Goal: Information Seeking & Learning: Learn about a topic

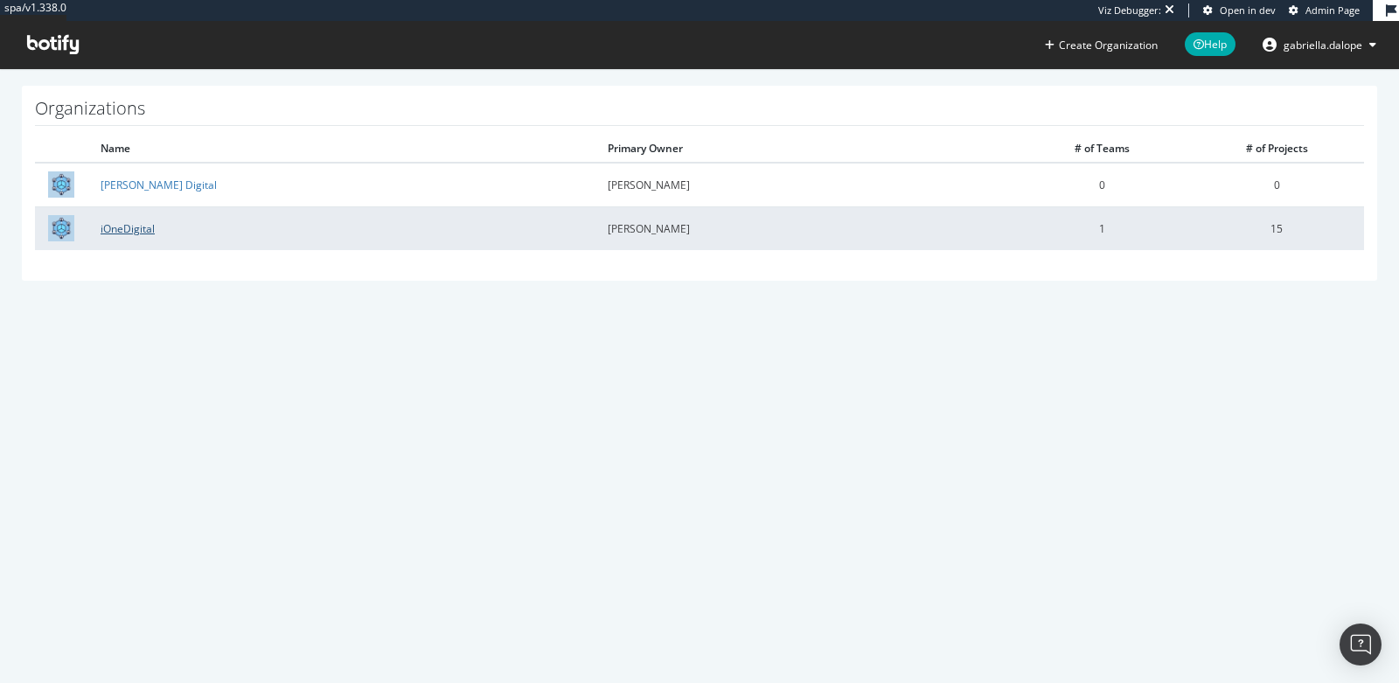
click at [136, 224] on link "iOneDigital" at bounding box center [128, 228] width 54 height 15
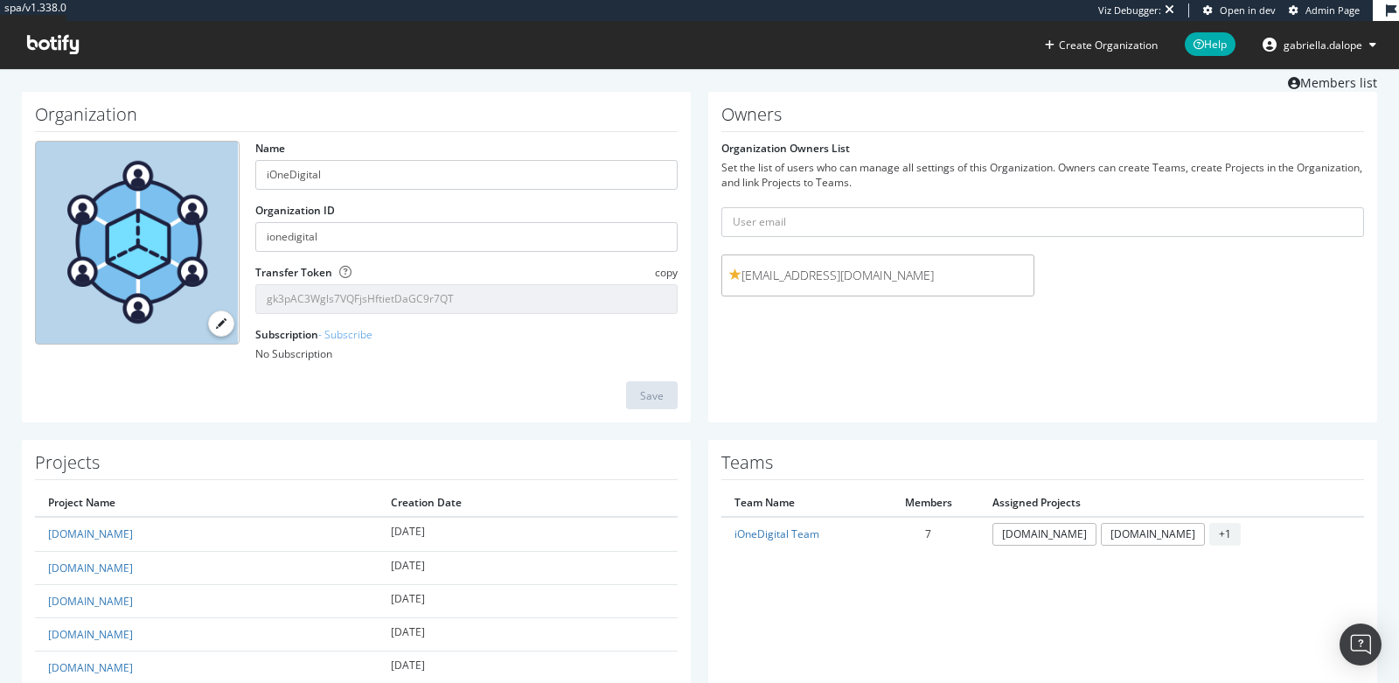
scroll to position [459, 0]
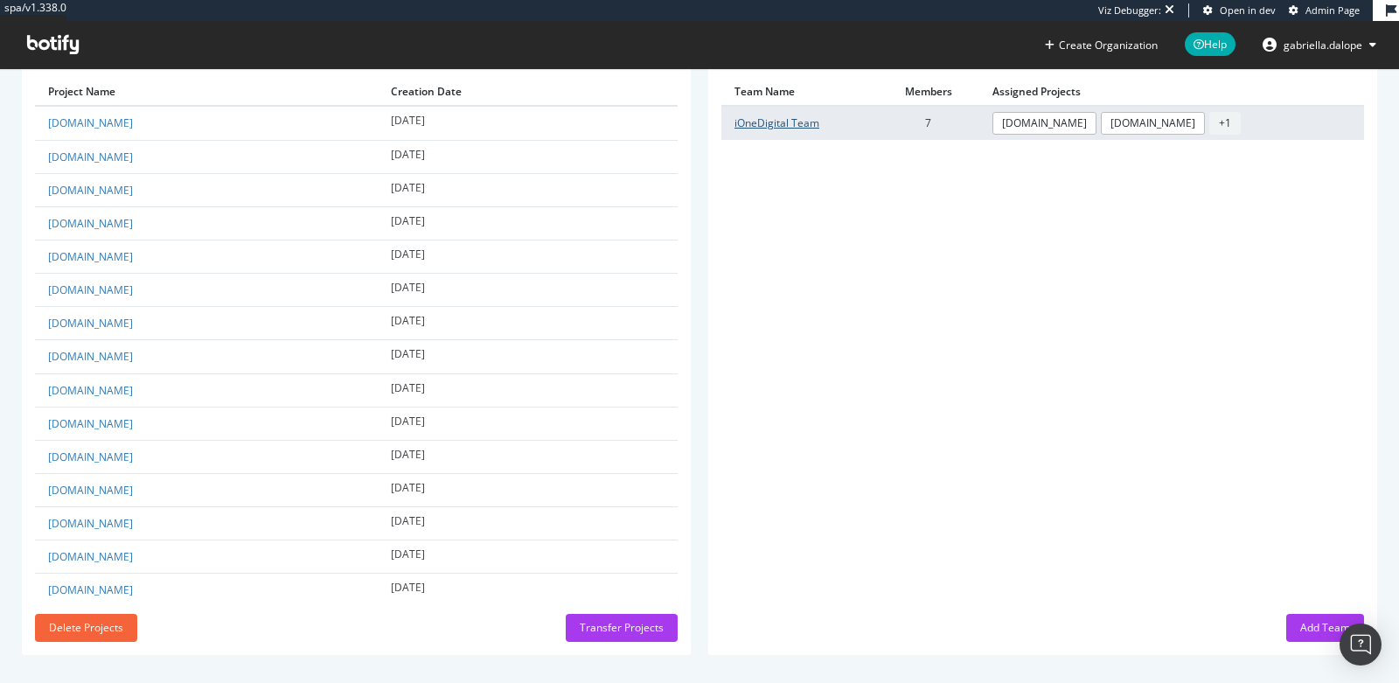
click at [805, 118] on link "iOneDigital Team" at bounding box center [777, 122] width 85 height 15
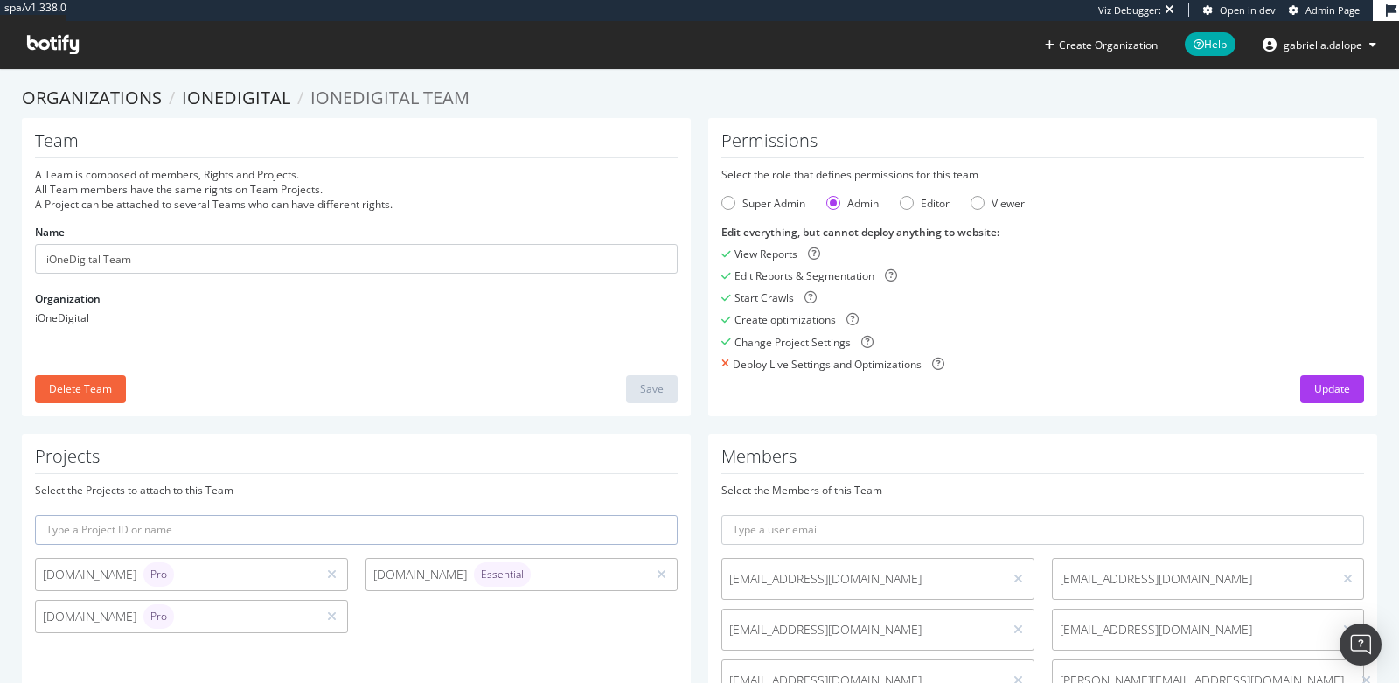
scroll to position [159, 0]
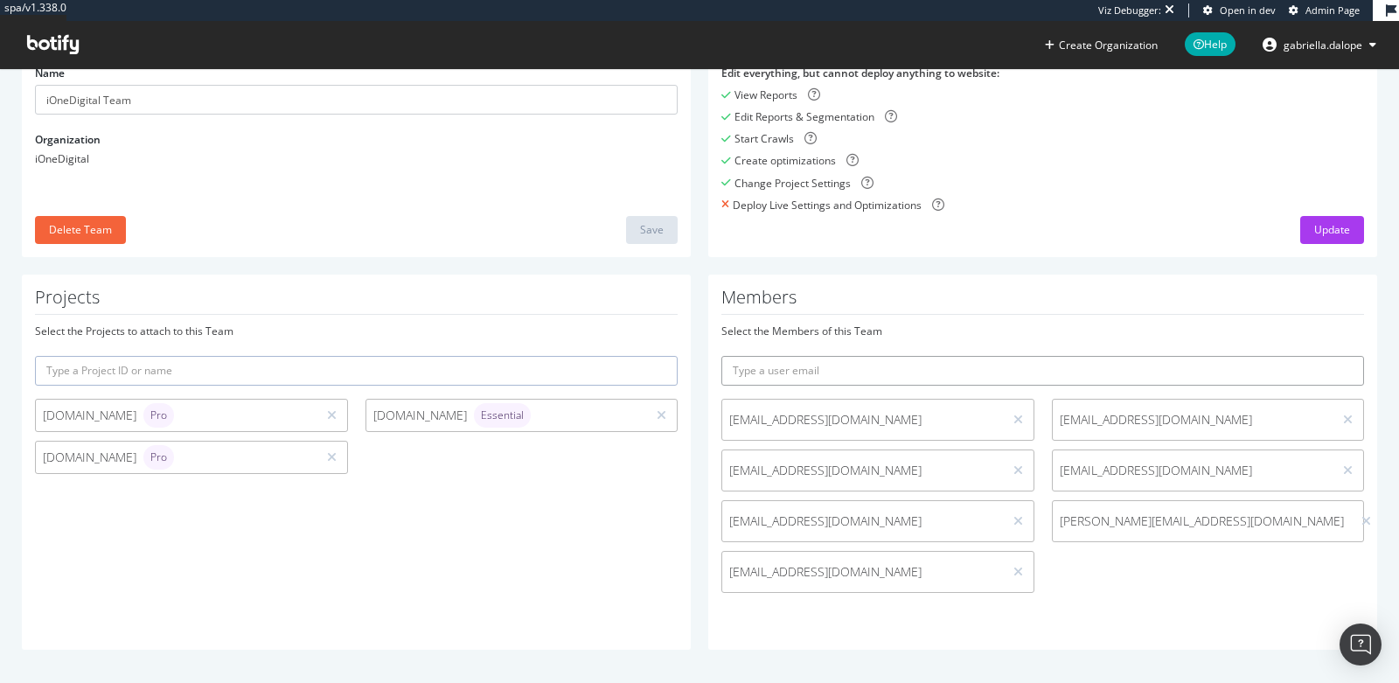
click at [964, 362] on input "text" at bounding box center [1042, 371] width 643 height 30
paste input "afrancis@ionedigital.com"
type input "afrancis@ionedigital.com"
click at [1334, 356] on button "submit" at bounding box center [1349, 371] width 30 height 30
click at [753, 378] on input "text" at bounding box center [1042, 371] width 643 height 30
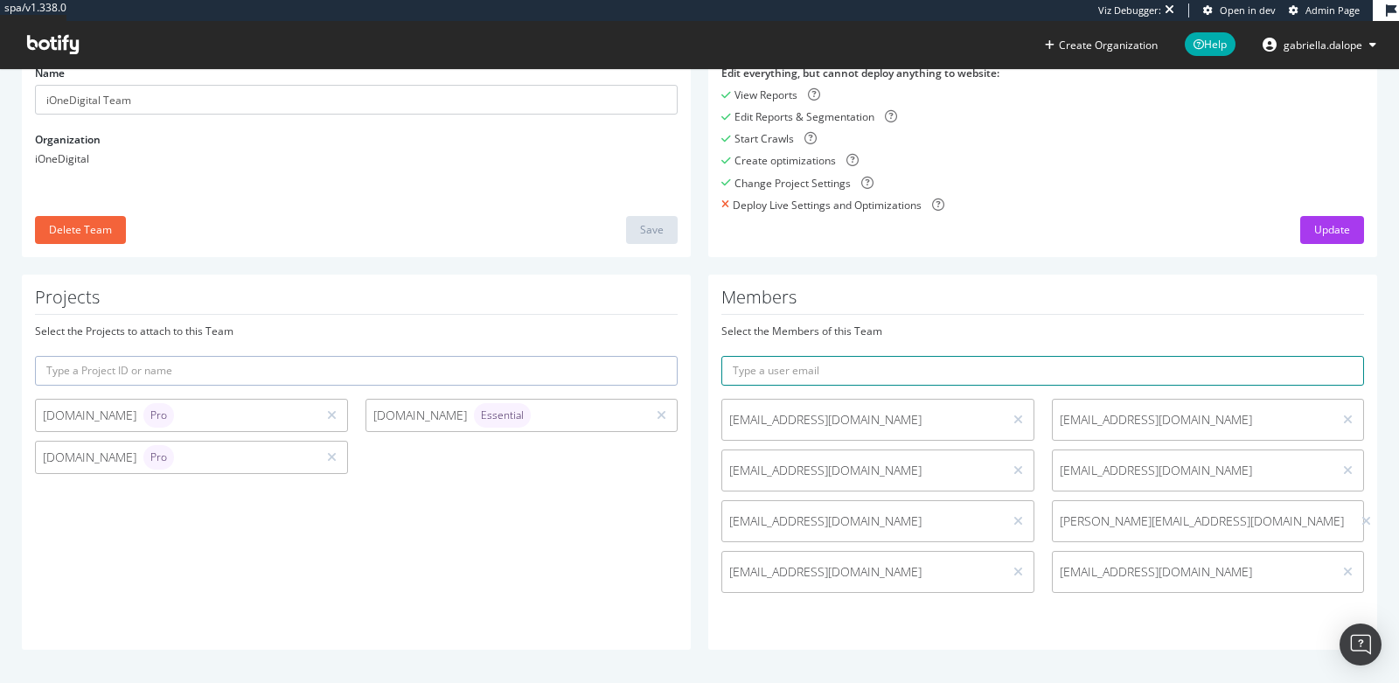
paste input "mrobinson@ionedigital.com"
click at [1334, 356] on button "submit" at bounding box center [1349, 371] width 30 height 30
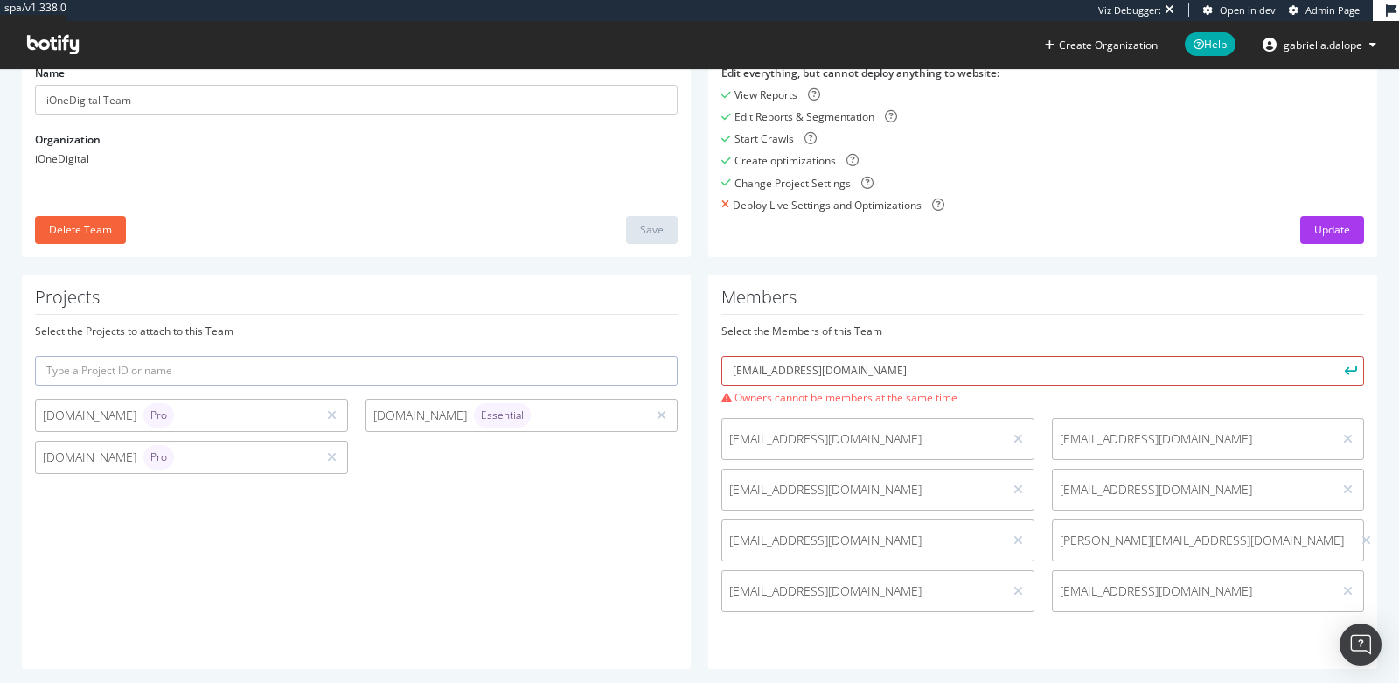
click at [809, 366] on input "mrobinson@ionedigital.com" at bounding box center [1042, 371] width 643 height 30
paste input "nglaude"
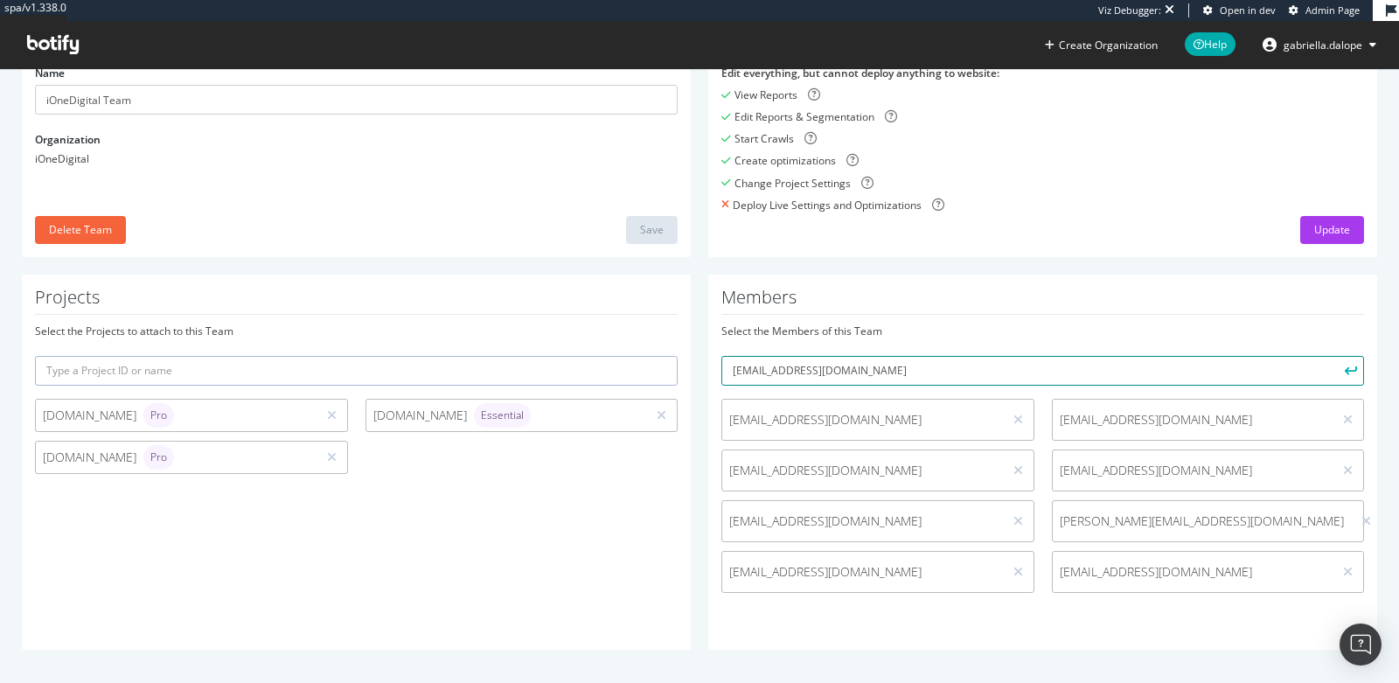
type input "nglaude@ionedigital.com"
click at [1334, 356] on button "submit" at bounding box center [1349, 371] width 30 height 30
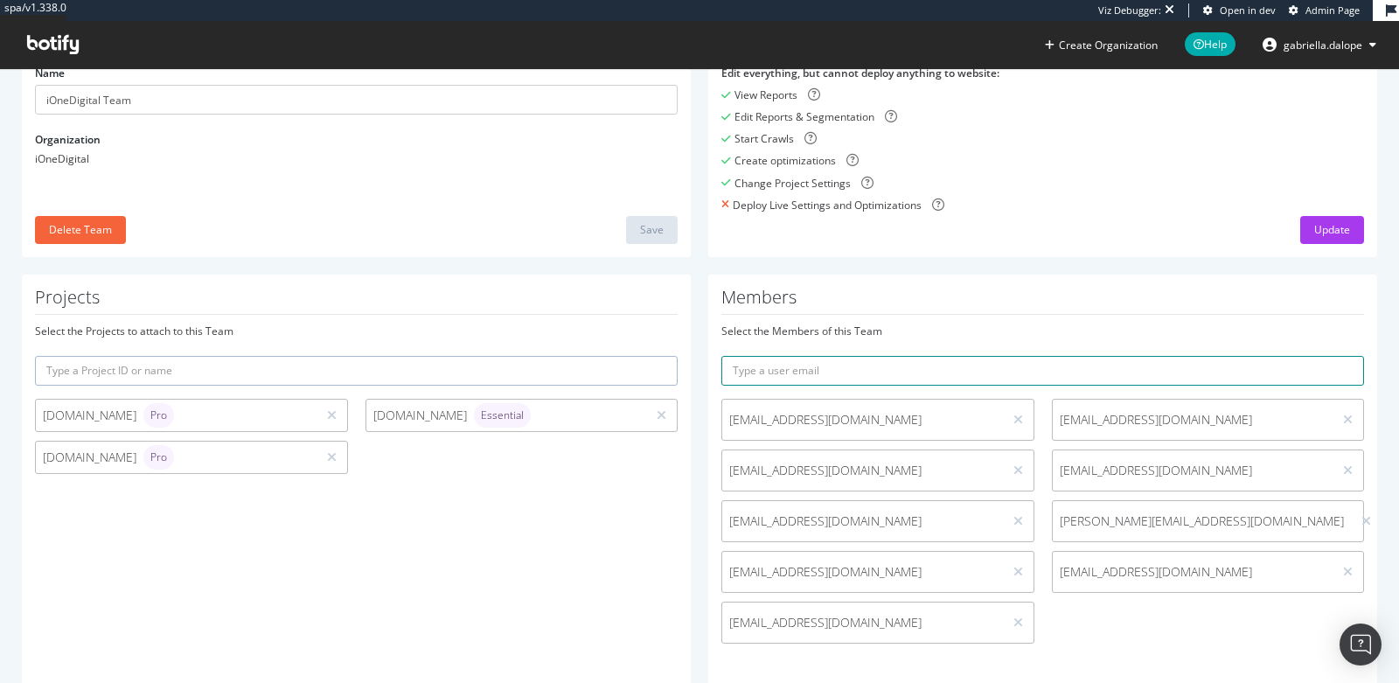
click at [835, 366] on input "text" at bounding box center [1042, 371] width 643 height 30
paste input "tracey.ford@ionedigital.com"
type input "tracey.ford@ionedigital.com"
click at [1334, 356] on button "submit" at bounding box center [1349, 371] width 30 height 30
click at [1320, 12] on span "Admin Page" at bounding box center [1333, 9] width 54 height 13
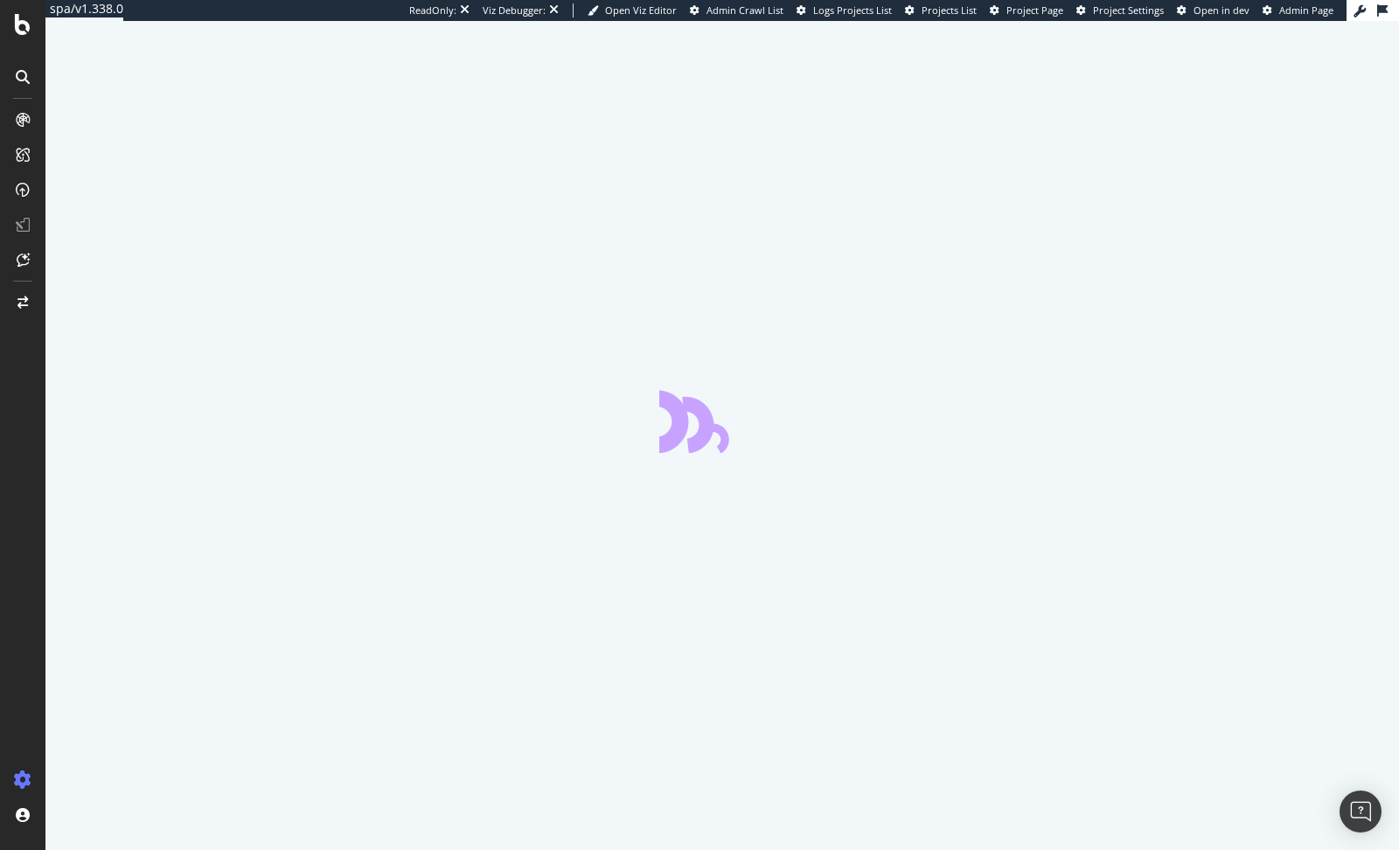
select select "exist"
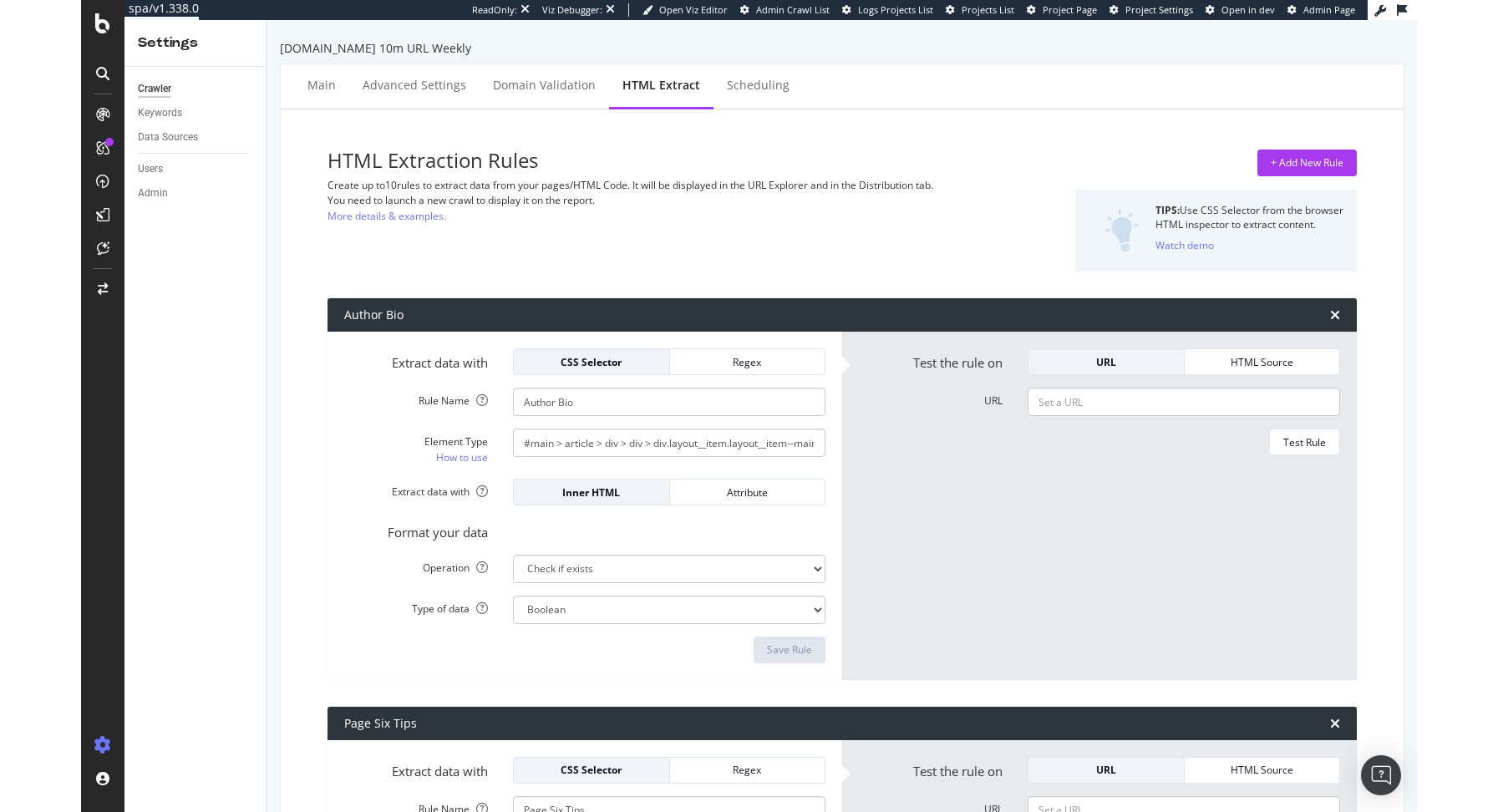
scroll to position [390, 0]
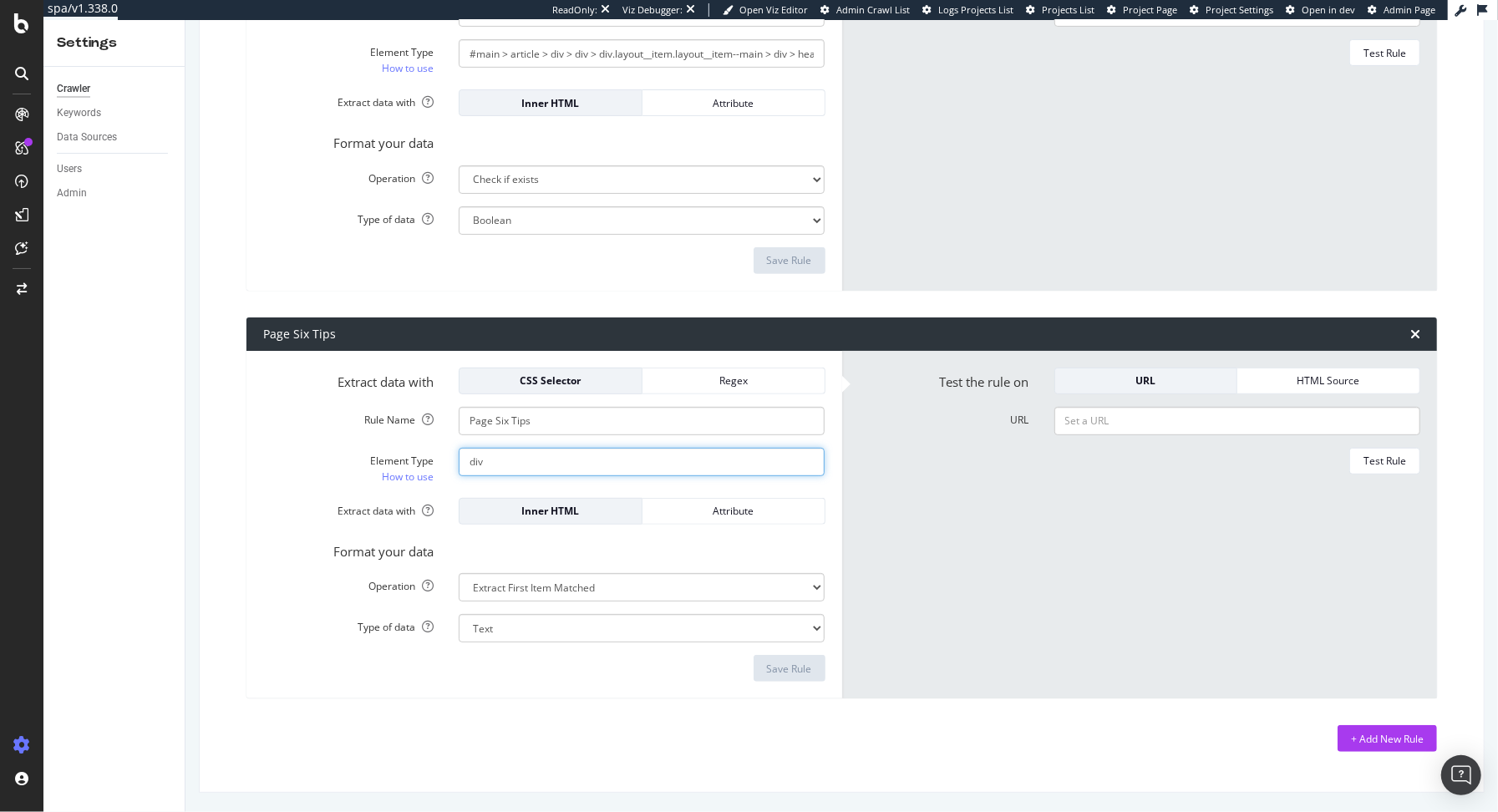
click at [596, 470] on input "div" at bounding box center [641, 462] width 366 height 29
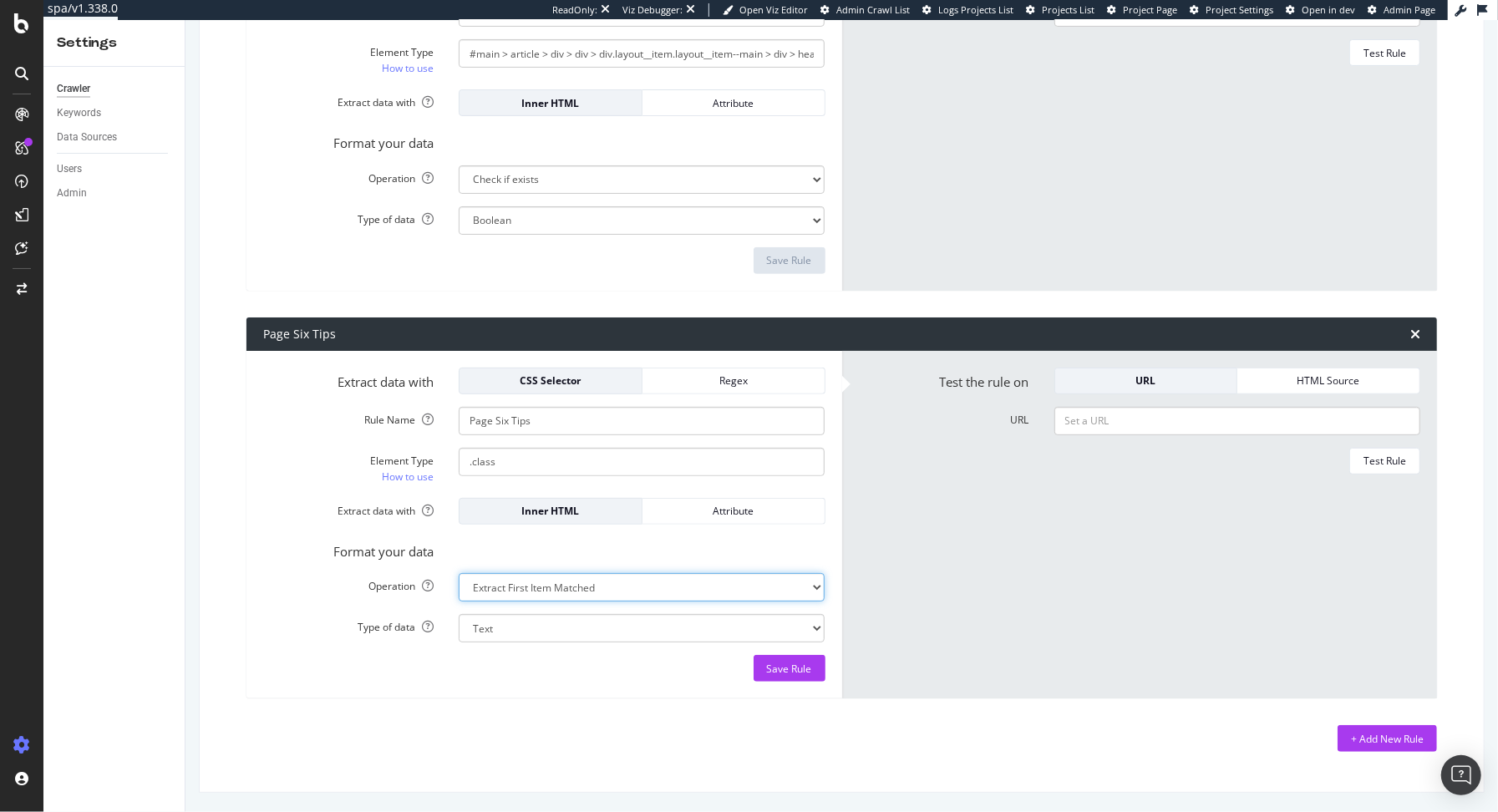
click at [609, 592] on select "Extract First Item Matched Extract First 3 Items Matched Count Number of Occure…" at bounding box center [641, 588] width 366 height 29
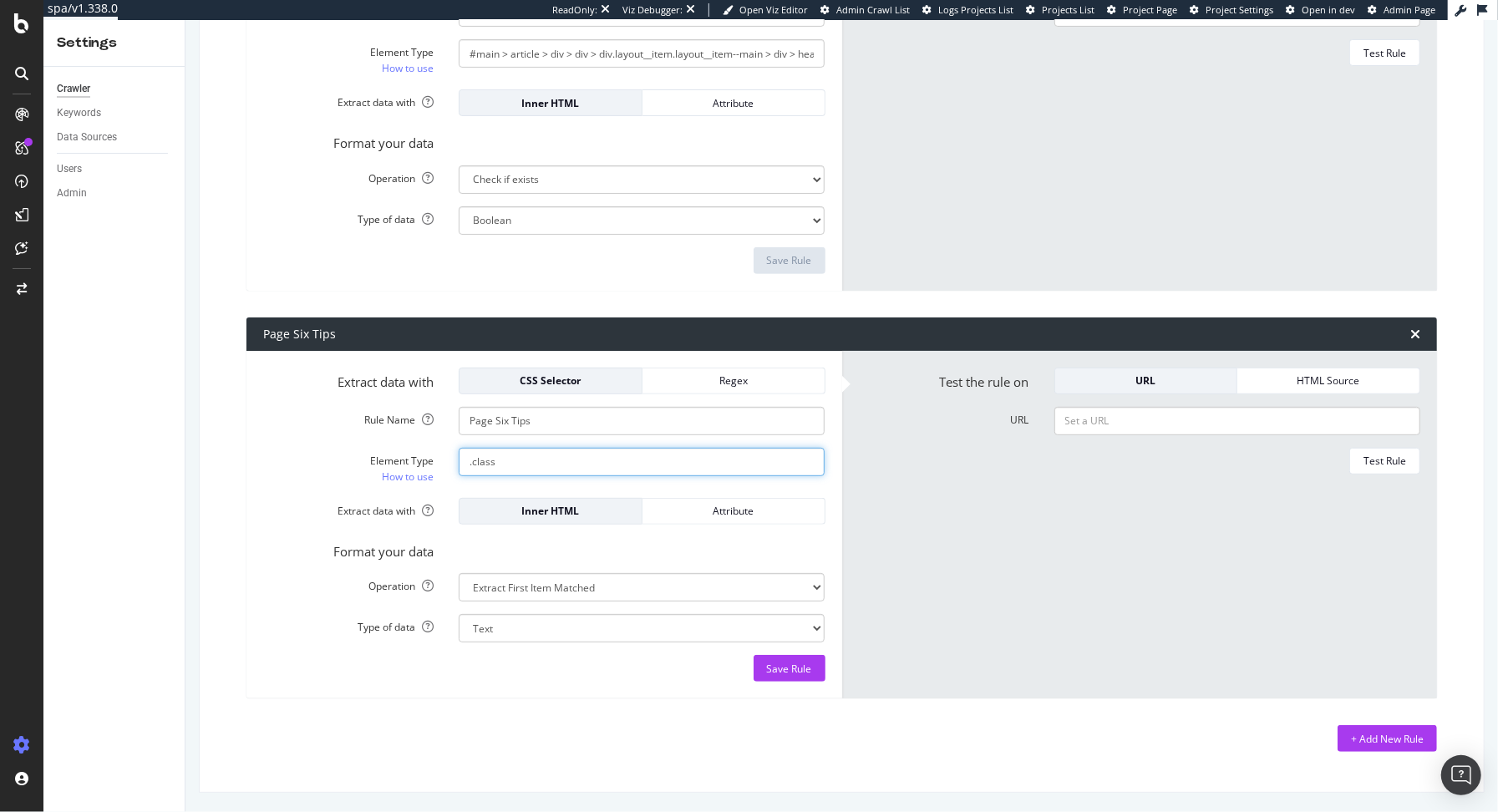
click at [519, 461] on input ".class" at bounding box center [641, 462] width 366 height 29
type input ".tip-box"
click at [682, 509] on div "Attribute" at bounding box center [733, 510] width 156 height 14
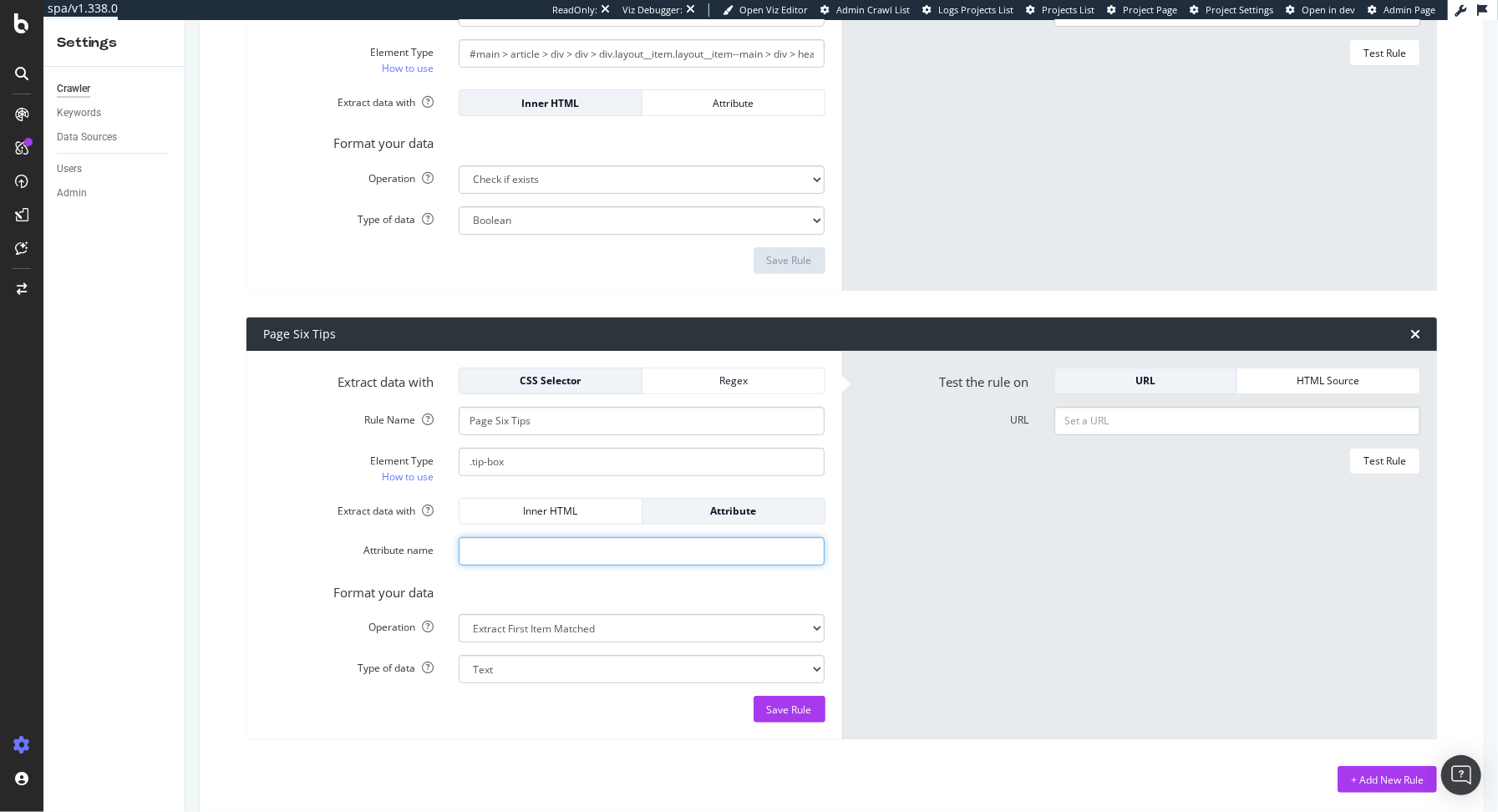
click at [549, 554] on input "Attribute name" at bounding box center [641, 551] width 366 height 29
click at [540, 514] on div "Inner HTML" at bounding box center [550, 510] width 156 height 14
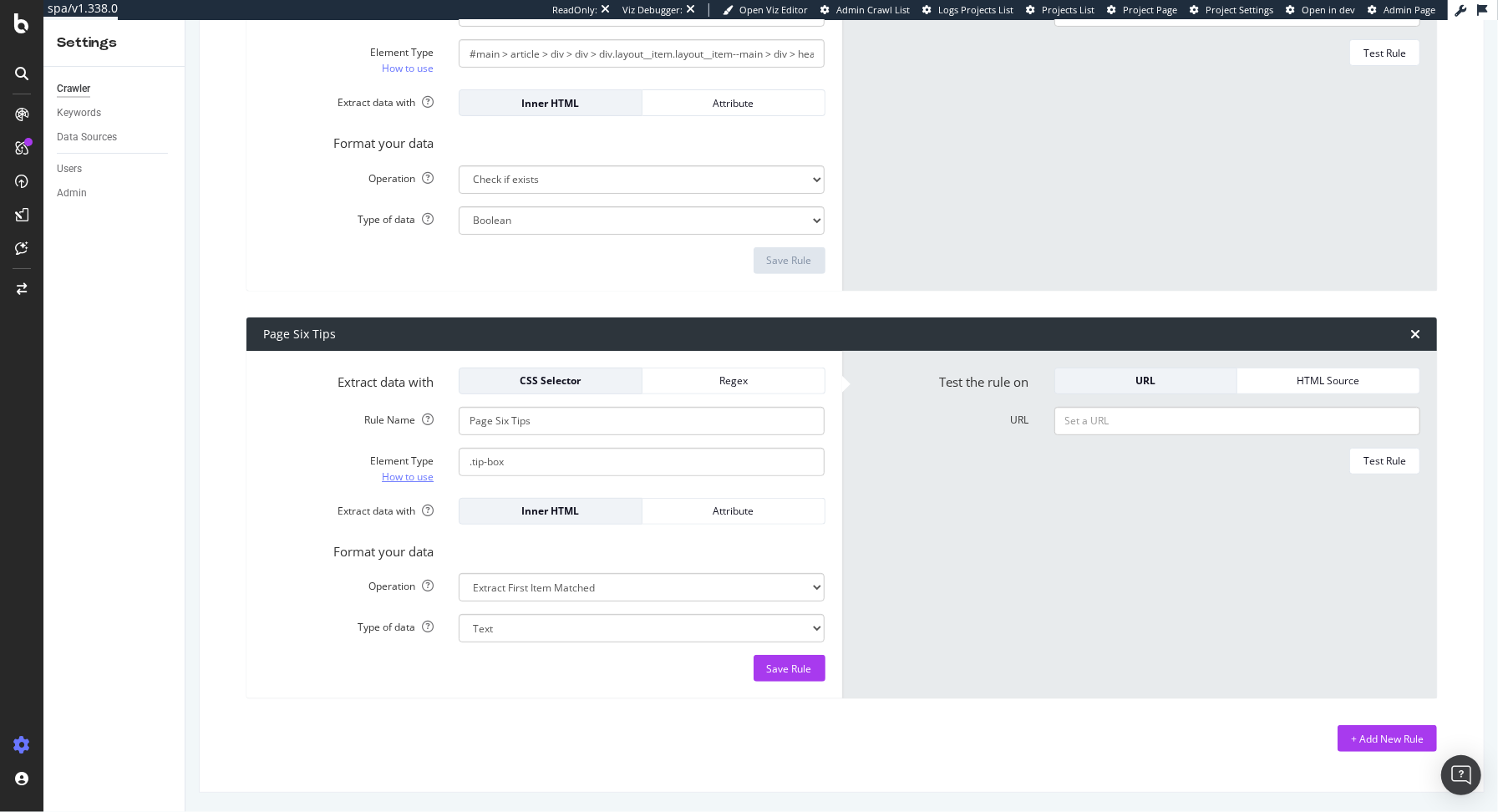
click at [411, 475] on link "How to use" at bounding box center [408, 477] width 52 height 17
click at [739, 514] on div "Attribute" at bounding box center [733, 510] width 156 height 14
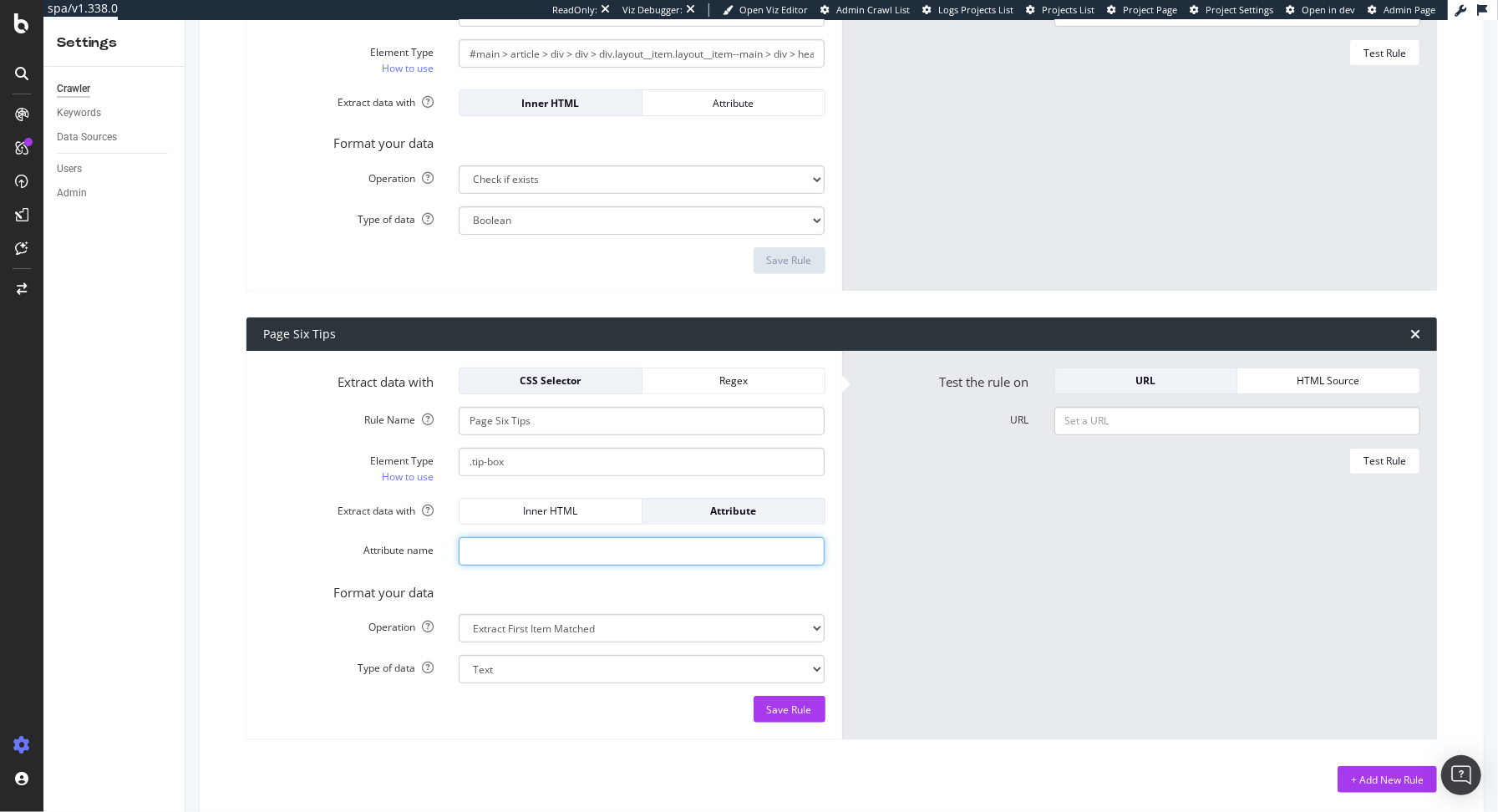
click at [663, 542] on input "Attribute name" at bounding box center [641, 551] width 366 height 29
click at [570, 509] on div "Inner HTML" at bounding box center [550, 510] width 156 height 14
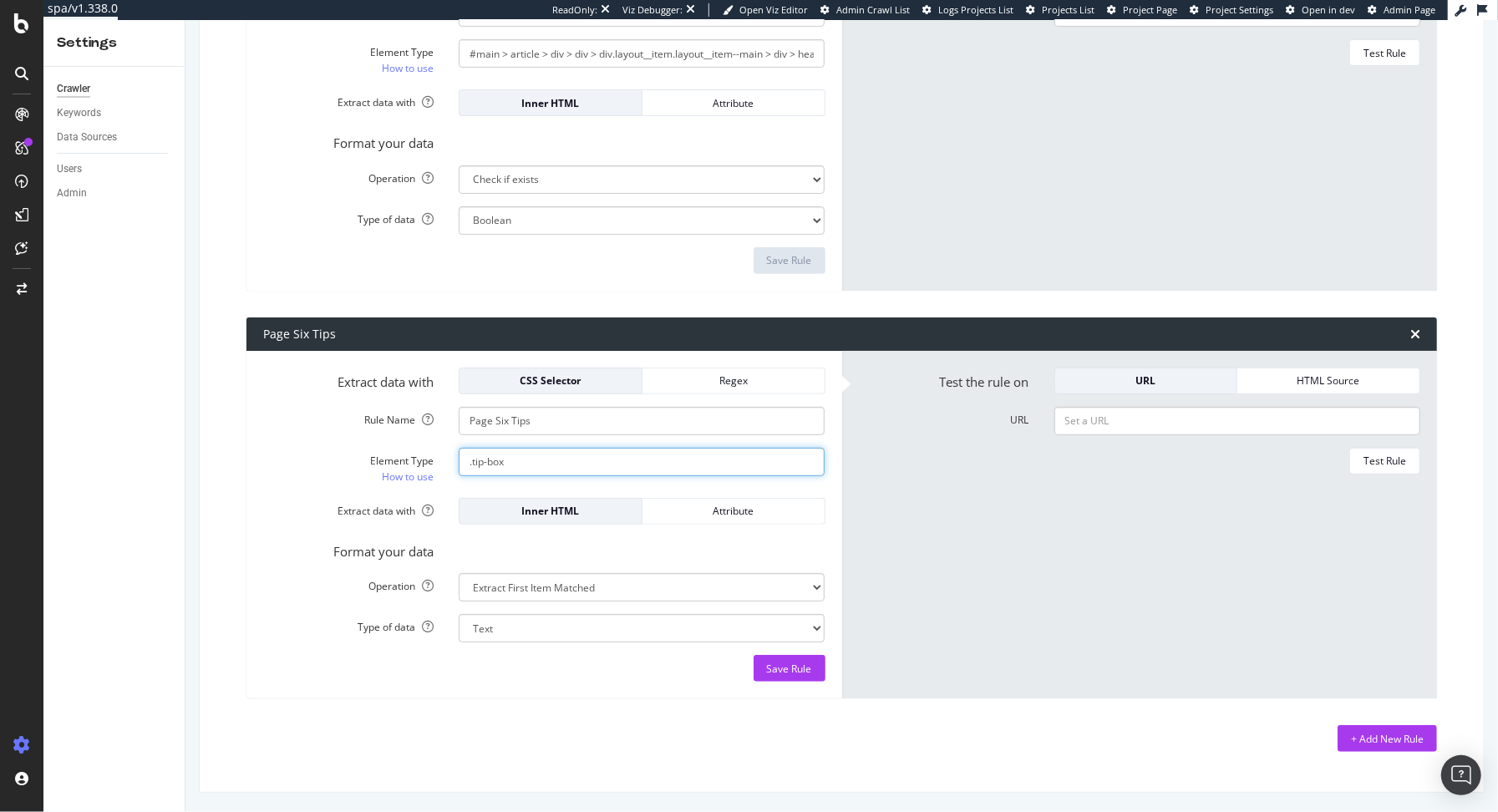
click at [529, 461] on input ".tip-box" at bounding box center [641, 462] width 366 height 29
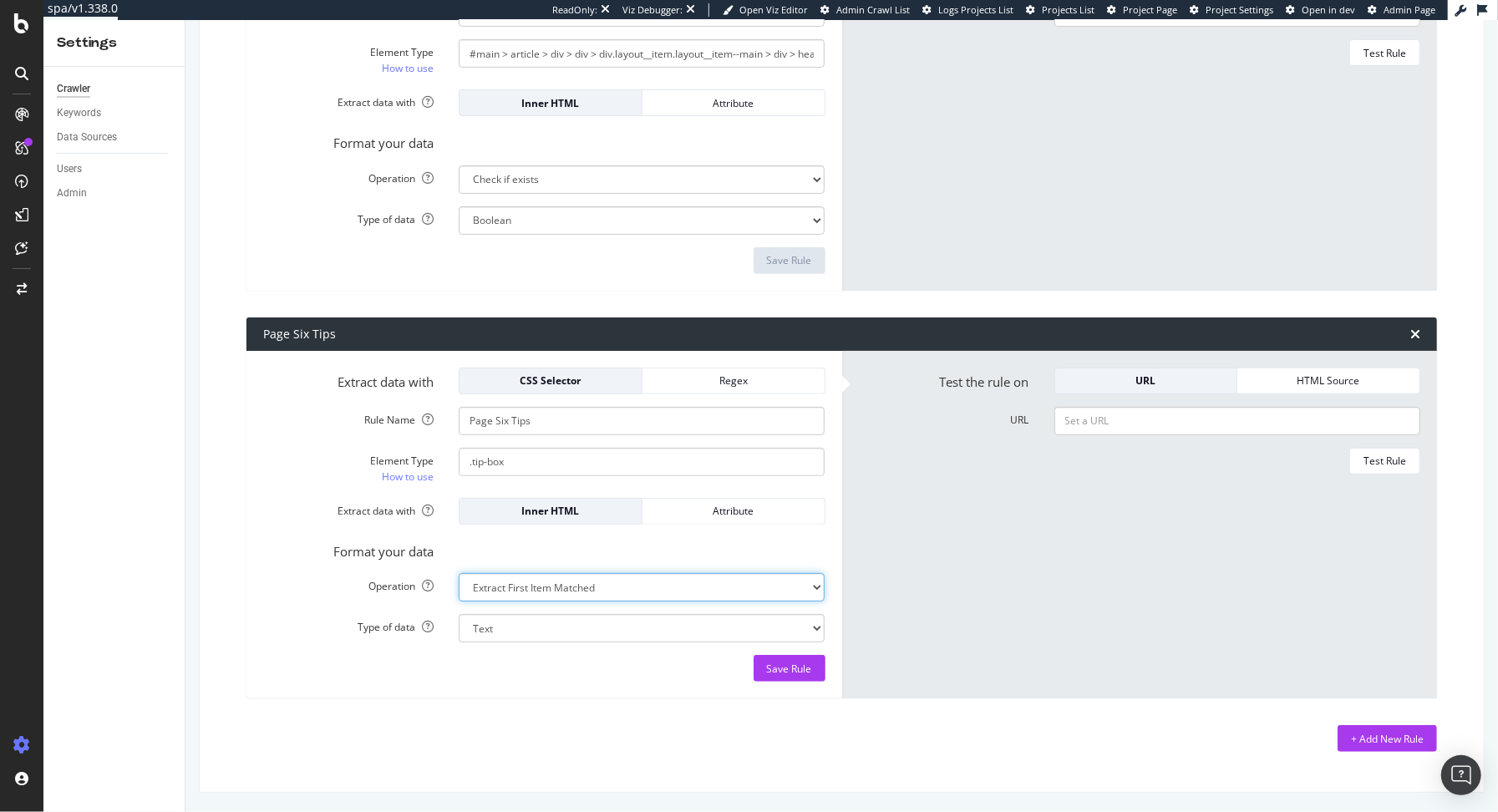
click at [627, 580] on select "Extract First Item Matched Extract First 3 Items Matched Count Number of Occure…" at bounding box center [641, 588] width 366 height 29
select select "exist"
click at [459, 573] on select "Extract First Item Matched Extract First 3 Items Matched Count Number of Occure…" at bounding box center [641, 588] width 366 height 29
select select "b"
click at [687, 545] on div "Format your data" at bounding box center [544, 548] width 588 height 23
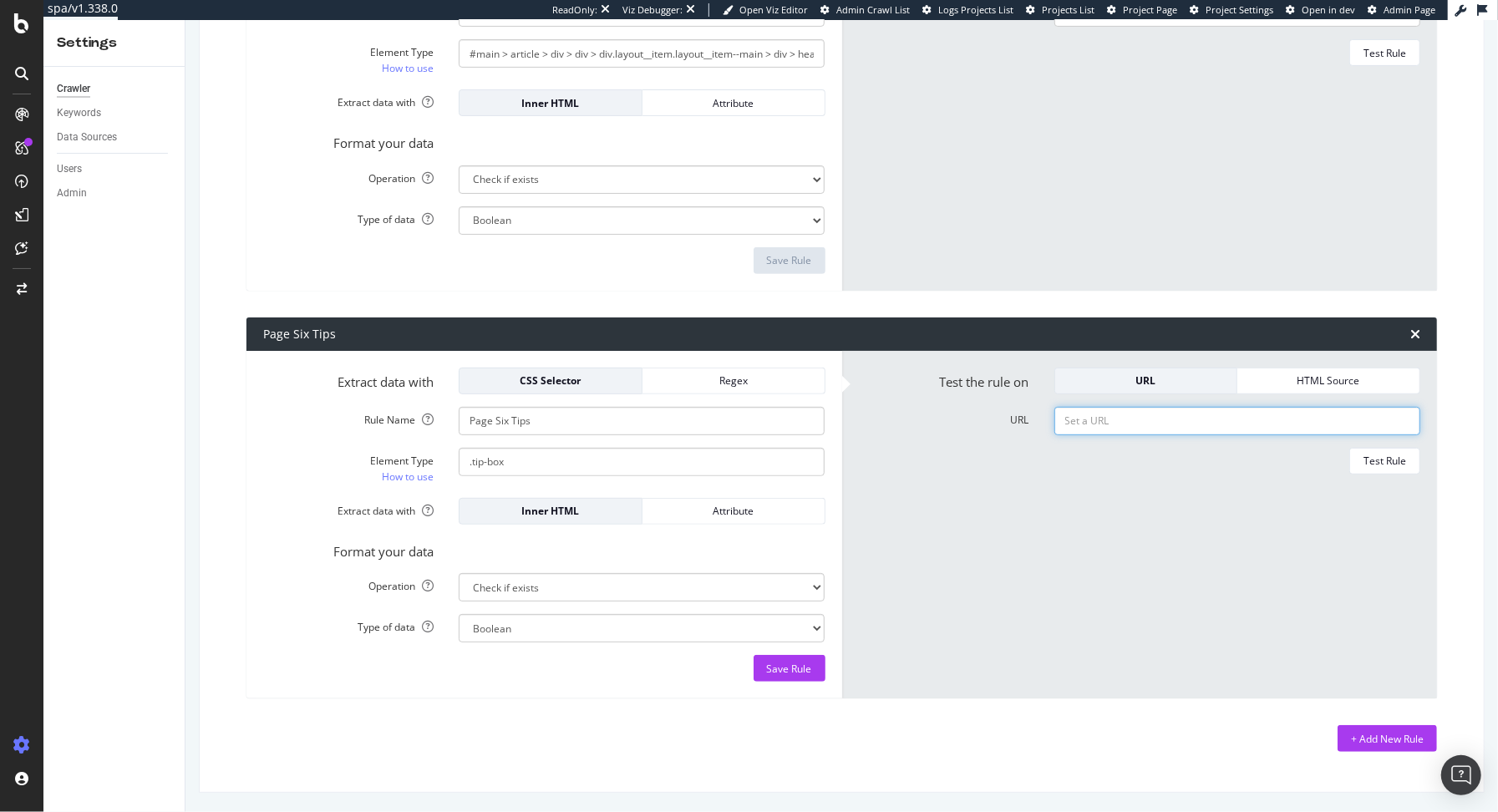
click at [1132, 422] on input "URL" at bounding box center [1237, 421] width 366 height 29
paste input "https://pagesix.com/2025/09/30/entertainment/billy-crudup-breaks-down-brutual-r…"
type input "https://pagesix.com/2025/09/30/entertainment/billy-crudup-breaks-down-brutual-r…"
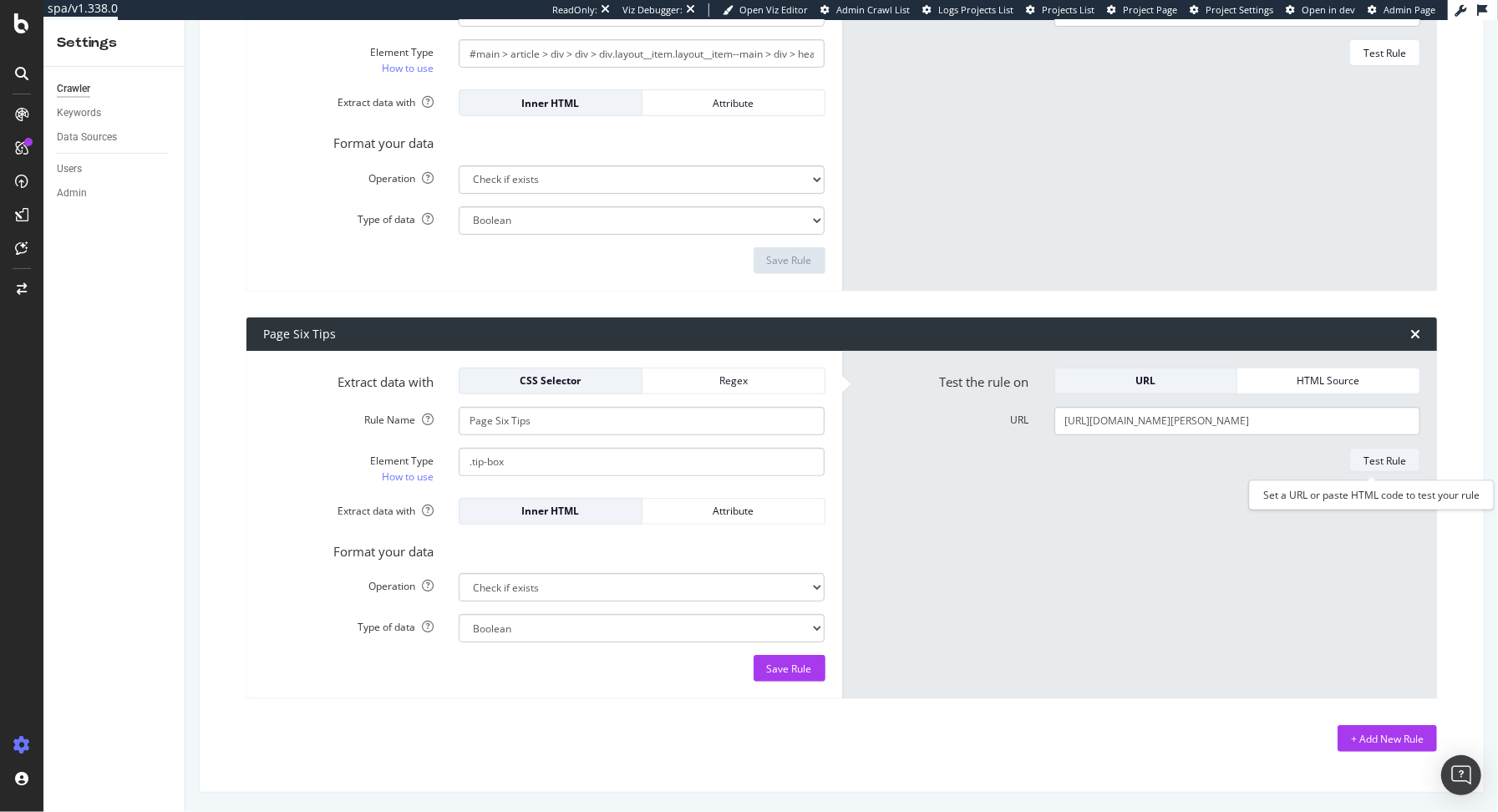
click at [1336, 450] on button "Test Rule" at bounding box center [1384, 461] width 71 height 27
click at [528, 462] on input ".tip-box" at bounding box center [641, 462] width 366 height 29
type input ".tip-text"
click at [980, 518] on div "Output No" at bounding box center [1140, 545] width 588 height 196
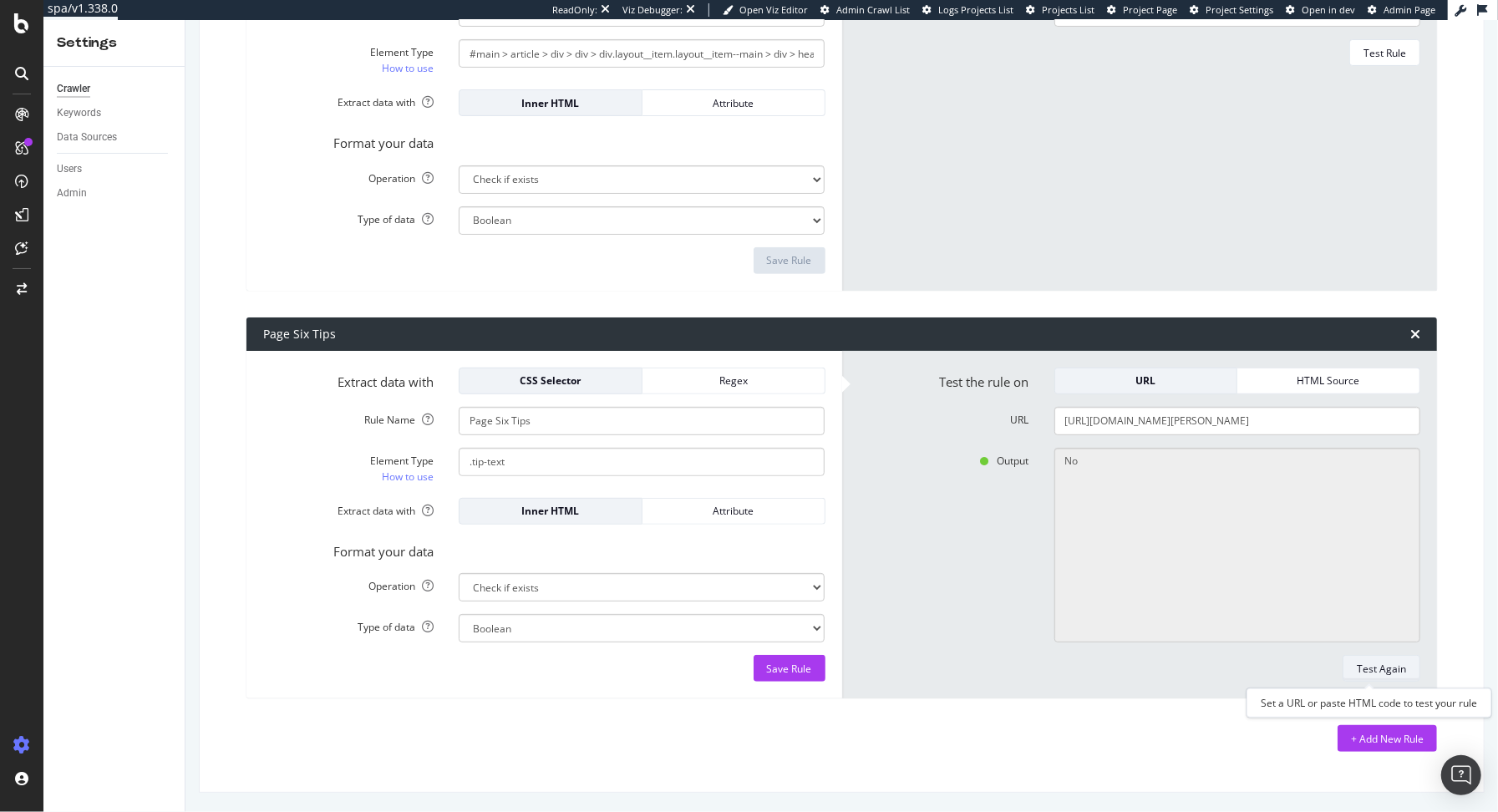
click at [1336, 662] on div "Test Again" at bounding box center [1381, 669] width 50 height 14
click at [708, 391] on div "Regex" at bounding box center [733, 381] width 156 height 23
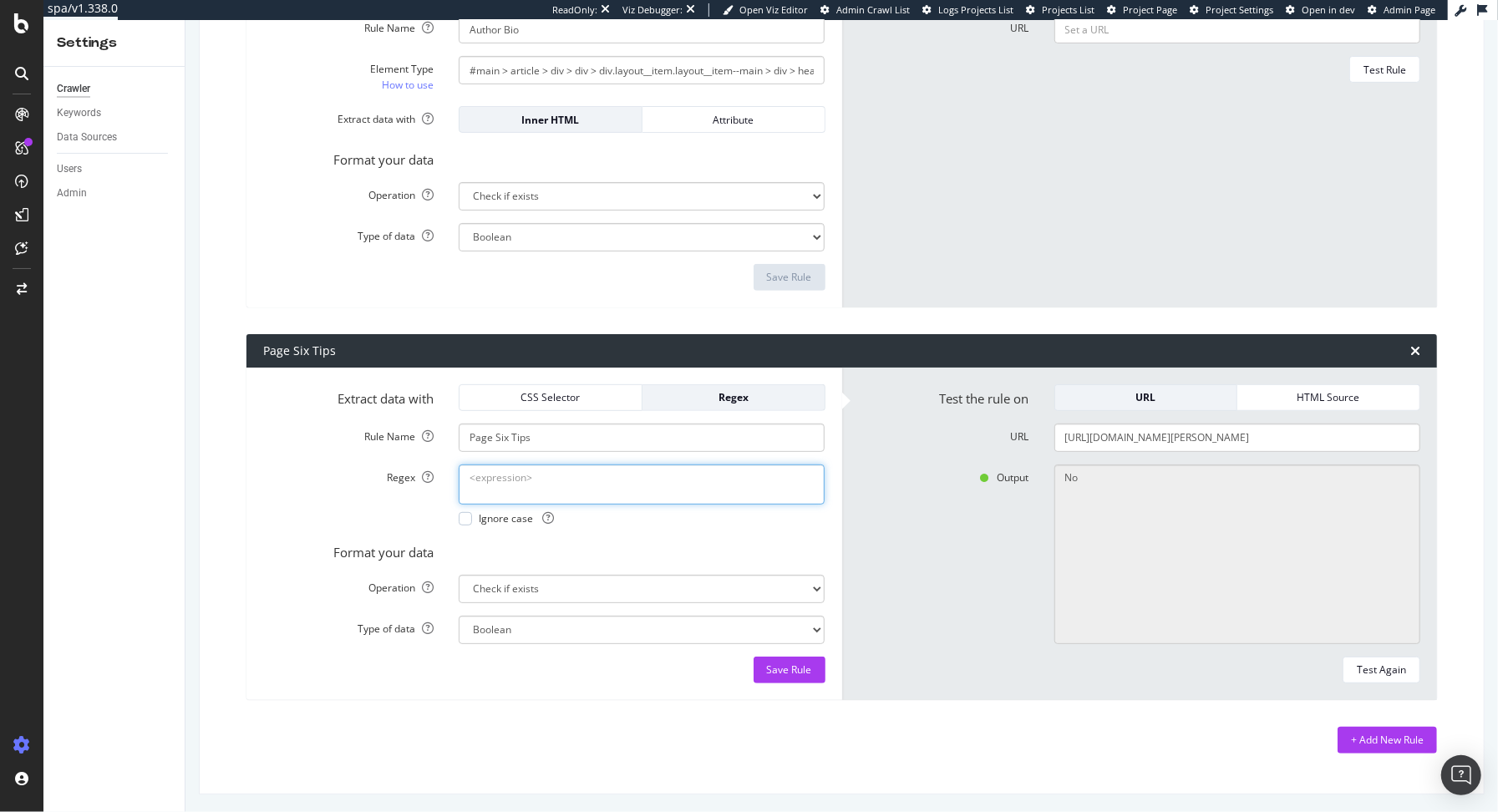
click at [596, 484] on textarea "Regex" at bounding box center [641, 484] width 366 height 40
paste textarea "Send us your scoops & photos now"
type textarea "Send us your scoops & photos now"
click at [642, 542] on div "Format your data" at bounding box center [544, 549] width 588 height 23
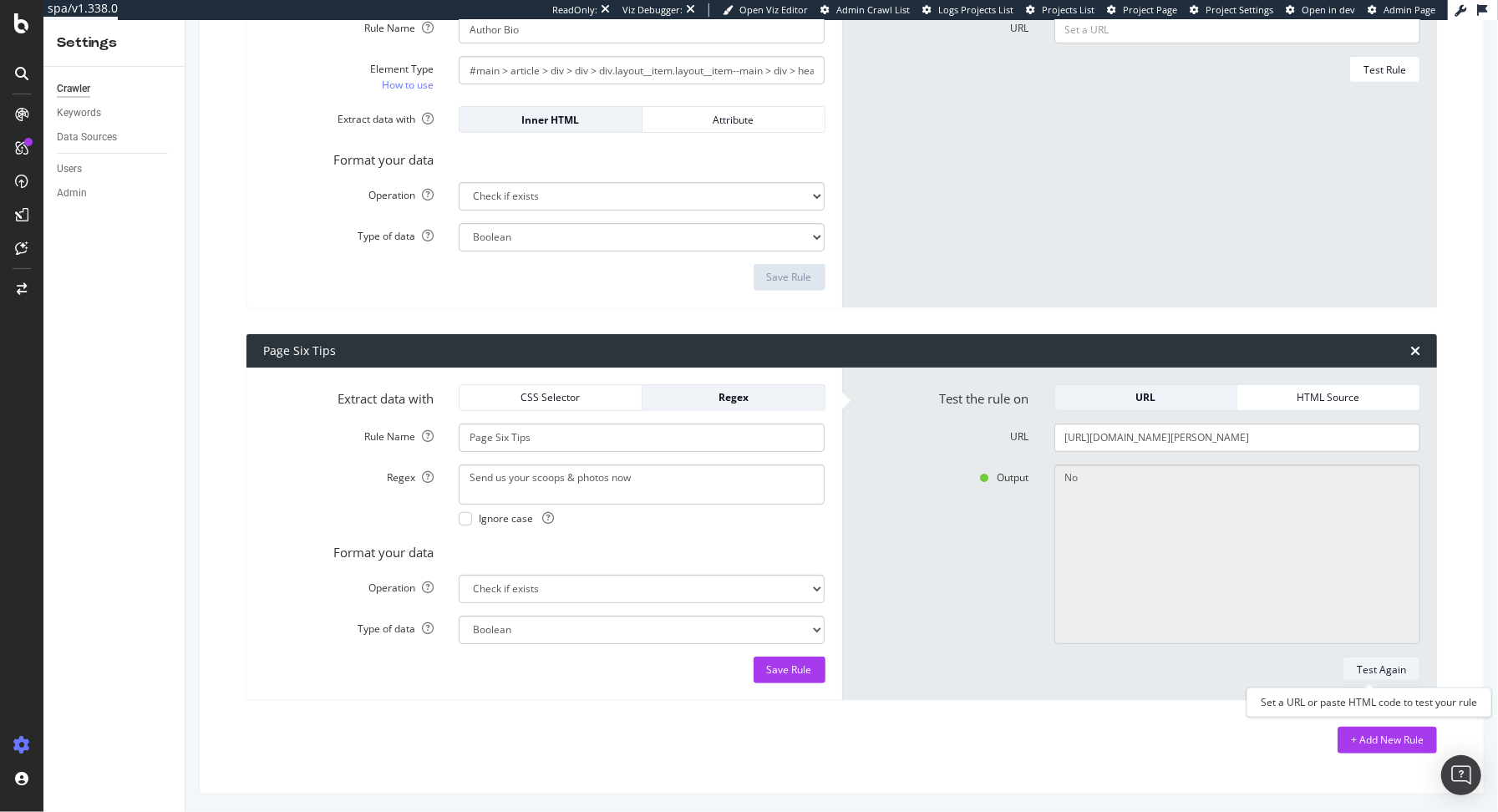
click at [1336, 679] on div "Test Again" at bounding box center [1381, 670] width 50 height 23
click at [710, 595] on select "Extract First Item Matched Extract First 3 Items Matched Count Number of Occure…" at bounding box center [641, 589] width 366 height 29
select select "first"
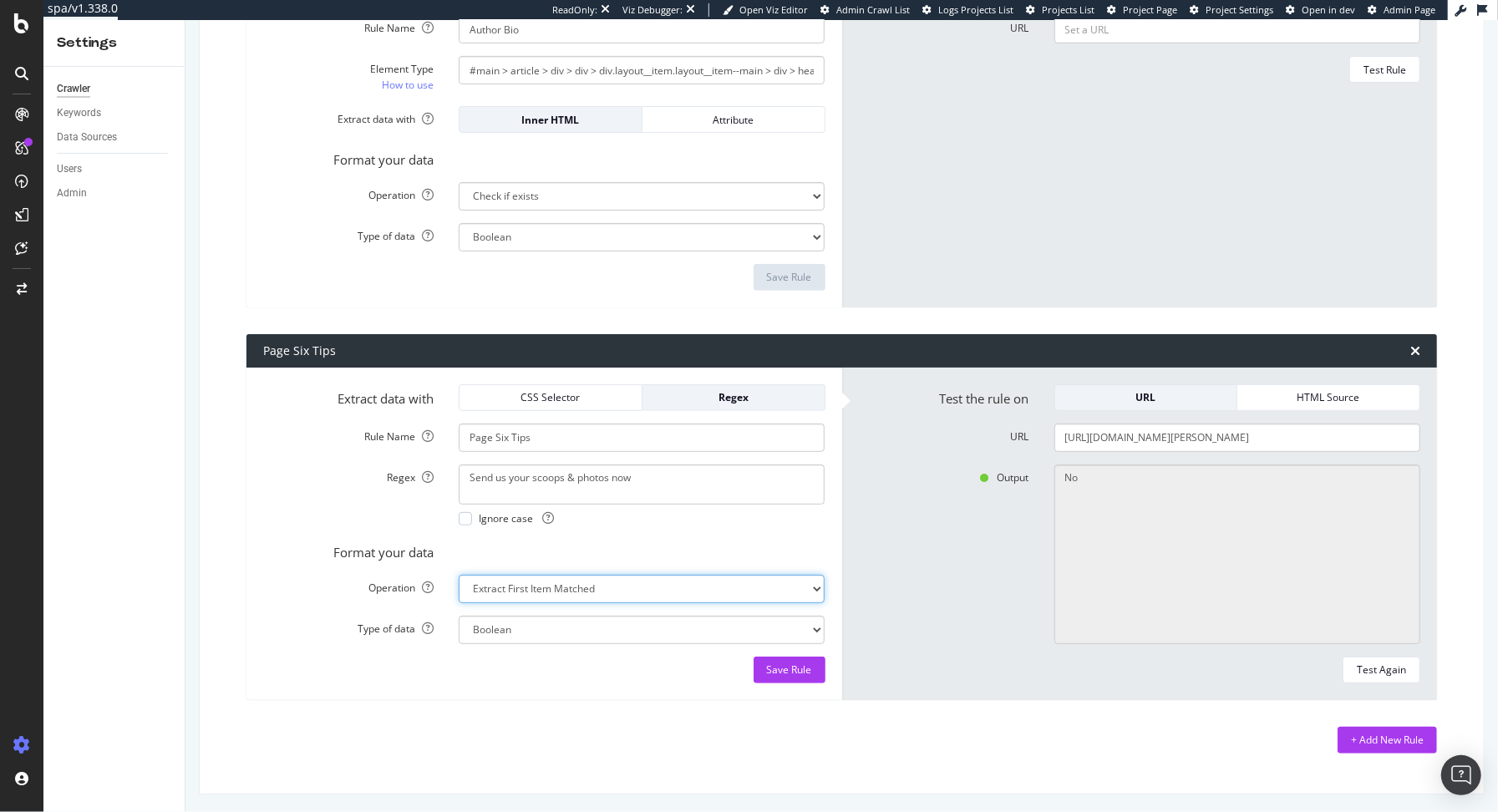
click at [459, 575] on select "Extract First Item Matched Extract First 3 Items Matched Count Number of Occure…" at bounding box center [641, 589] width 366 height 29
select select "s"
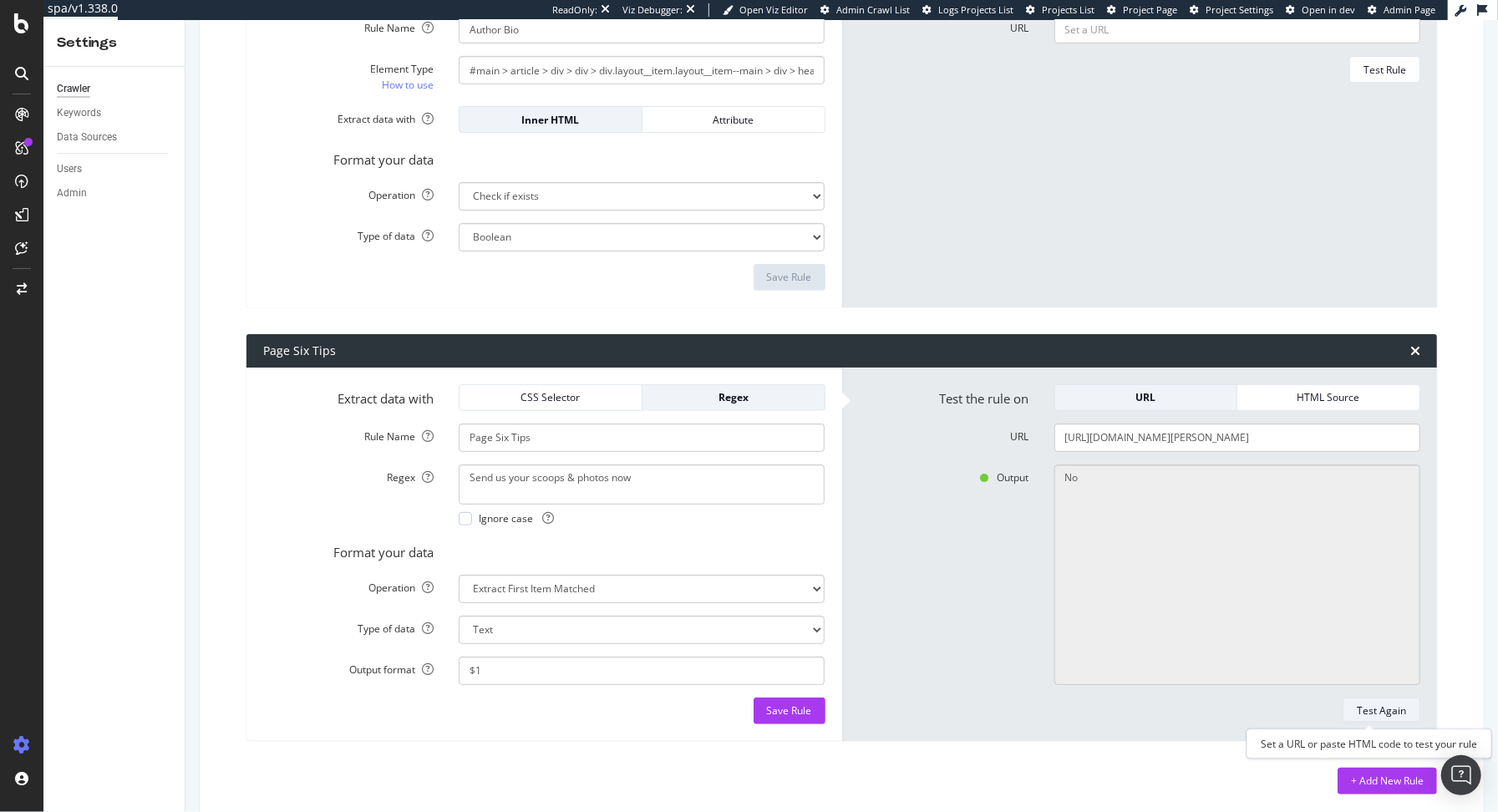
click at [1336, 707] on button "Test Again" at bounding box center [1380, 711] width 77 height 27
type textarea "No results matched this rule"
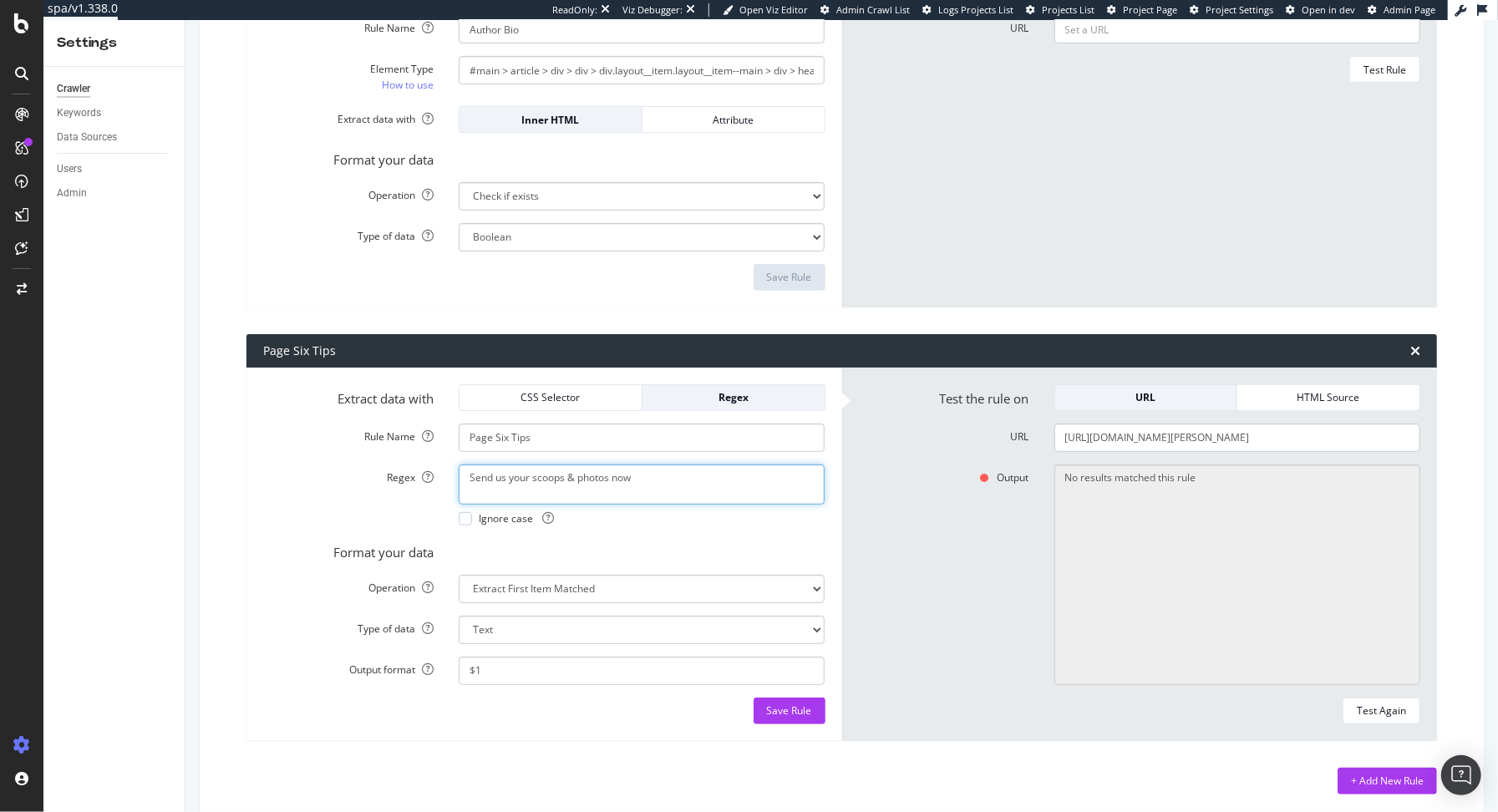
click at [669, 485] on textarea "Send us your scoops & photos now" at bounding box center [641, 484] width 366 height 40
click at [565, 402] on div "CSS Selector" at bounding box center [550, 396] width 156 height 14
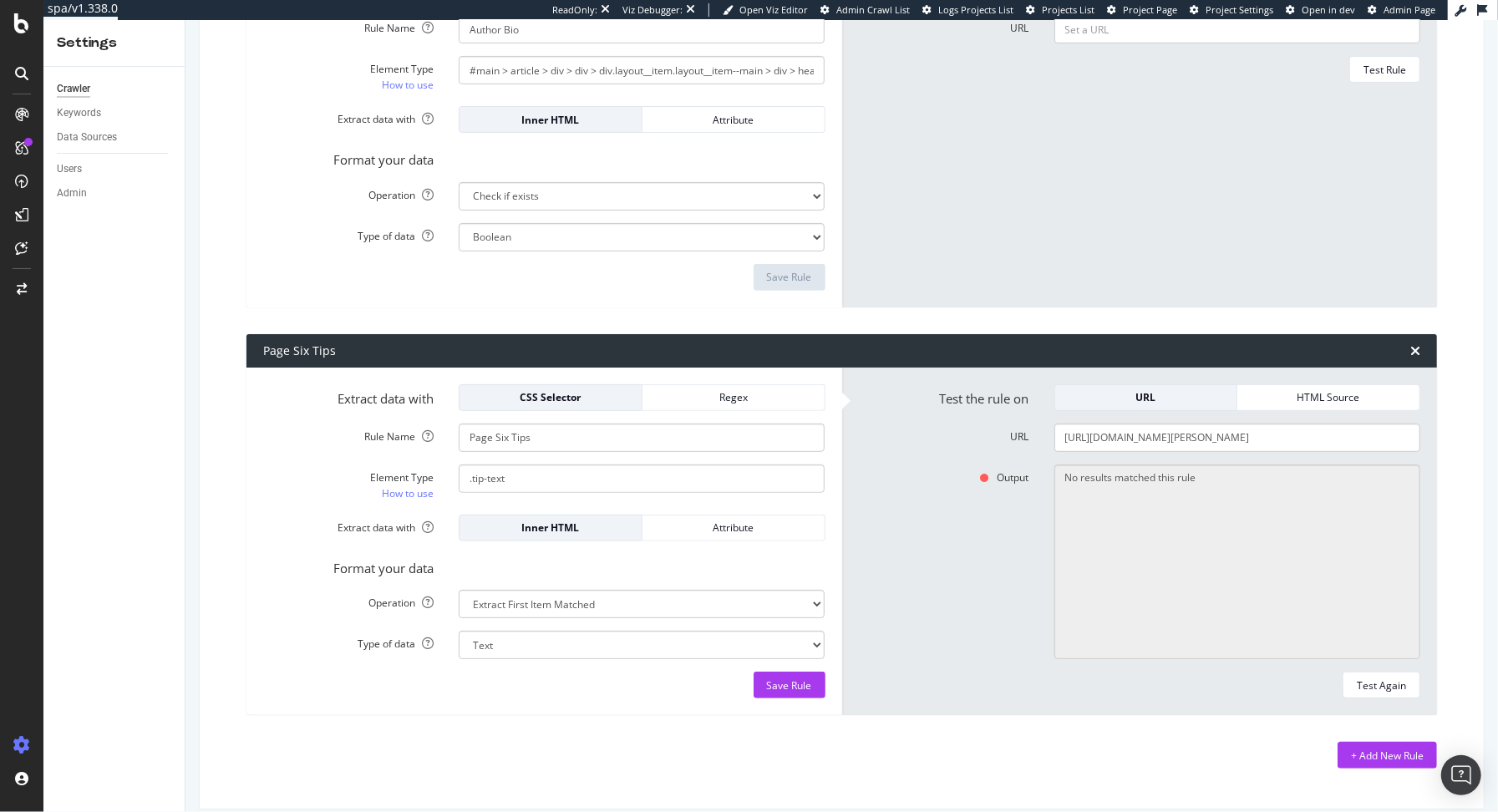
click at [576, 494] on div "Element Type How to use .tip-text" at bounding box center [544, 482] width 588 height 37
click at [533, 484] on input ".tip-text" at bounding box center [641, 479] width 366 height 29
type input ".tip-box"
click at [576, 596] on select "Extract First Item Matched Extract First 3 Items Matched Count Number of Occure…" at bounding box center [641, 604] width 366 height 29
select select "exist"
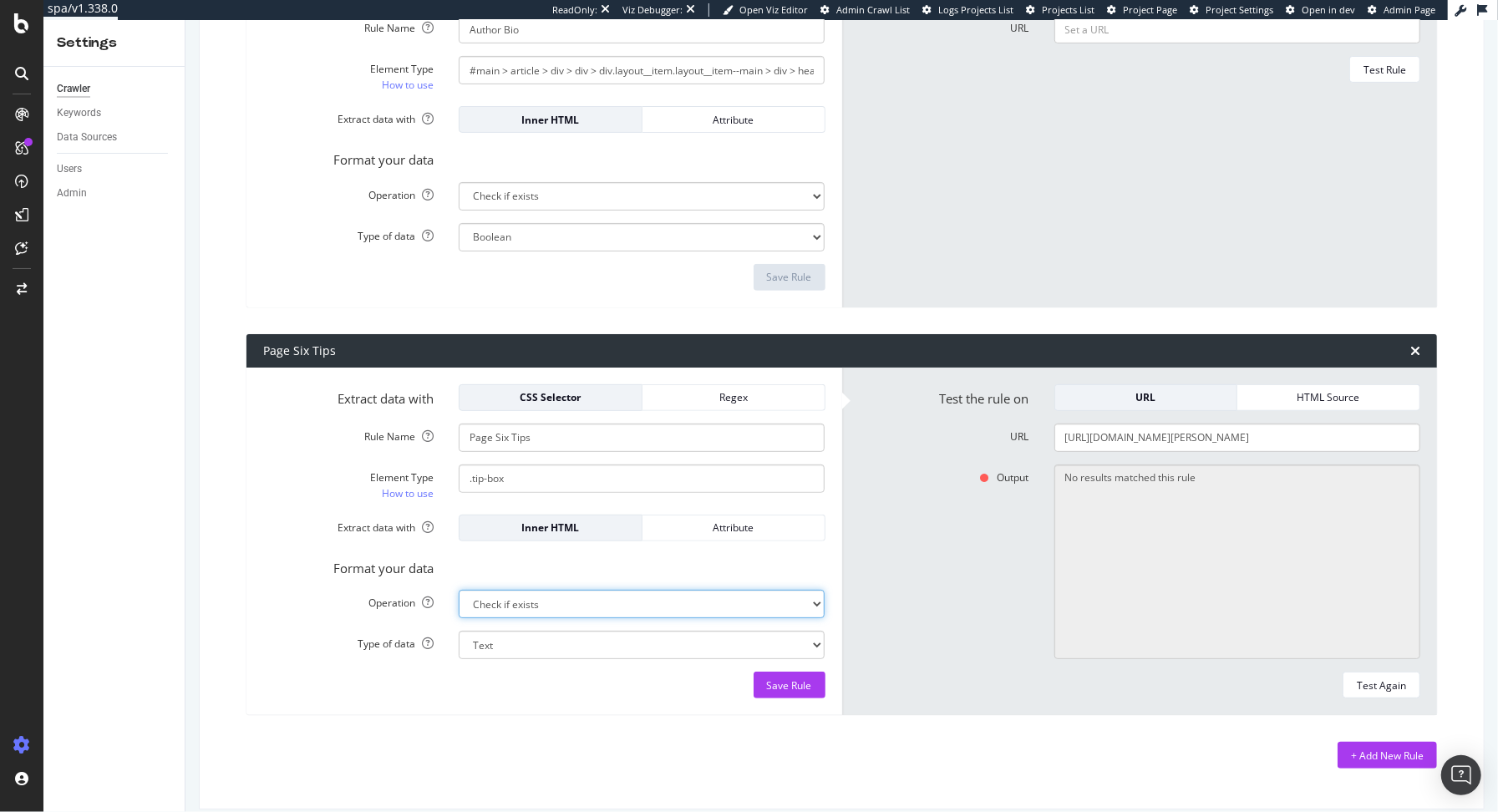
click at [459, 589] on select "Extract First Item Matched Extract First 3 Items Matched Count Number of Occure…" at bounding box center [641, 604] width 366 height 29
select select "b"
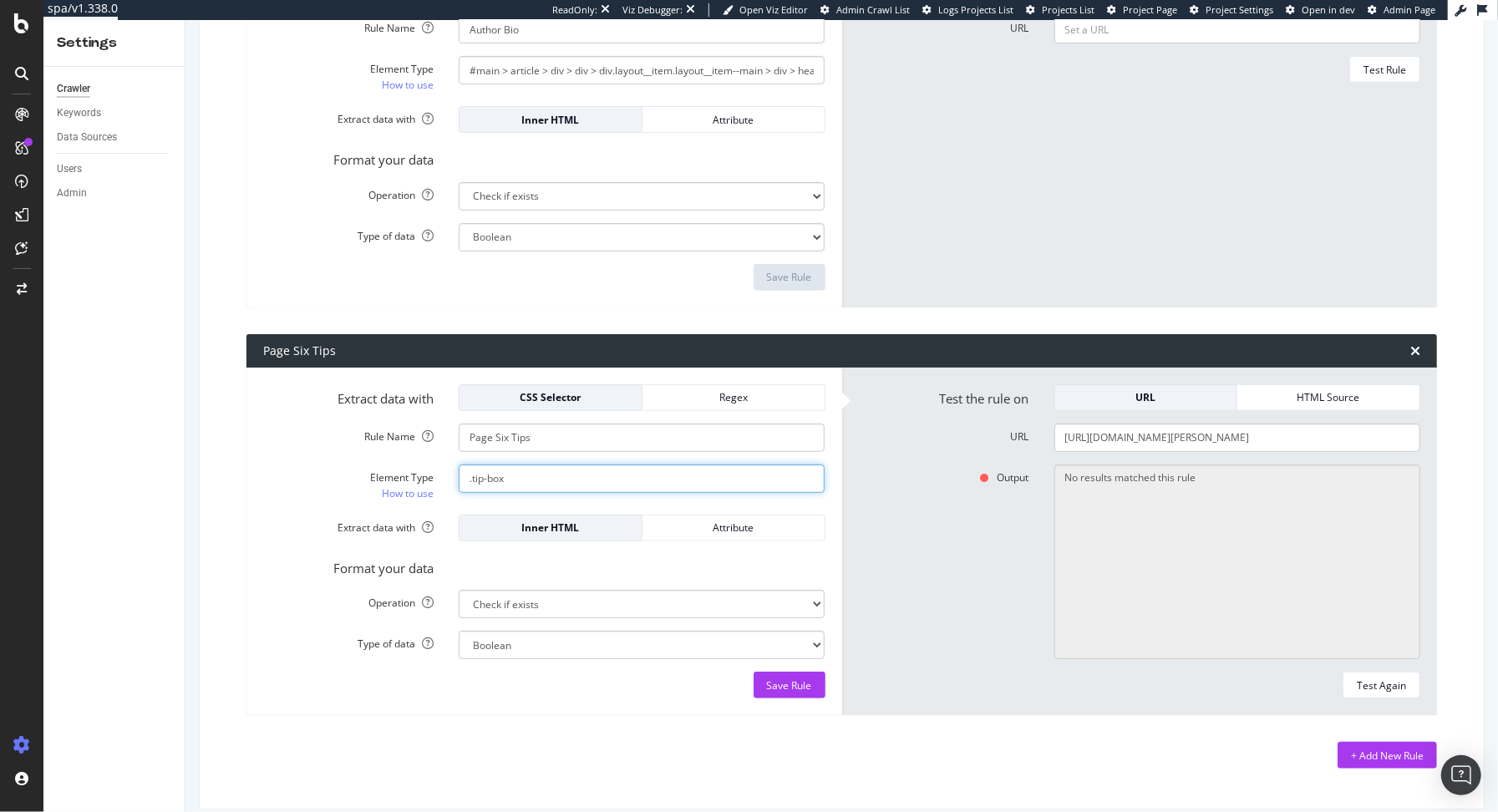
click at [575, 475] on input ".tip-box" at bounding box center [641, 479] width 366 height 29
paste input "module module--precede-with-border module--follow-with-border wp-block-nypost-e…"
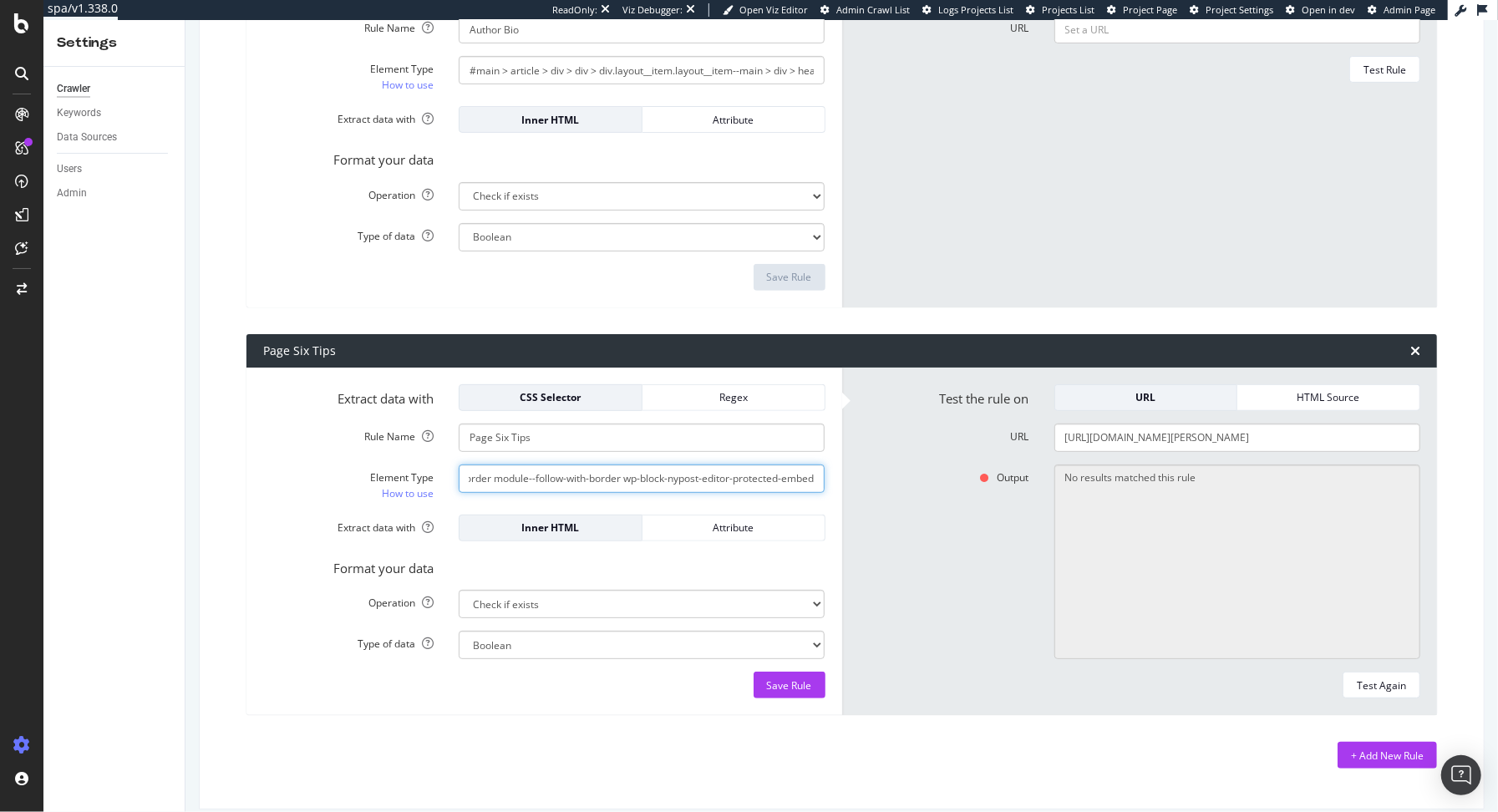
click at [627, 472] on input ". module module--precede-with-border module--follow-with-border wp-block-nypost…" at bounding box center [641, 479] width 366 height 29
type input ". module module--precede-with-border module--follow-with-border wp-block-nypost…"
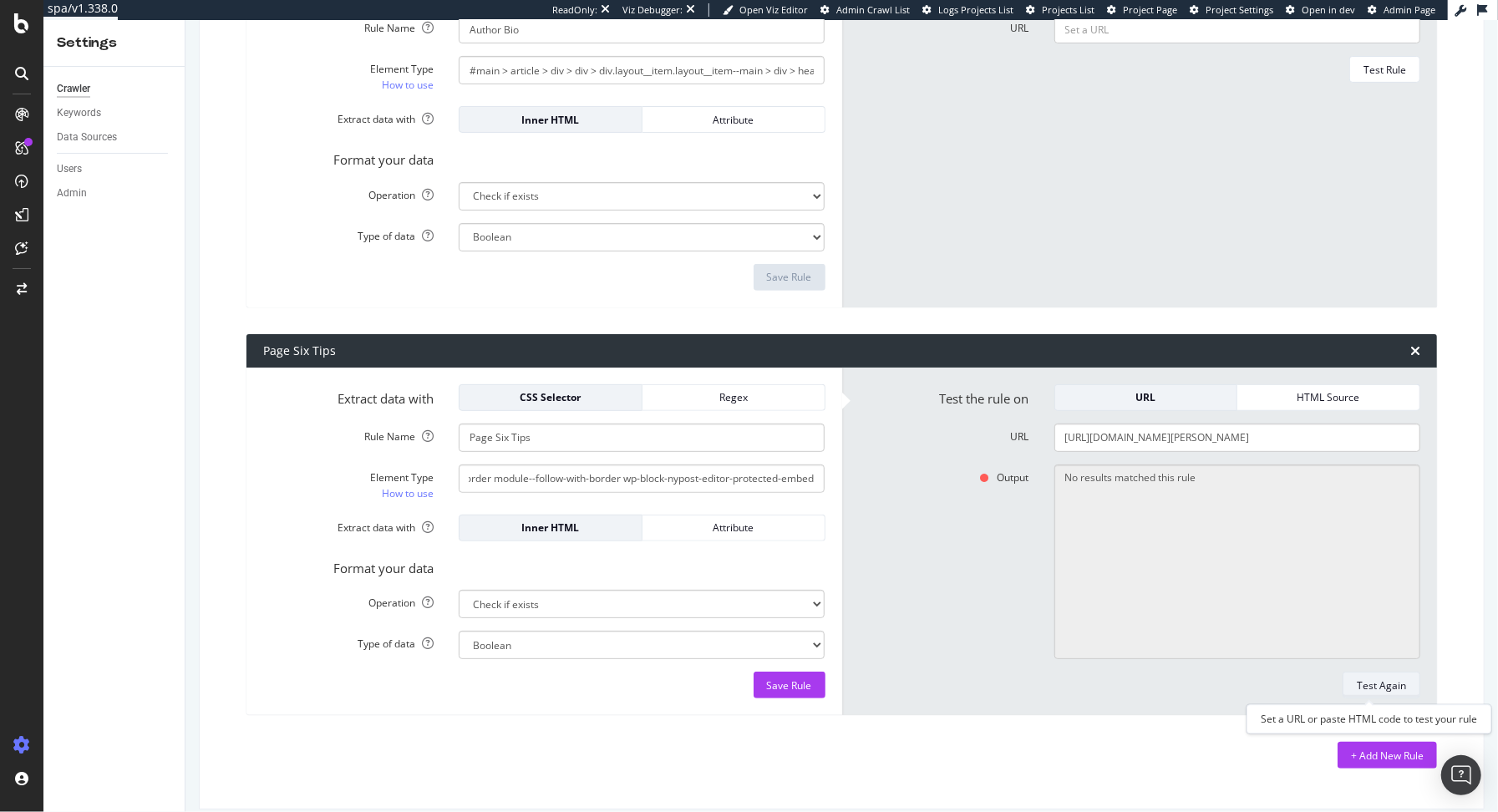
click at [1336, 690] on div "Test Again" at bounding box center [1381, 685] width 50 height 14
type textarea "No"
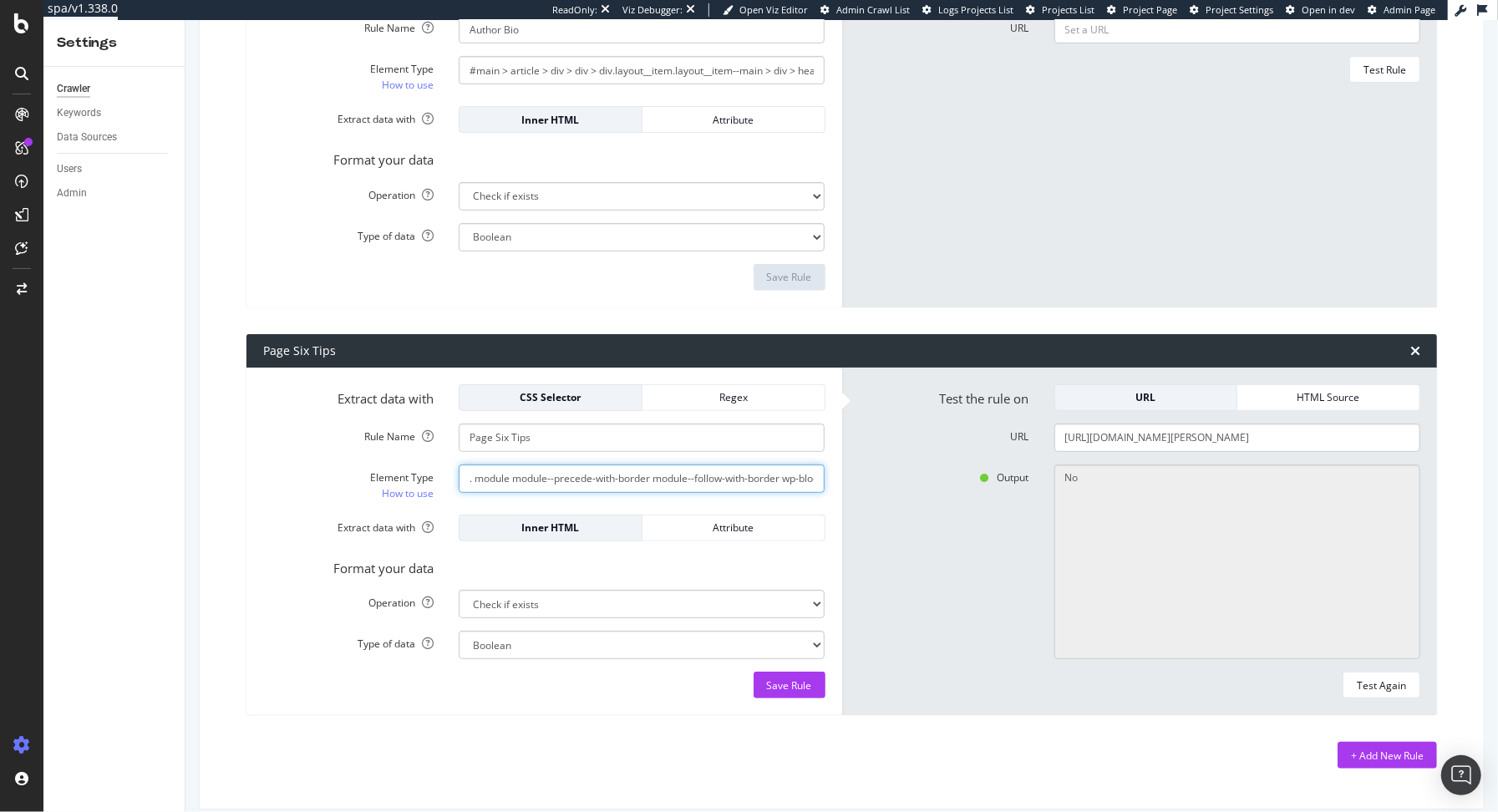
click at [469, 479] on input ". module module--precede-with-border module--follow-with-border wp-block-nypost…" at bounding box center [641, 479] width 366 height 29
click at [1336, 697] on div "Test the rule on URL HTML Source URL https://pagesix.com/2025/09/30/entertainme…" at bounding box center [1140, 542] width 596 height 349
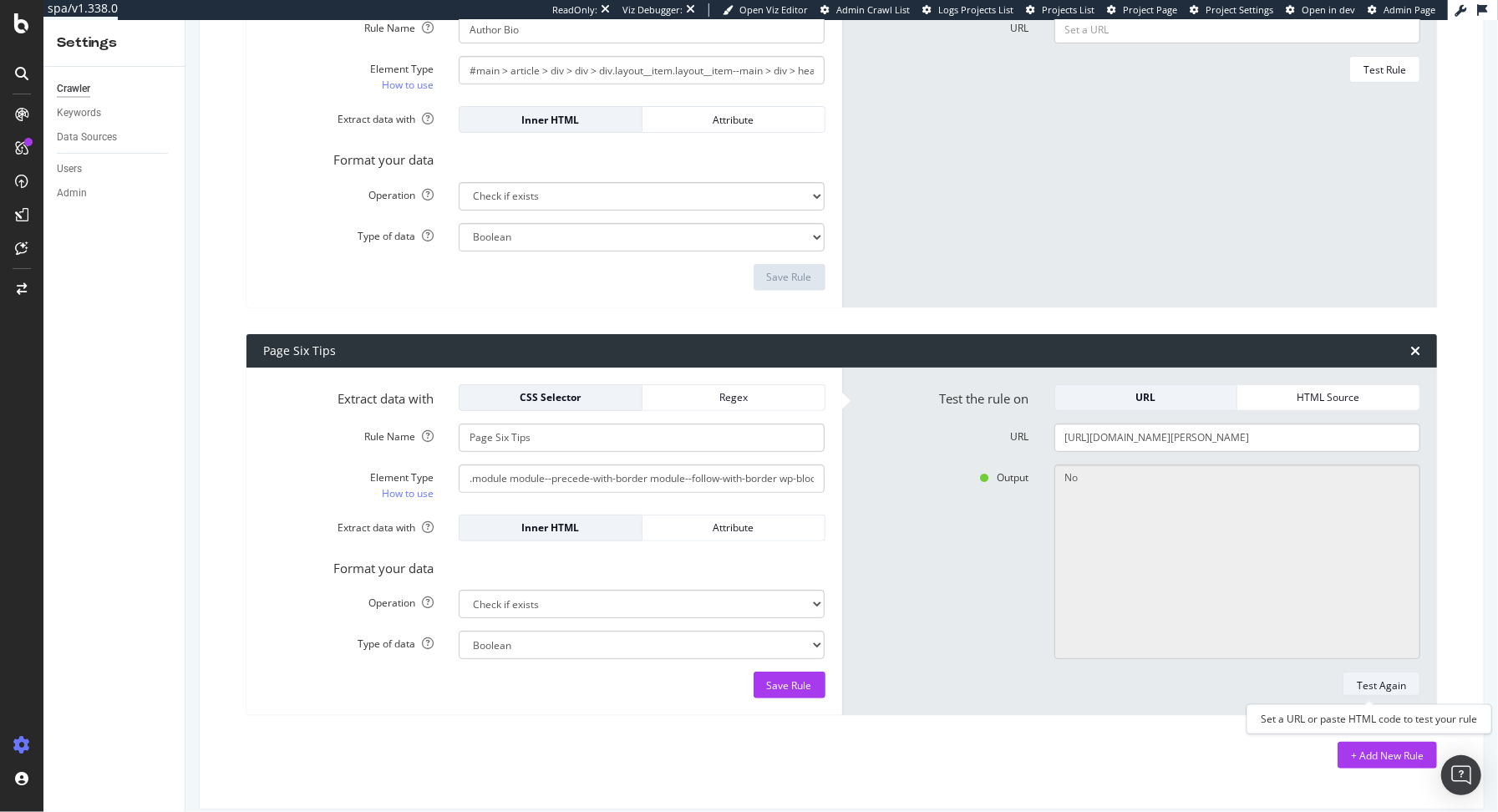
click at [1336, 682] on div "Test Again" at bounding box center [1381, 685] width 50 height 14
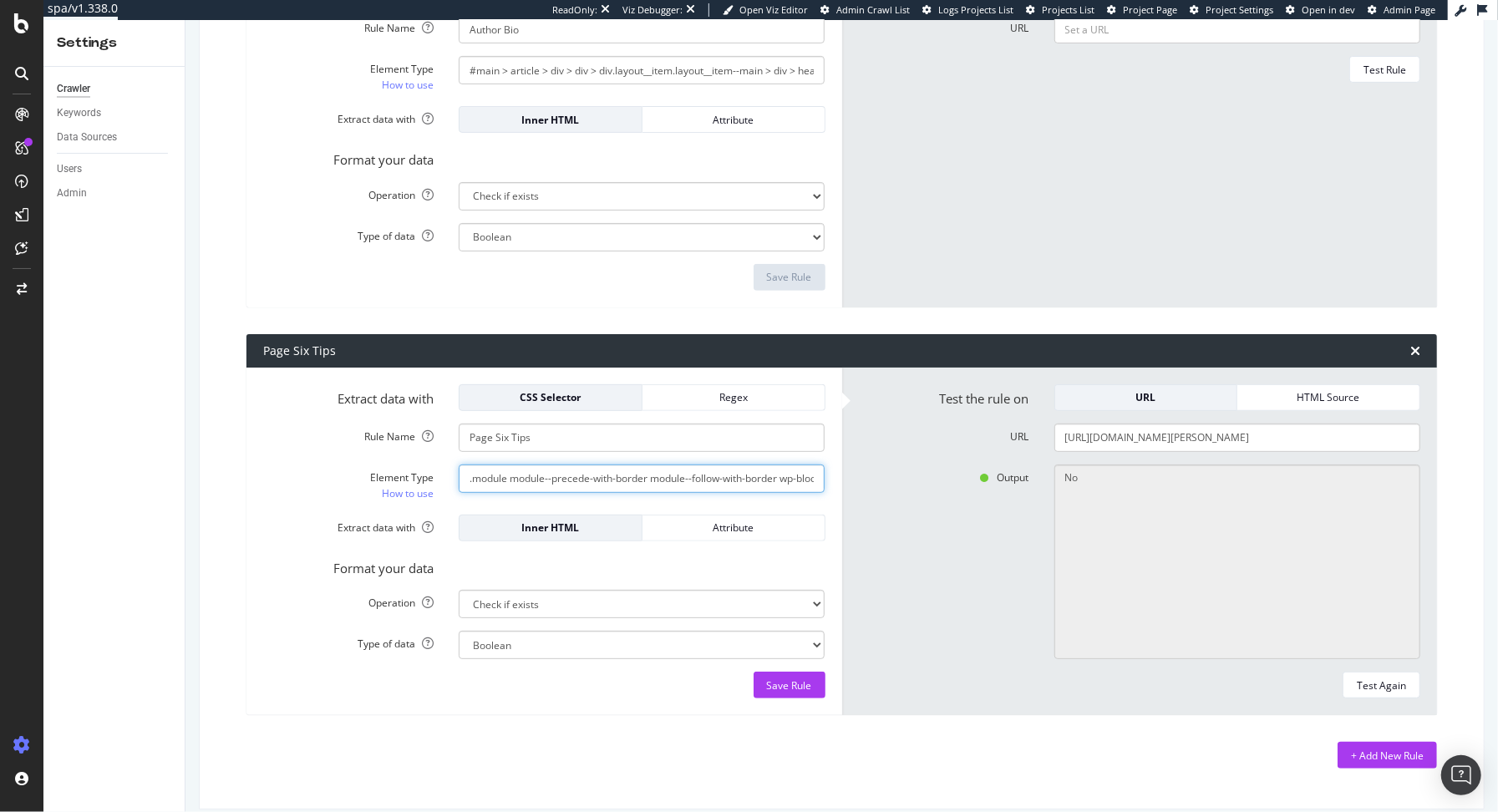
click at [553, 476] on input ".module module--precede-with-border module--follow-with-border wp-block-nypost-…" at bounding box center [641, 479] width 366 height 29
paste input "connatix-outstream-video"
type input "#connatix-outstream-video"
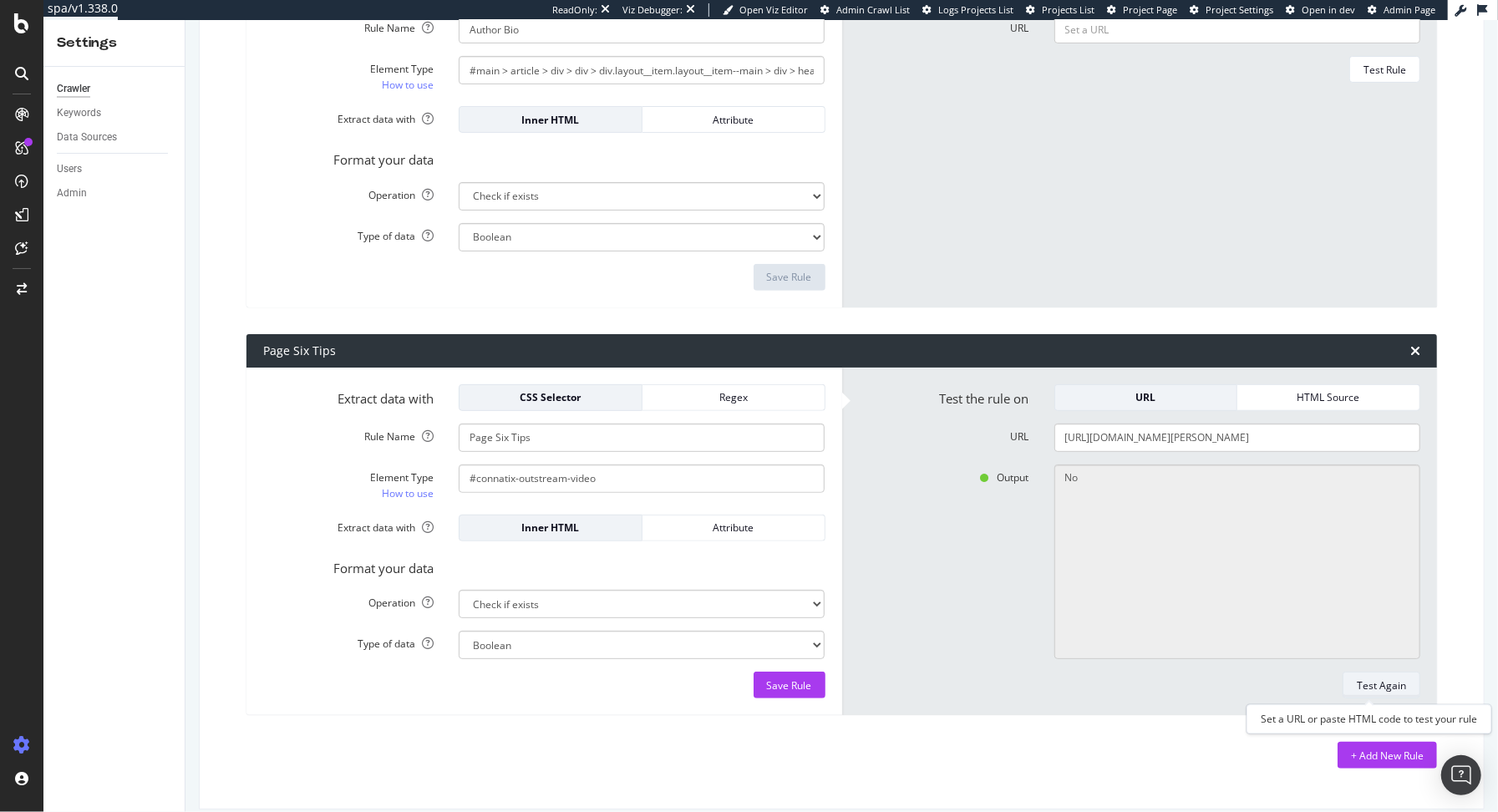
click at [1336, 678] on div "Test Again" at bounding box center [1381, 685] width 50 height 14
type textarea "Yes"
click at [767, 689] on div "Save Rule" at bounding box center [789, 685] width 45 height 14
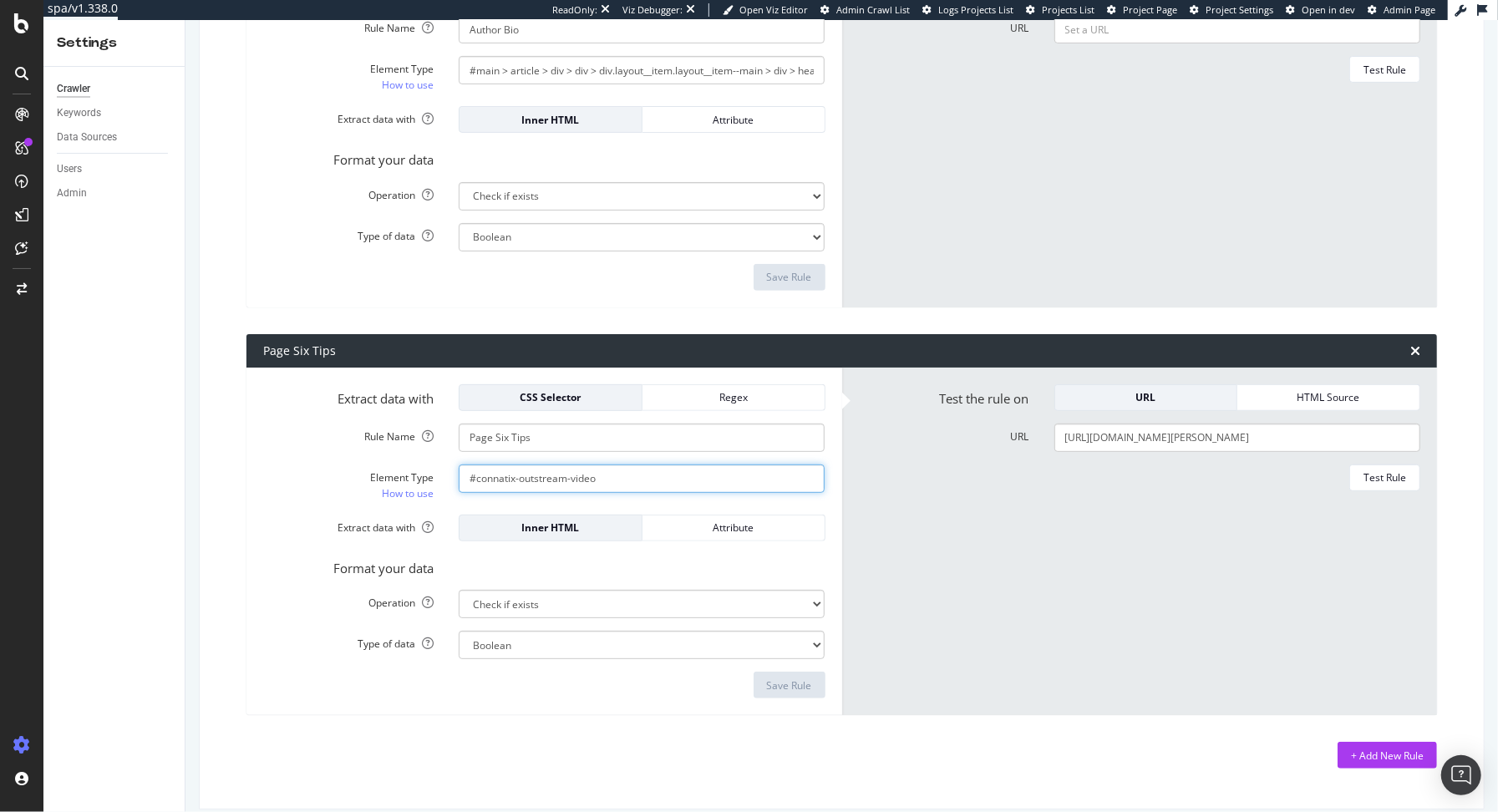
click at [568, 479] on input "#connatix-outstream-video" at bounding box center [641, 479] width 366 height 29
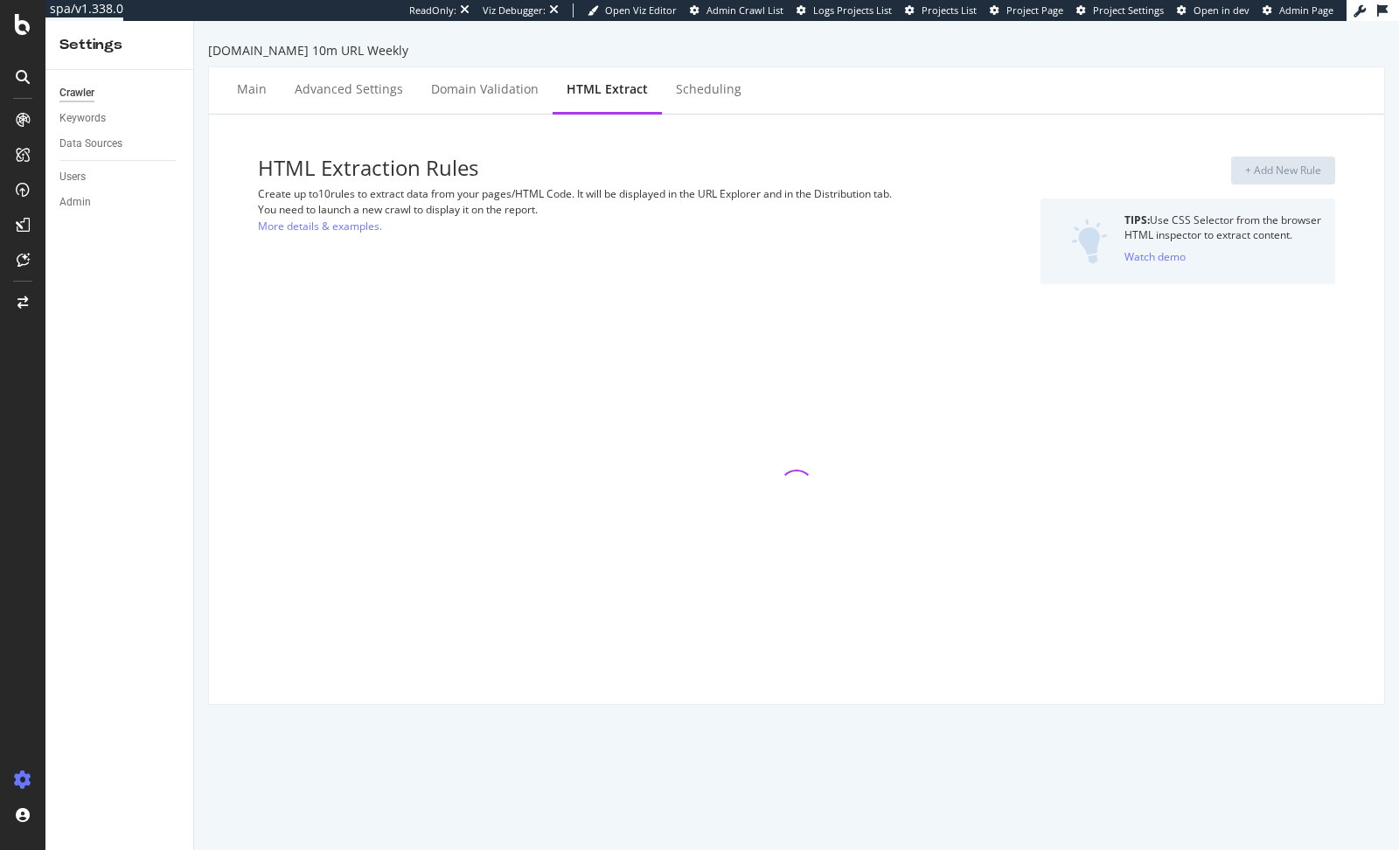
select select "exist"
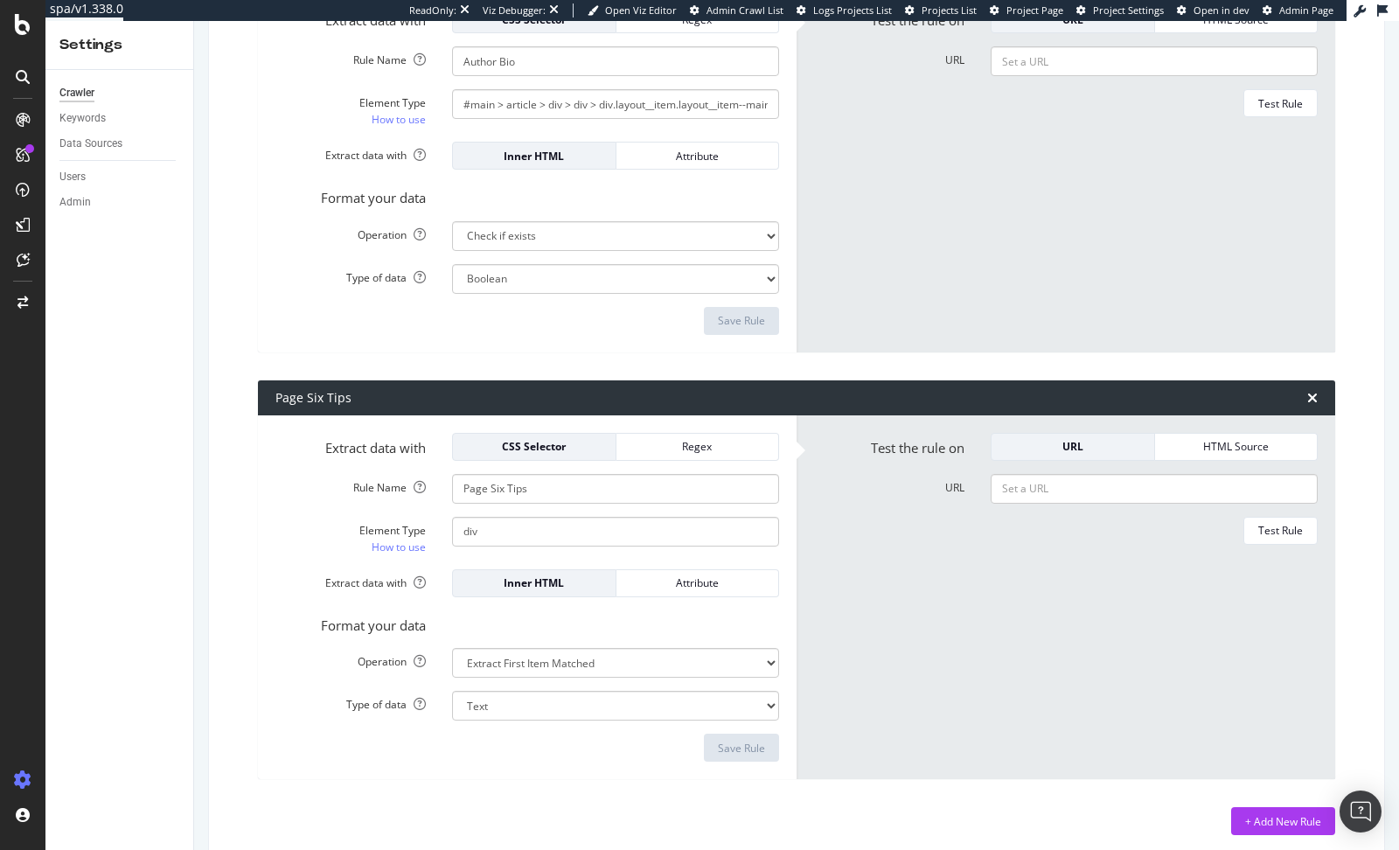
scroll to position [378, 0]
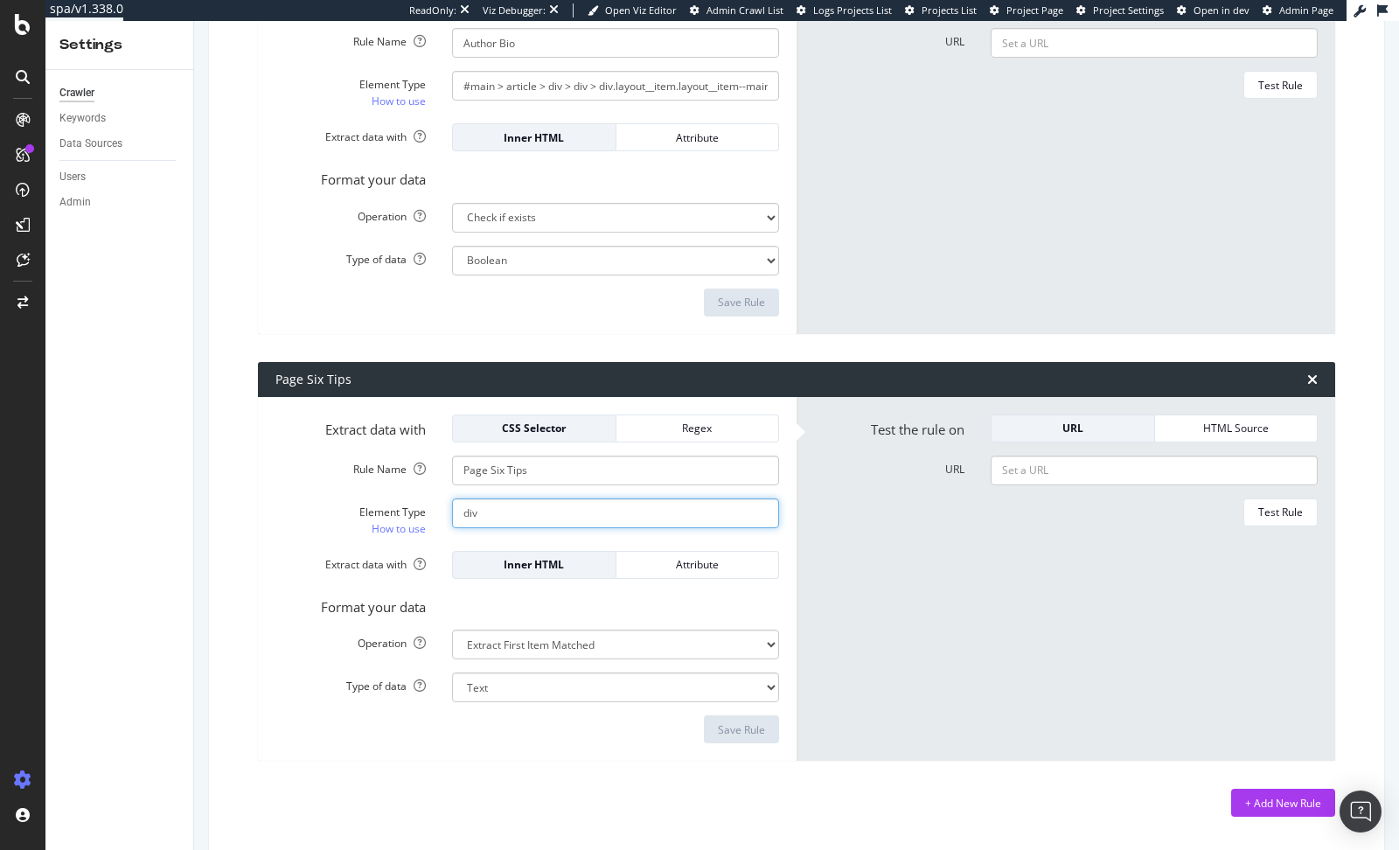
click at [453, 512] on input "div" at bounding box center [615, 513] width 327 height 30
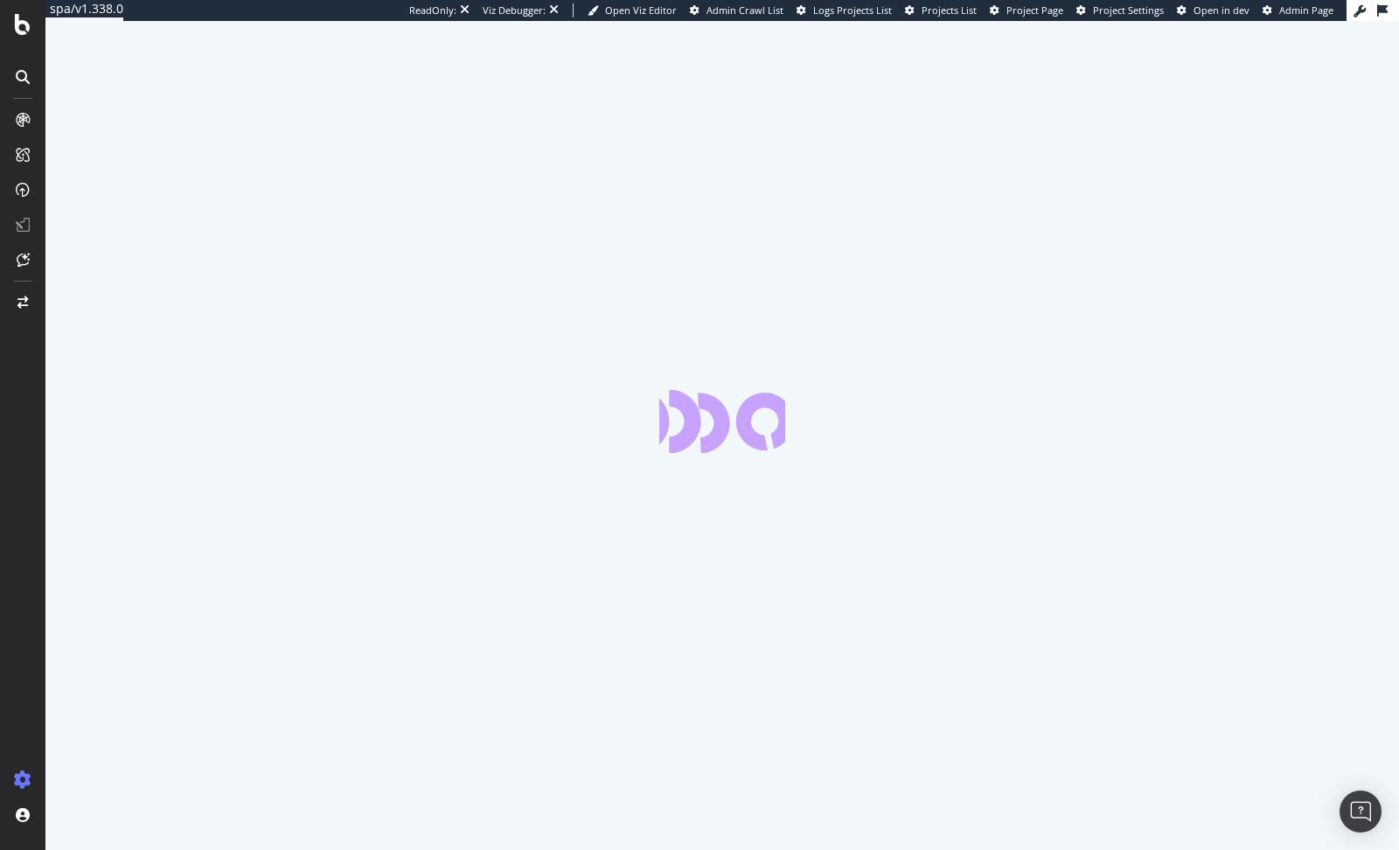
select select "exist"
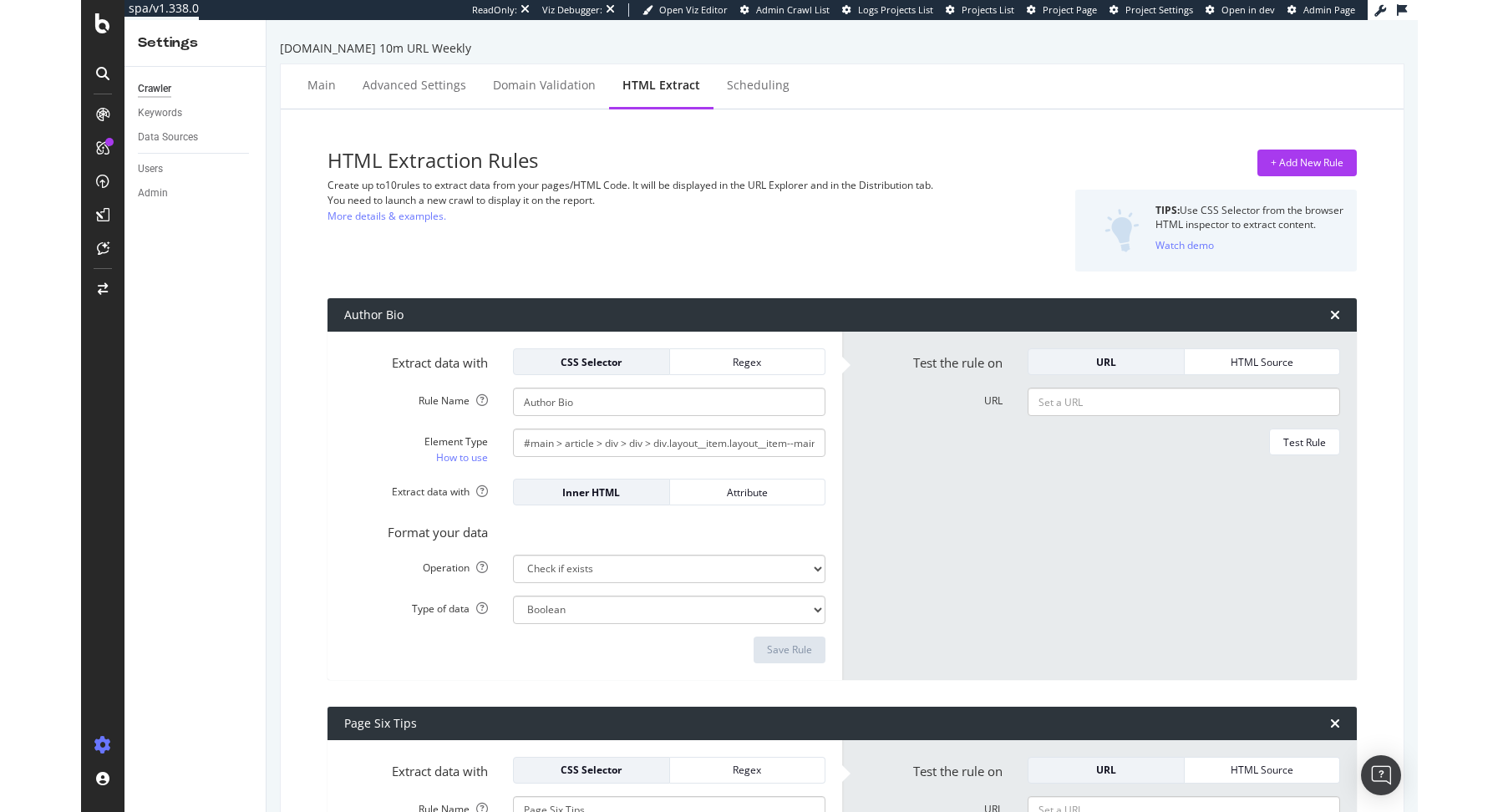
scroll to position [390, 0]
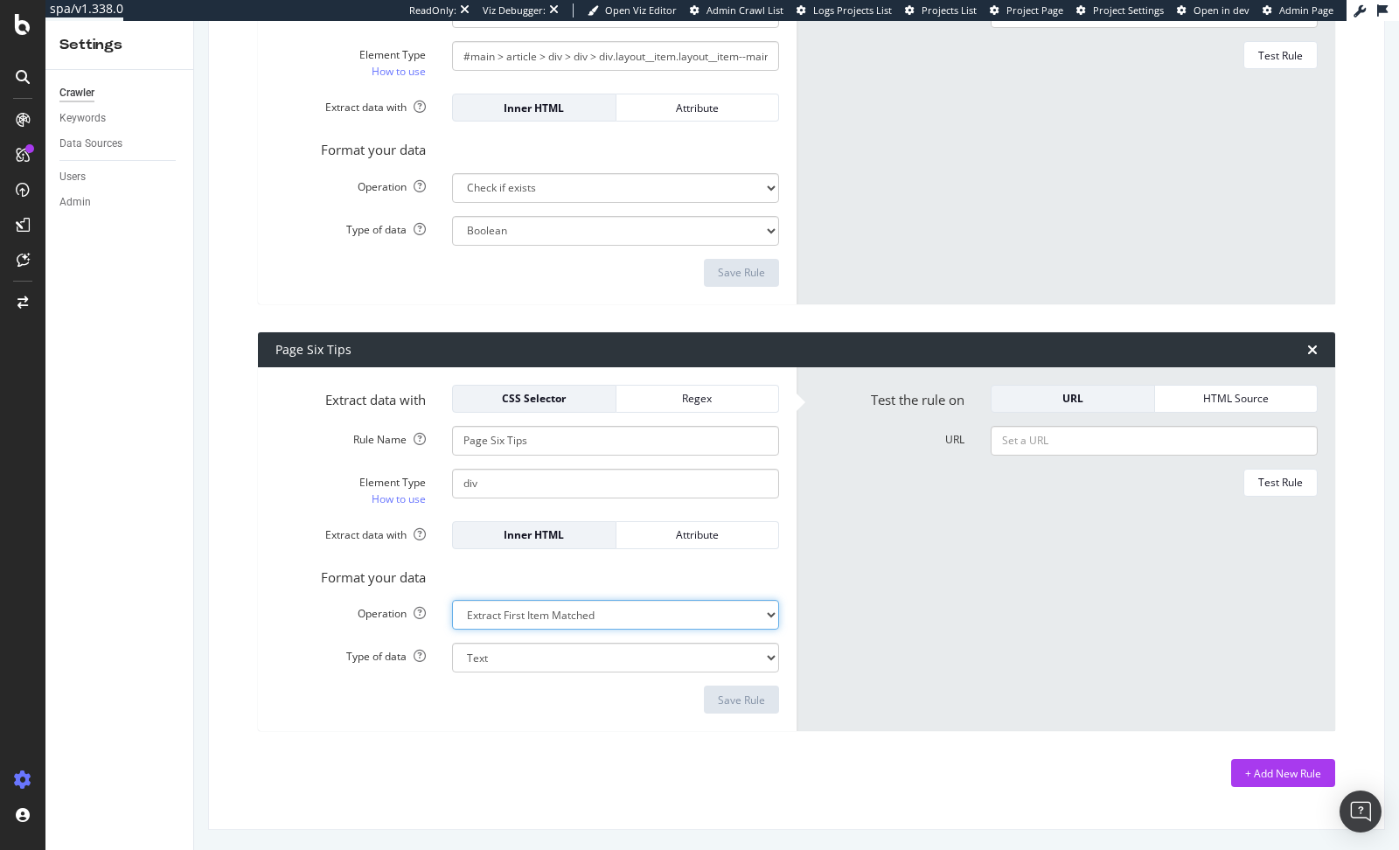
click at [575, 619] on select "Extract First Item Matched Extract First 3 Items Matched Count Number of Occure…" at bounding box center [615, 615] width 327 height 30
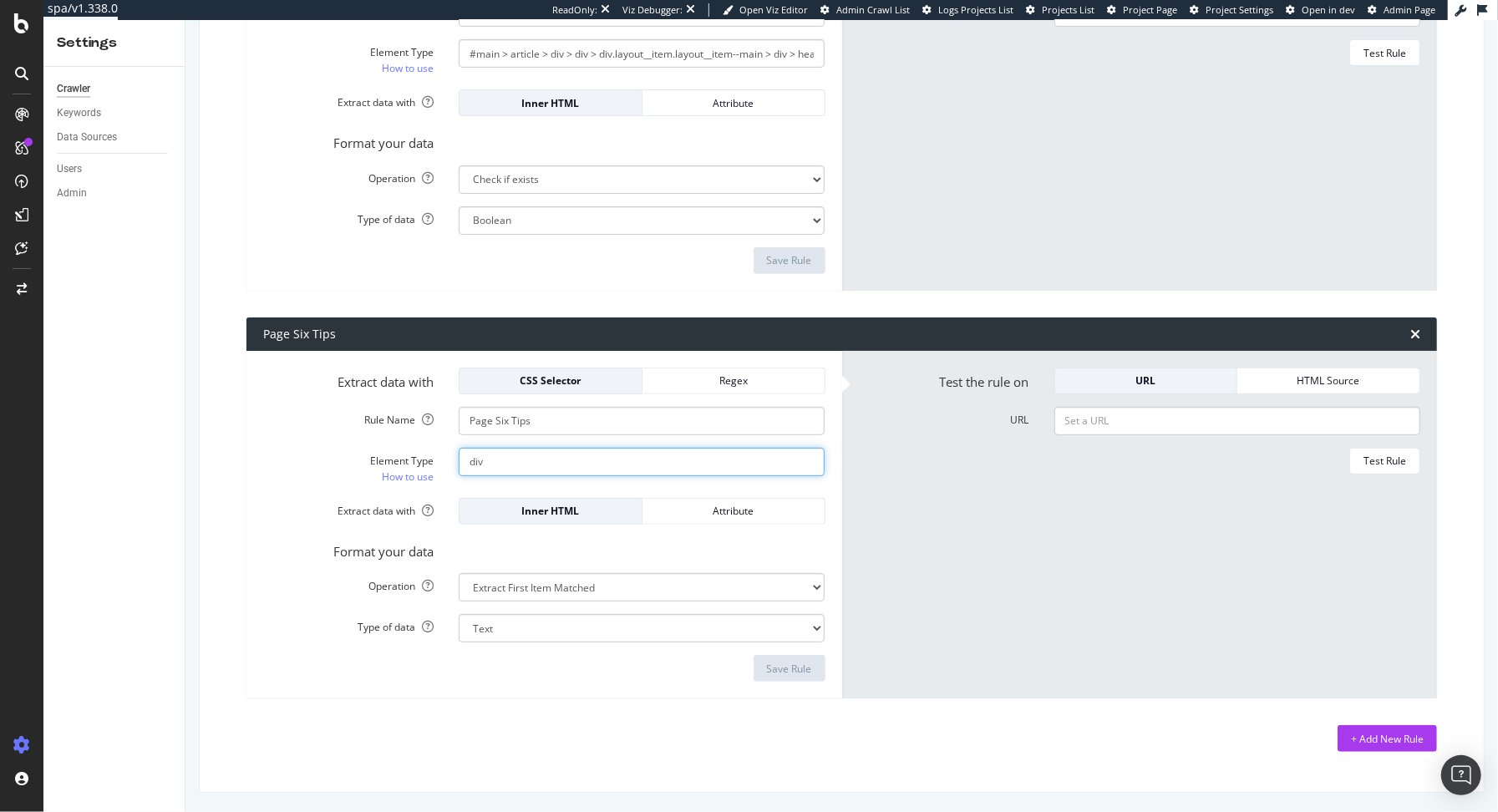
click at [597, 456] on input "div" at bounding box center [641, 462] width 366 height 29
type input ".tip-box"
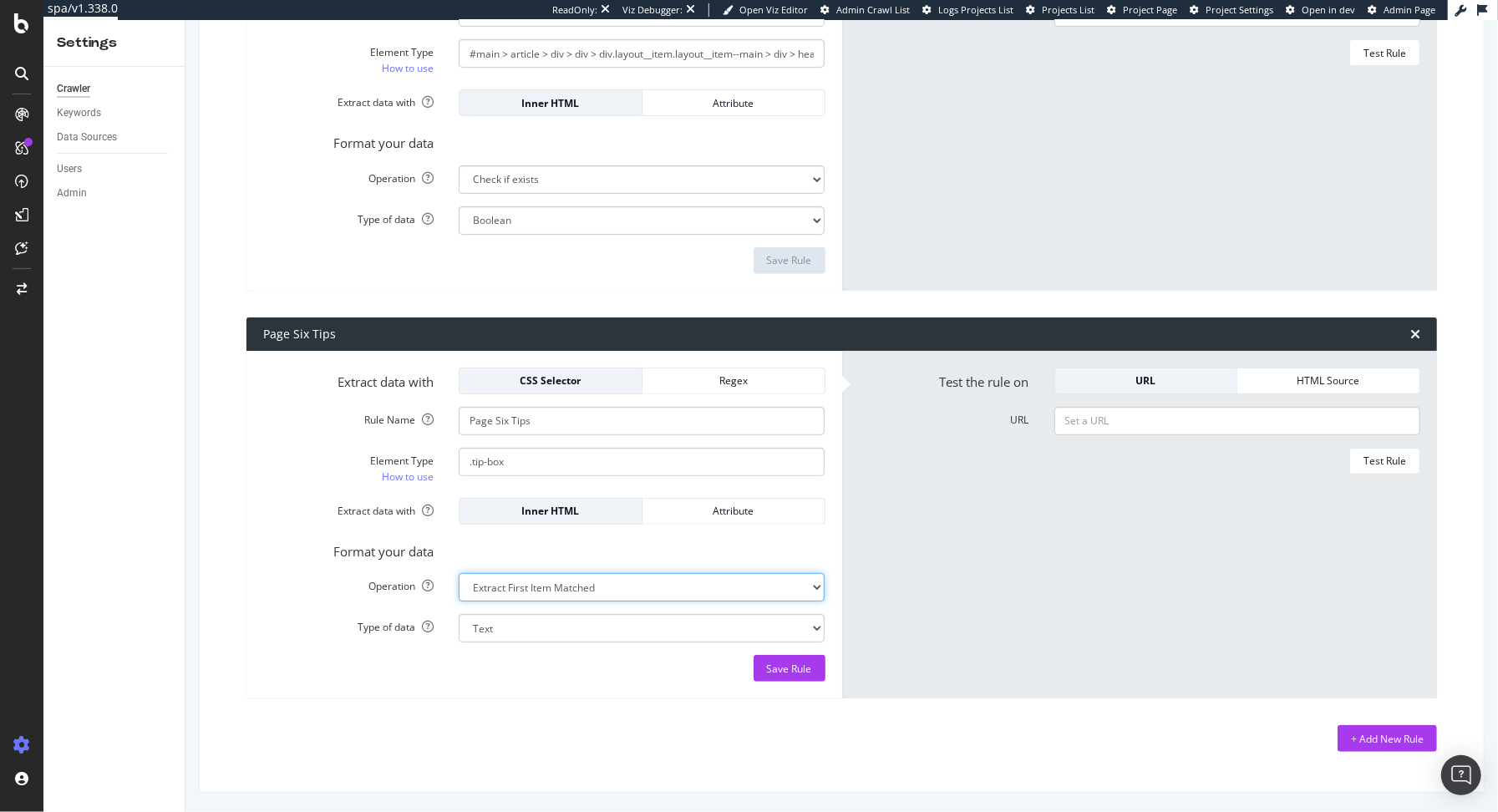
click at [514, 595] on select "Extract First Item Matched Extract First 3 Items Matched Count Number of Occure…" at bounding box center [641, 588] width 366 height 29
select select "exist"
click at [459, 573] on select "Extract First Item Matched Extract First 3 Items Matched Count Number of Occure…" at bounding box center [641, 588] width 366 height 29
select select "b"
click at [1194, 435] on form "Test the rule on URL HTML Source URL Test Rule" at bounding box center [1140, 525] width 563 height 315
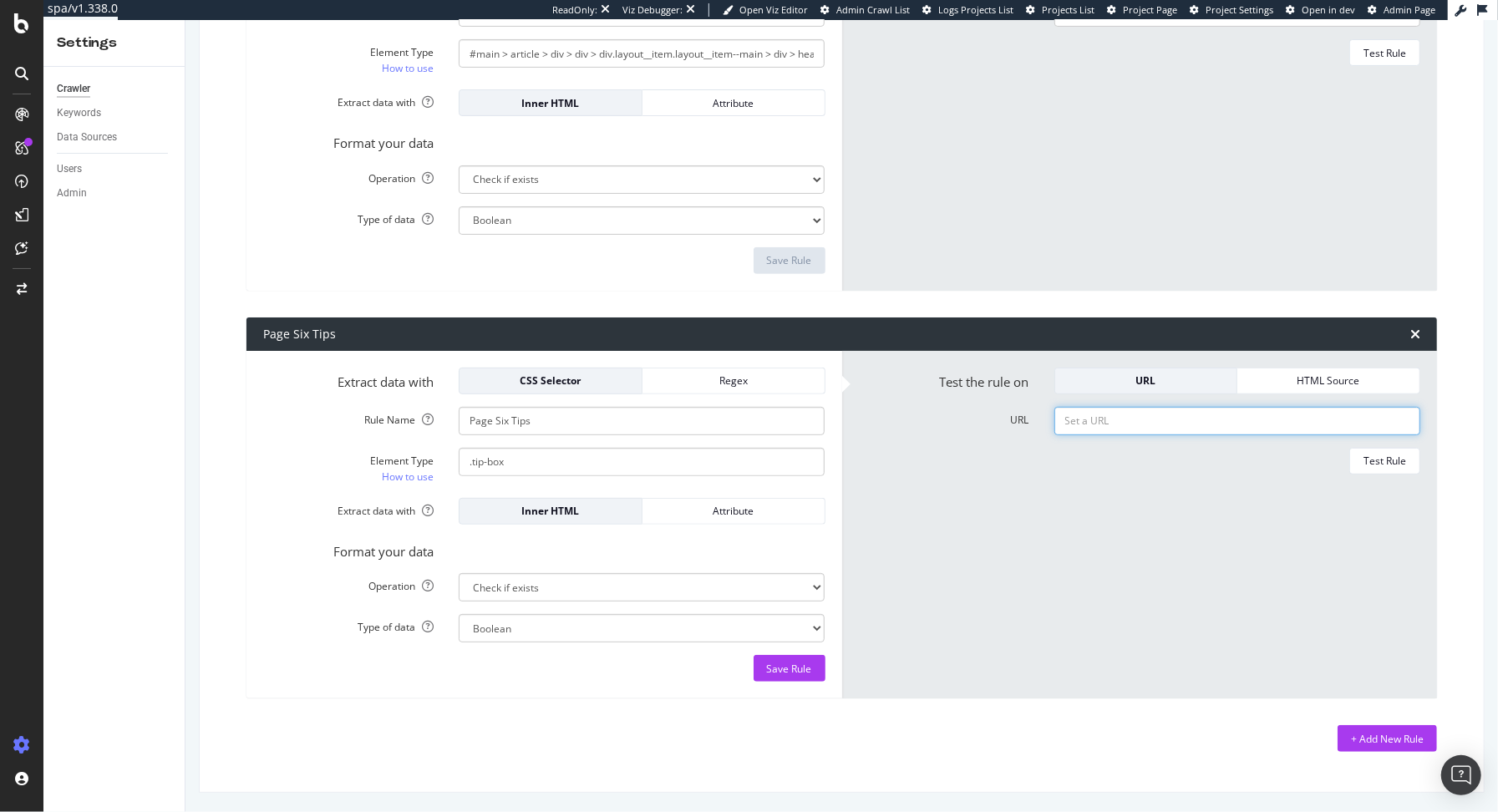
click at [1197, 426] on input "URL" at bounding box center [1237, 421] width 366 height 29
paste input "https://support.botify.com/en/articles/9108588-html-extracts-overview"
click at [1336, 462] on div "Test Rule" at bounding box center [1384, 460] width 43 height 14
click at [1128, 419] on input "https://support.botify.com/en/articles/9108588-html-extracts-overview" at bounding box center [1237, 421] width 366 height 29
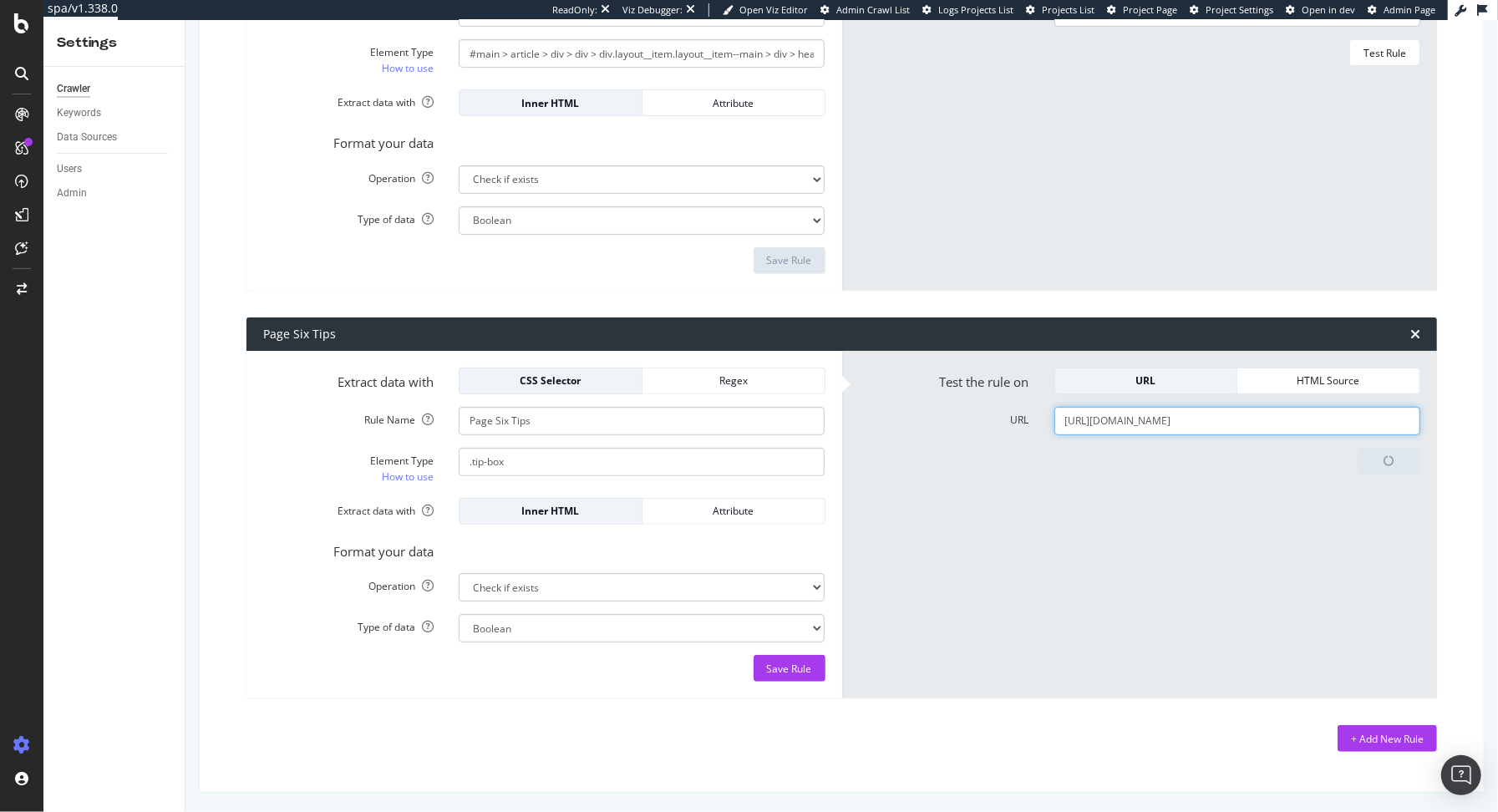
click at [1128, 419] on input "https://support.botify.com/en/articles/9108588-html-extracts-overview" at bounding box center [1237, 421] width 366 height 29
paste input "pagesix.com/2025/09/30/entertainment/billy-crudup-breaks-down-brutual-reality-o…"
type input "https://pagesix.com/2025/09/30/entertainment/billy-crudup-breaks-down-brutual-r…"
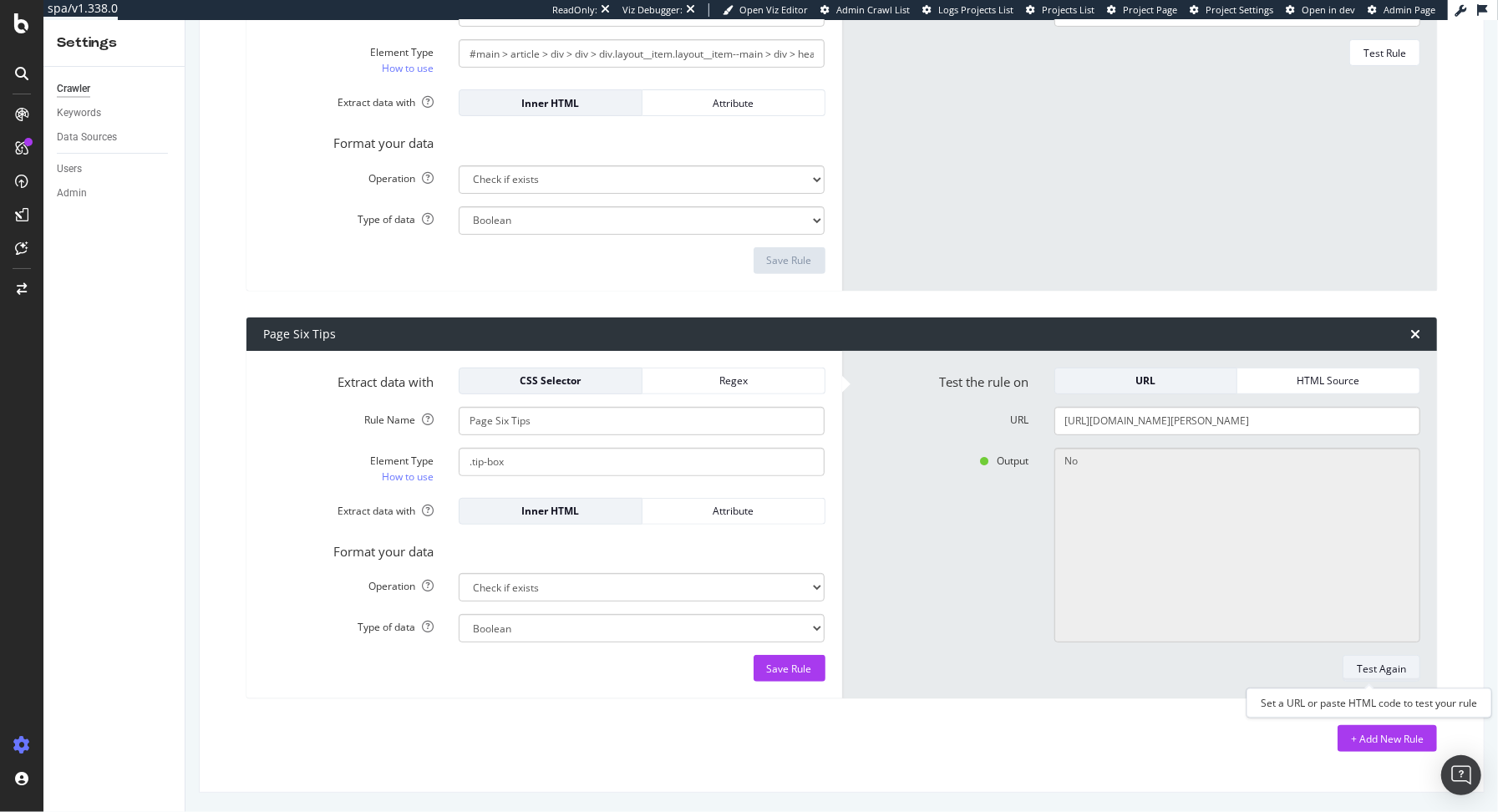
click at [1336, 676] on div "Test Again" at bounding box center [1381, 668] width 50 height 23
click at [1155, 410] on input "https://pagesix.com/2025/09/30/entertainment/billy-crudup-breaks-down-brutual-r…" at bounding box center [1237, 421] width 366 height 29
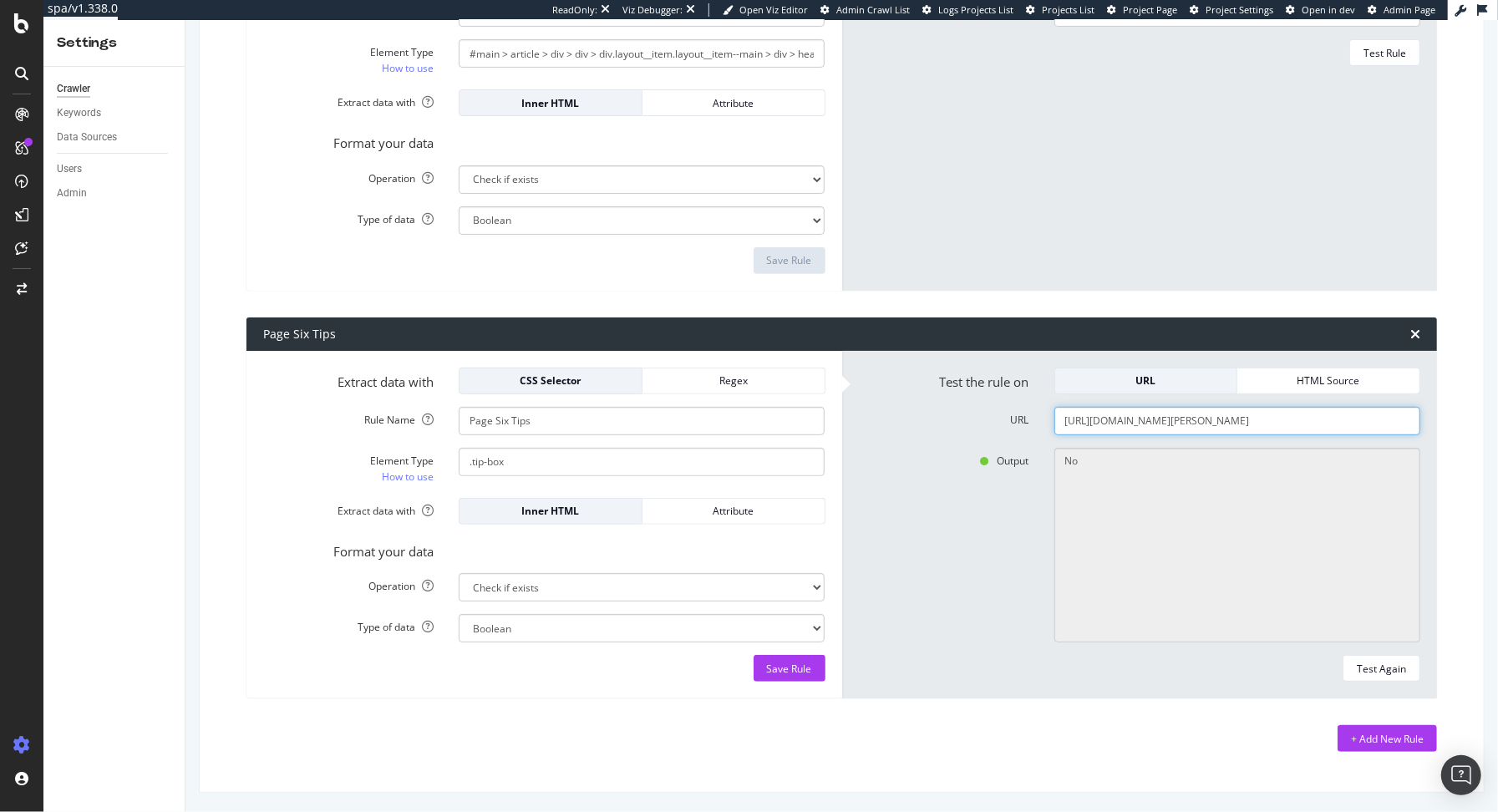
click at [1155, 410] on input "https://pagesix.com/2025/09/30/entertainment/billy-crudup-breaks-down-brutual-r…" at bounding box center [1237, 421] width 366 height 29
paste input "https://pagesix.com/2025/09/30/entertainment/billy-crudup-breaks-down-brutual-r…"
type input "https://pagesix.com/2025/09/30/entertainment/billy-crudup-breaks-down-brutual-r…"
click at [1103, 422] on input "https://pagesix.com/2025/09/30/entertainment/billy-crudup-breaks-down-brutual-r…" at bounding box center [1237, 421] width 366 height 29
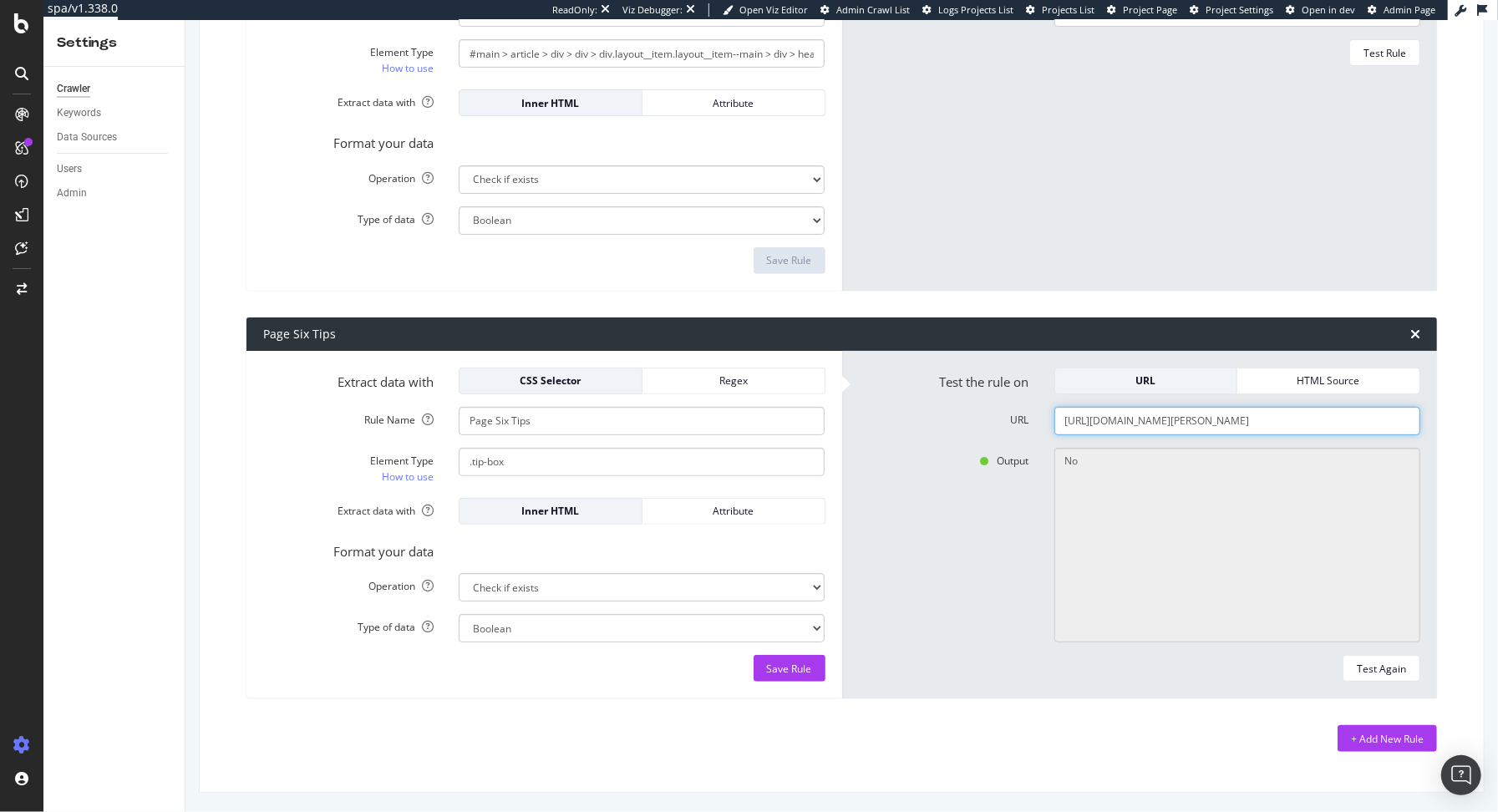
click at [1103, 422] on input "https://pagesix.com/2025/09/30/entertainment/billy-crudup-breaks-down-brutual-r…" at bounding box center [1237, 421] width 366 height 29
click at [21, 108] on icon at bounding box center [22, 115] width 13 height 13
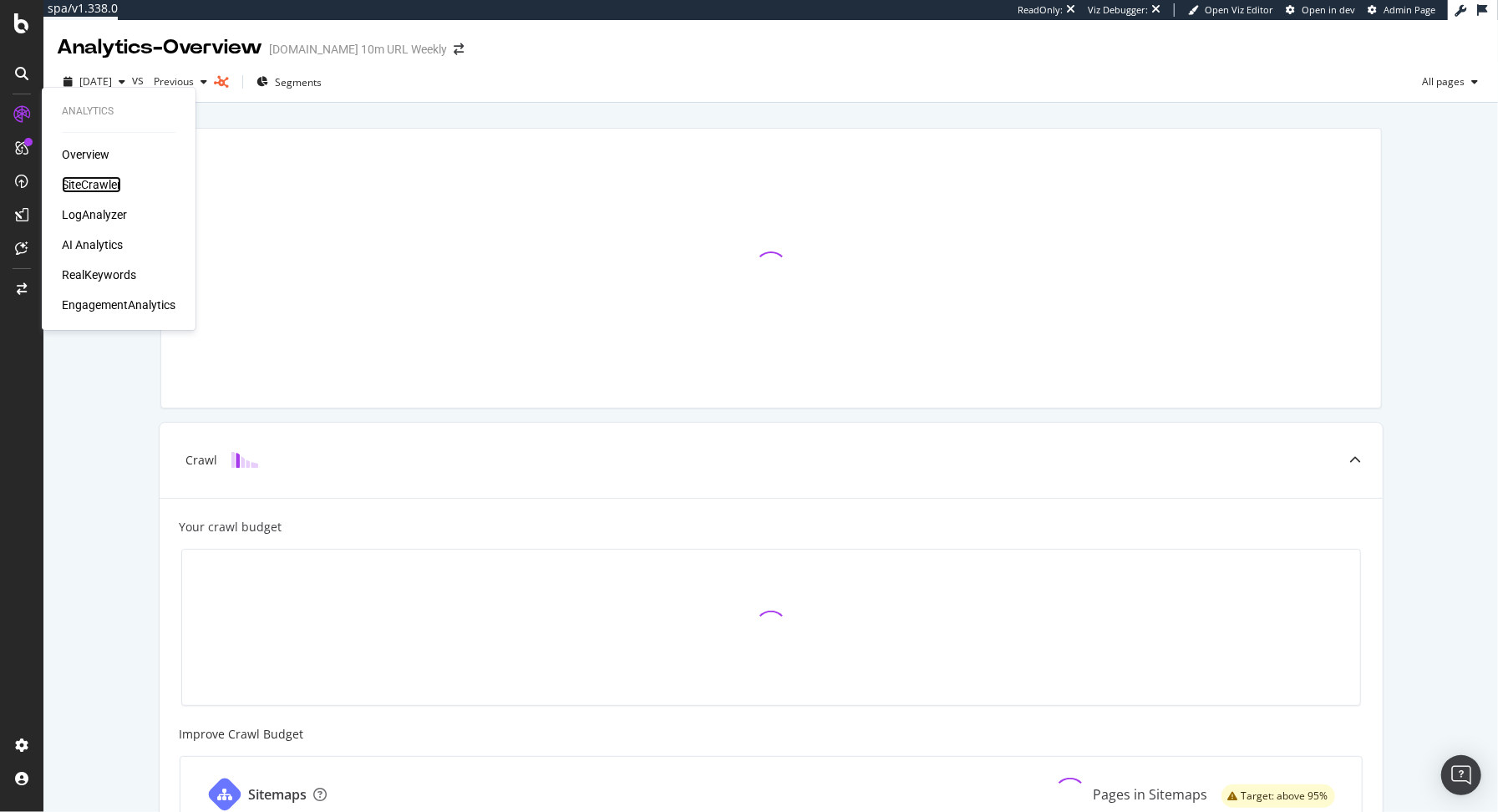
click at [88, 186] on div "SiteCrawler" at bounding box center [92, 184] width 59 height 16
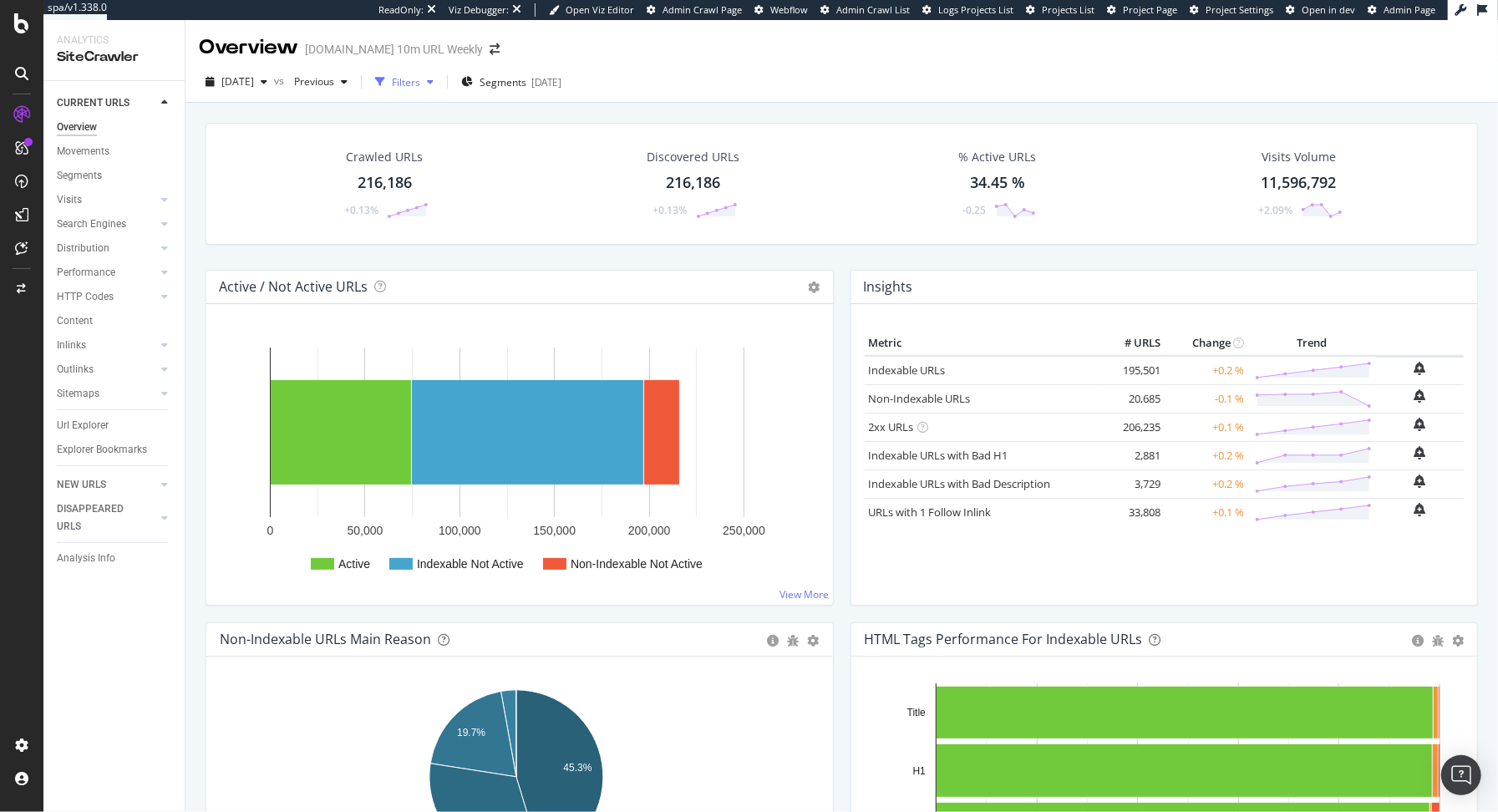
click at [420, 88] on div "Filters" at bounding box center [406, 82] width 29 height 14
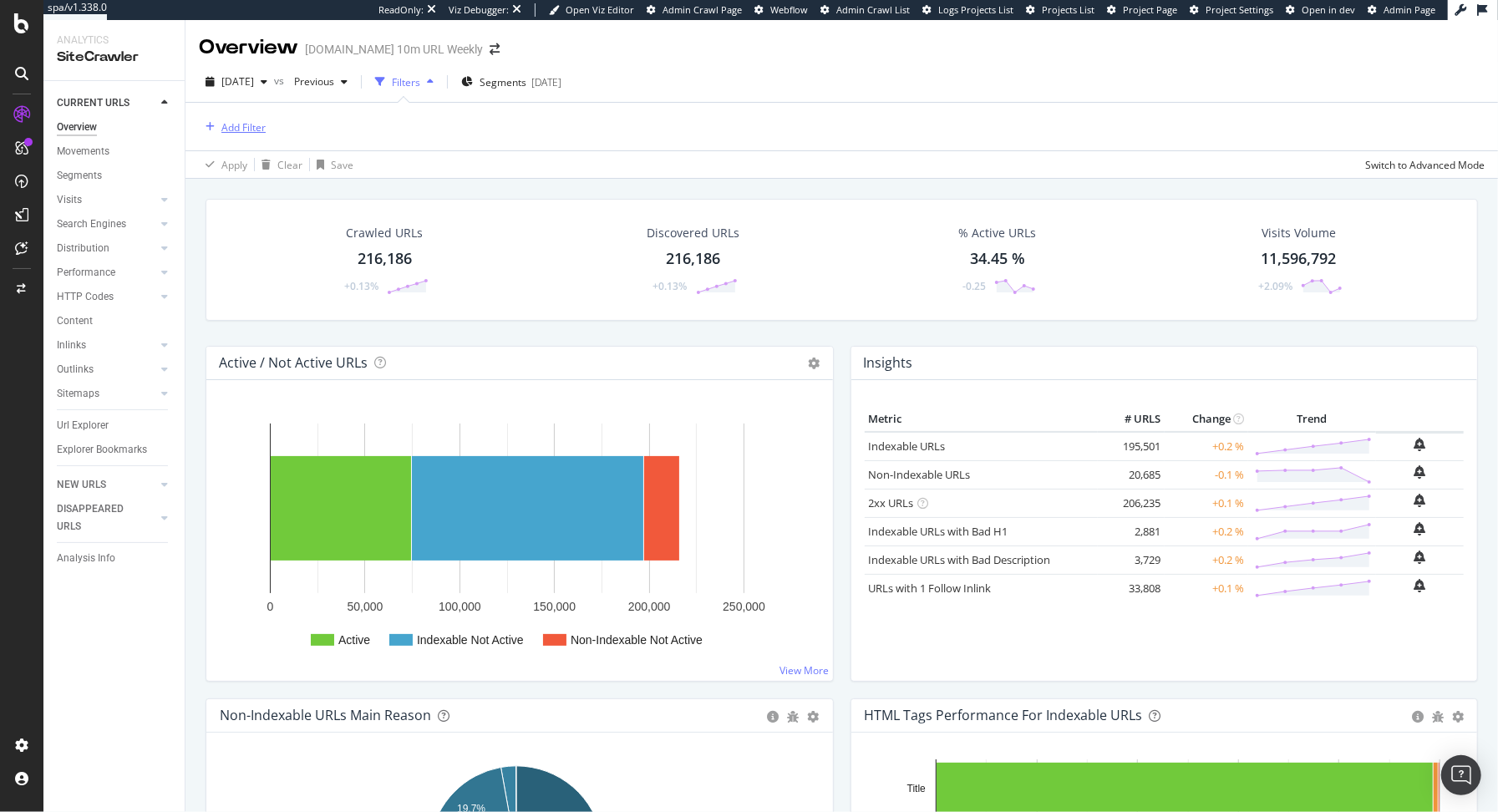
click at [236, 124] on div "Add Filter" at bounding box center [244, 127] width 44 height 14
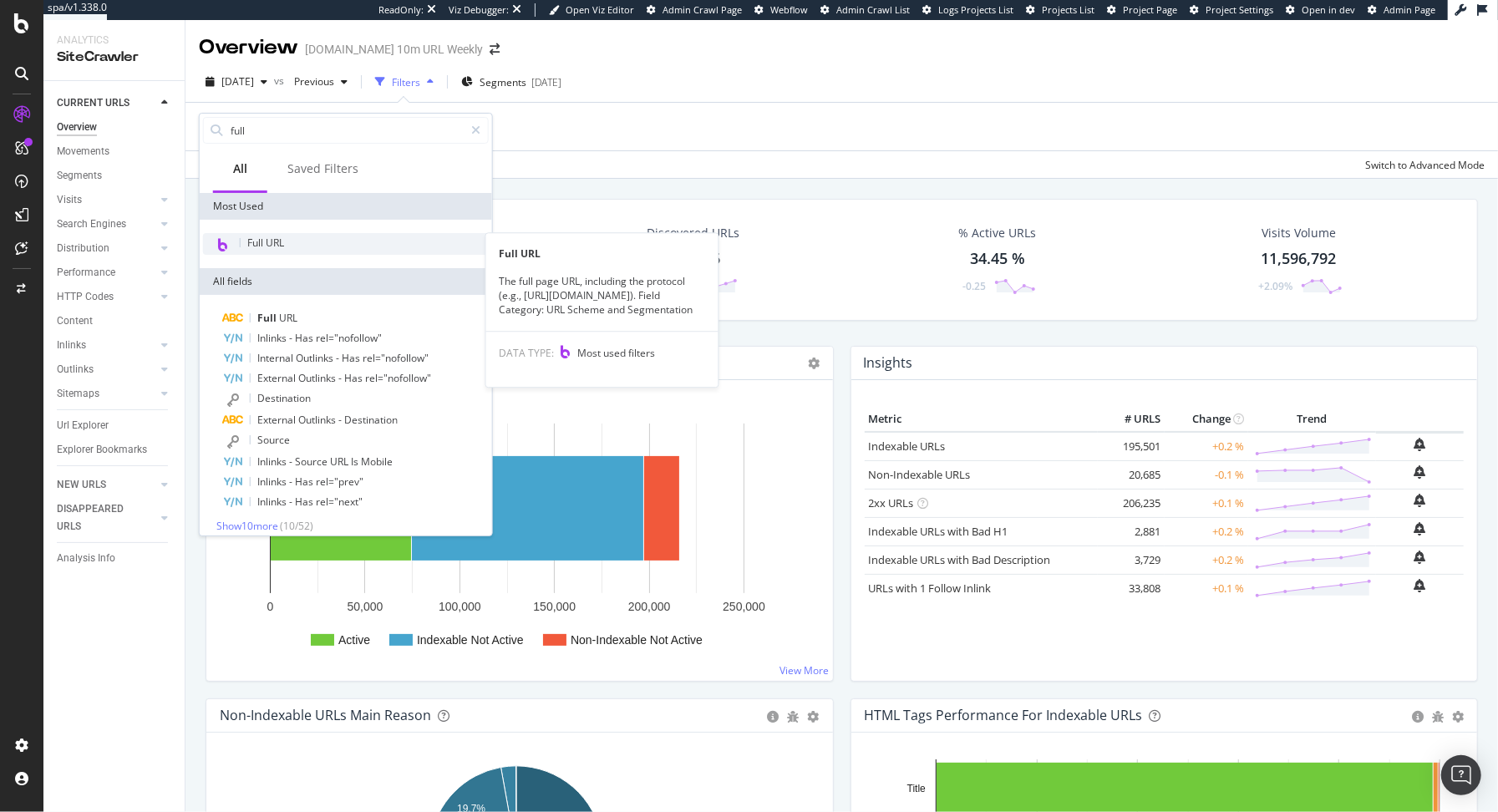
type input "full"
click at [268, 245] on span "Full URL" at bounding box center [266, 243] width 36 height 14
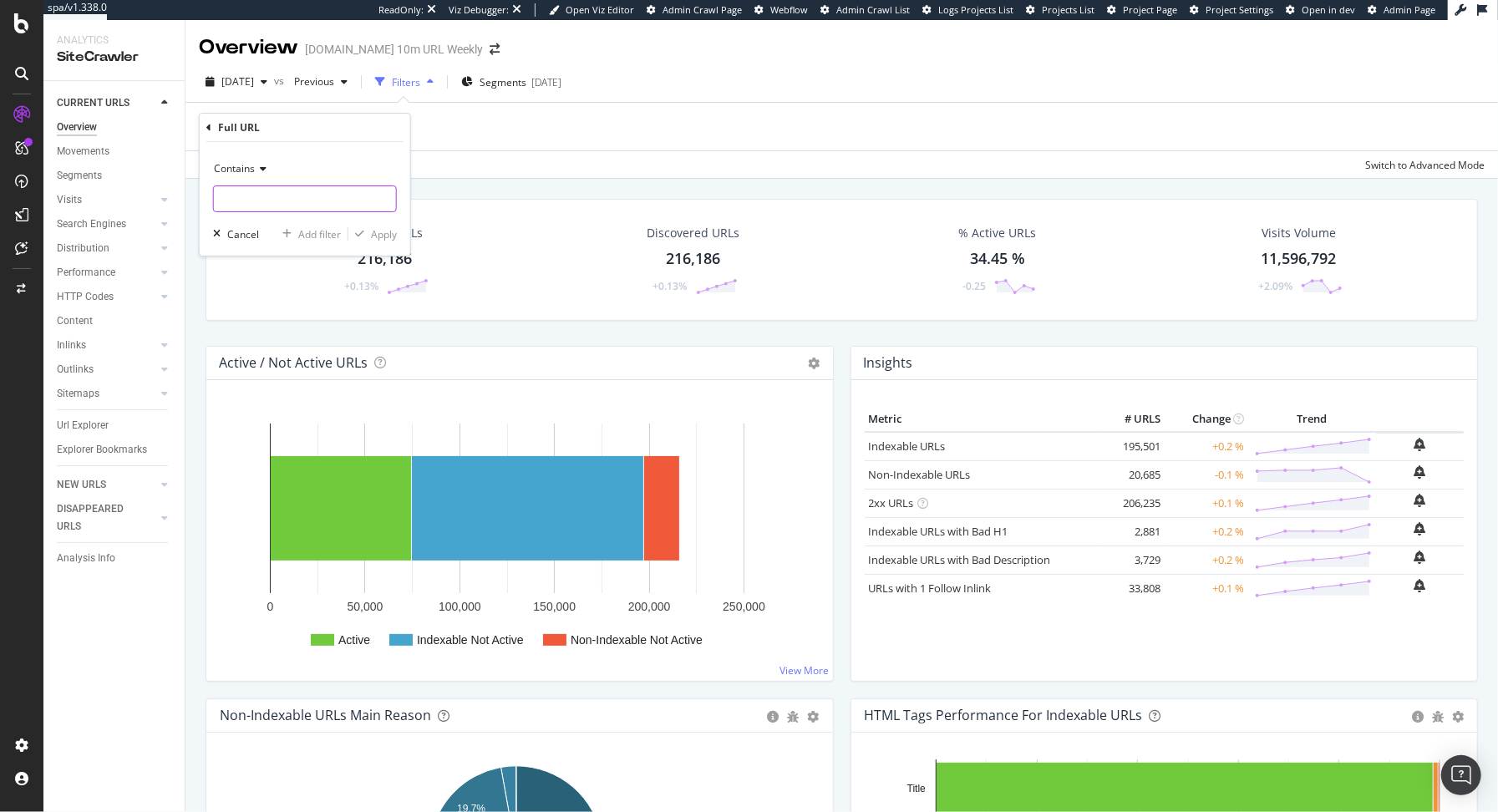
click at [238, 197] on input "text" at bounding box center [305, 199] width 182 height 27
paste input "https://pagesix.com/2025/09/30/entertainment/billy-crudup-breaks-down-brutual-r…"
type input "https://pagesix.com/2025/09/30/entertainment/billy-crudup-breaks-down-brutual-r…"
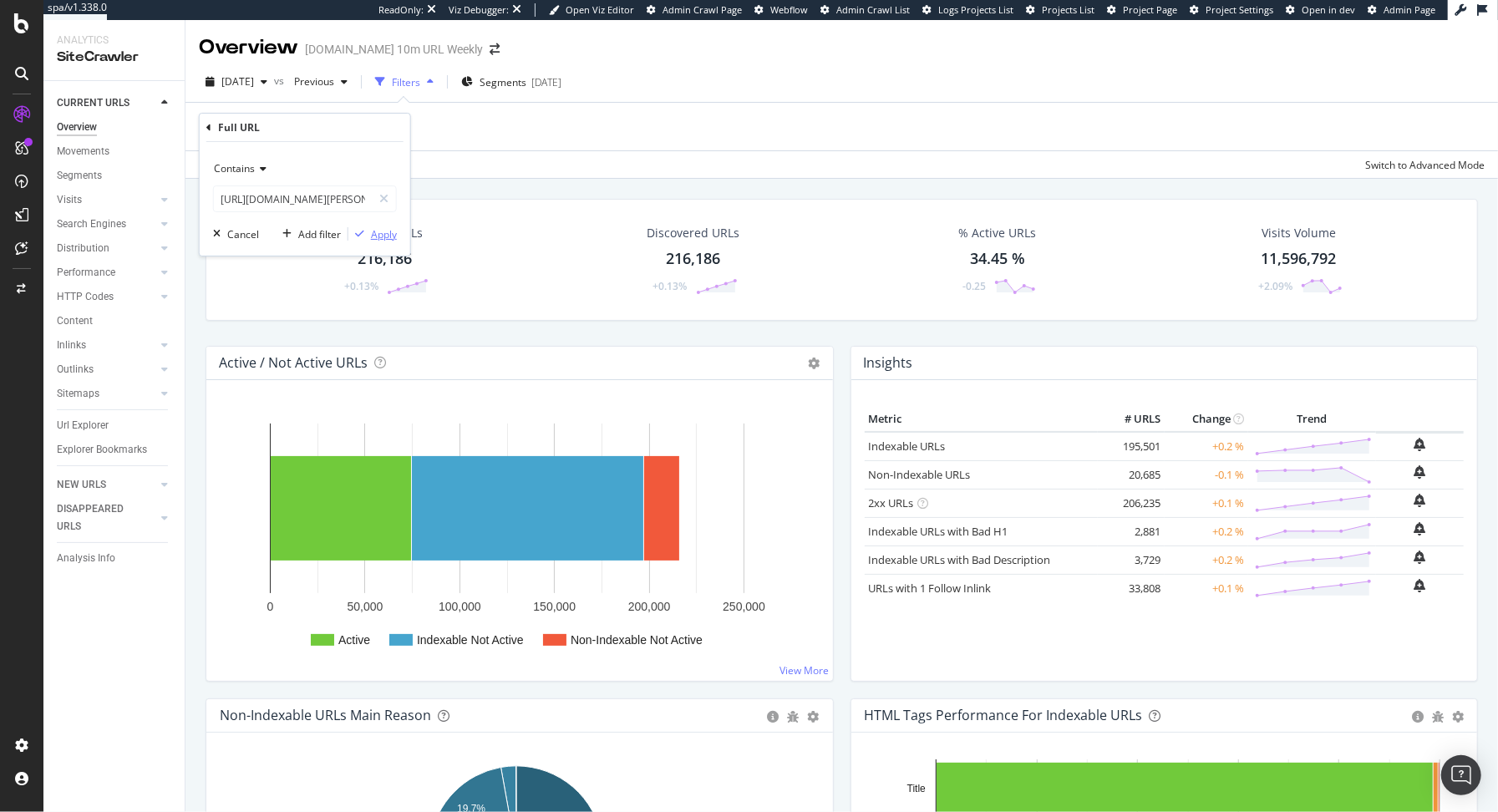
click at [383, 232] on div "Apply" at bounding box center [383, 234] width 26 height 14
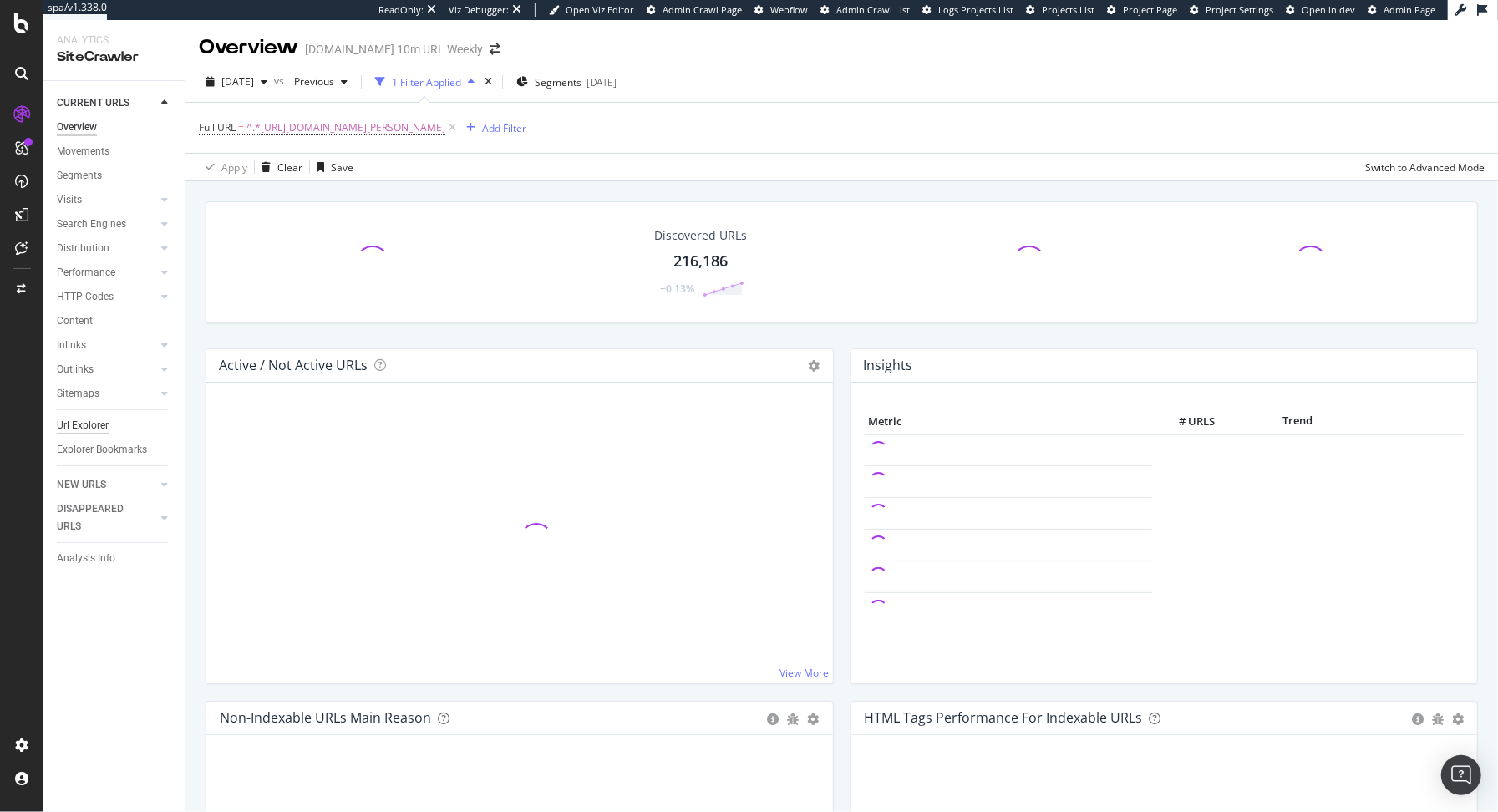
click at [83, 429] on div "Url Explorer" at bounding box center [82, 425] width 52 height 17
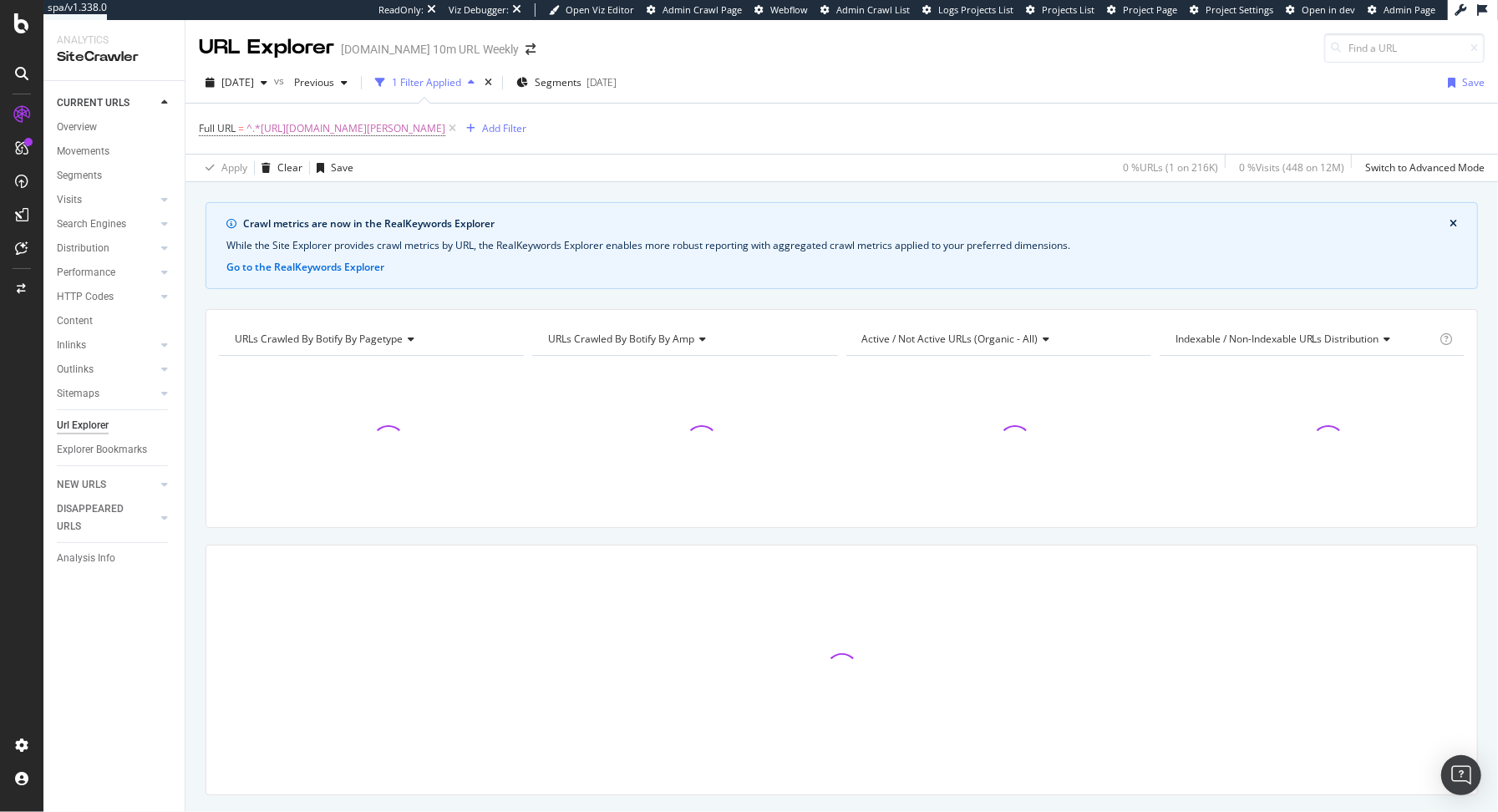
scroll to position [37, 0]
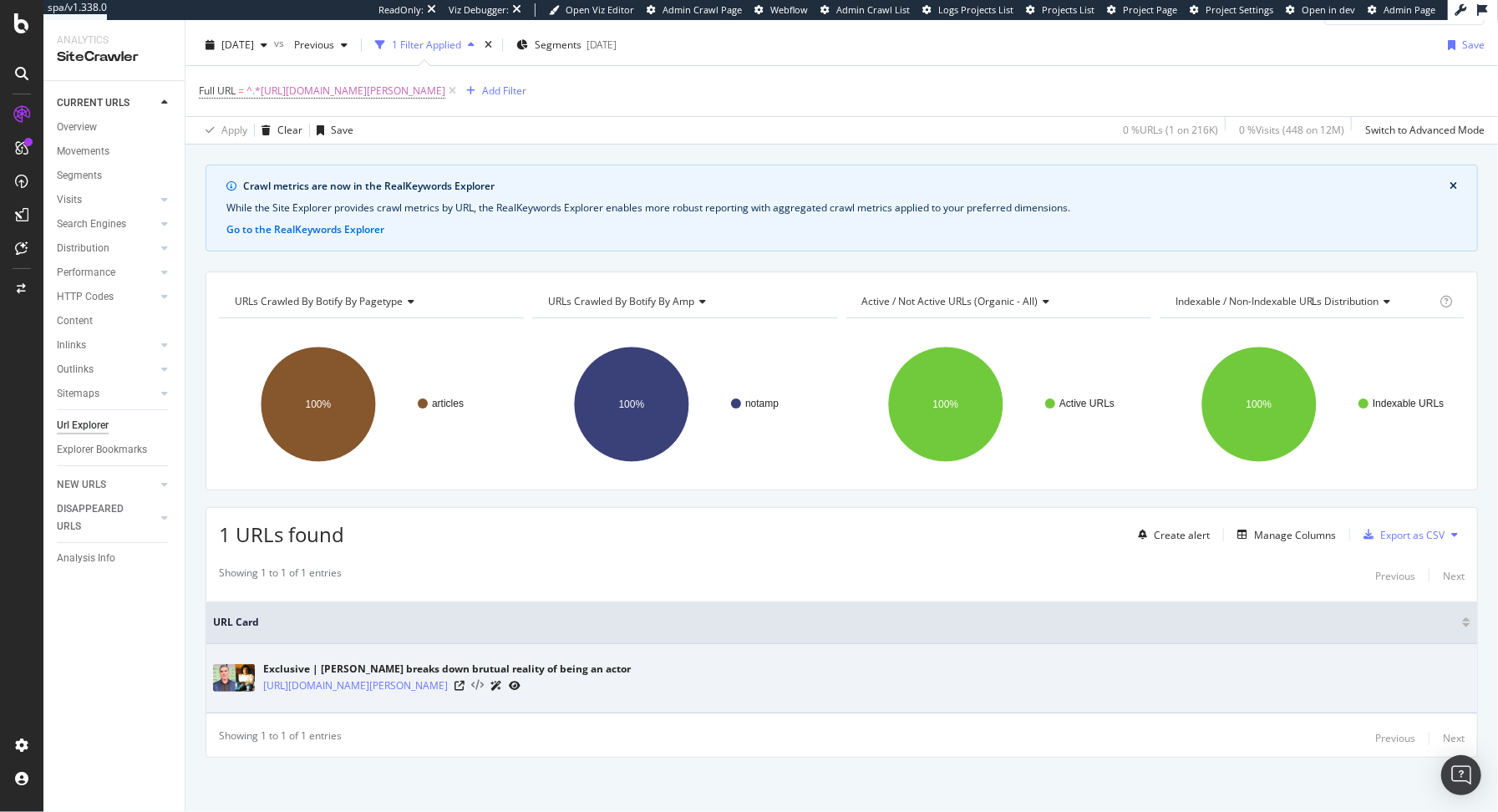
click at [483, 681] on icon at bounding box center [477, 686] width 12 height 11
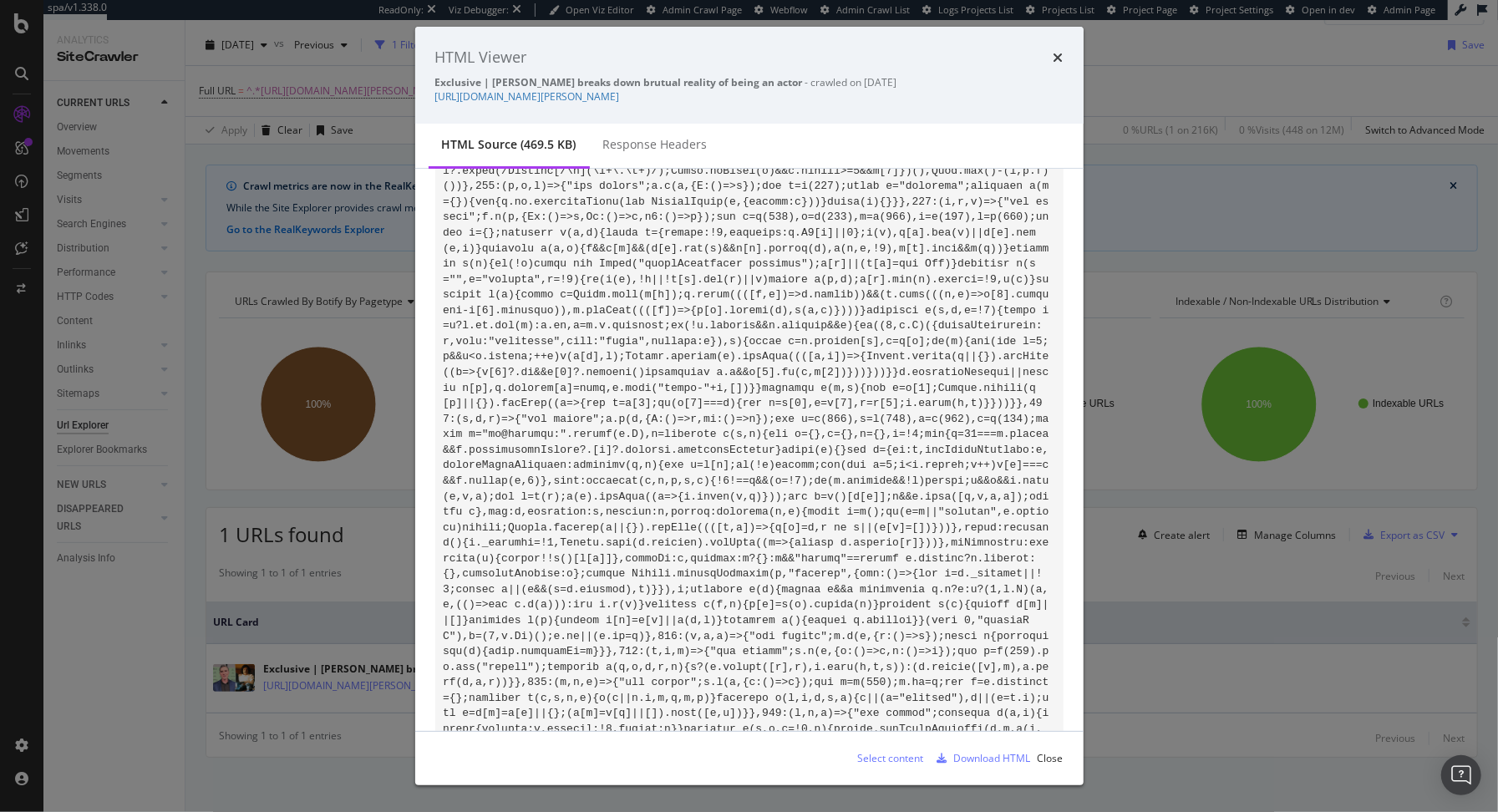
scroll to position [629, 0]
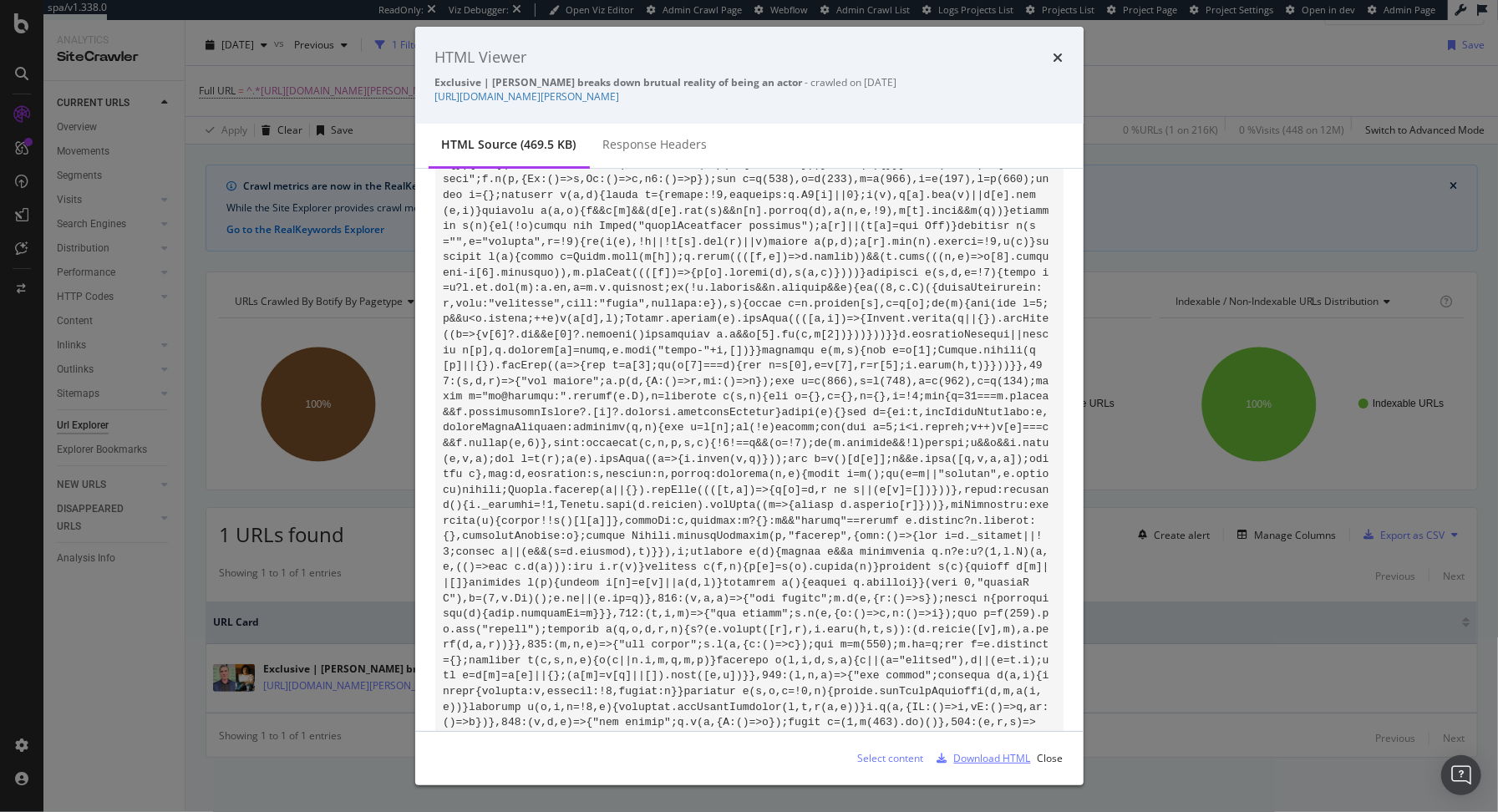
click at [995, 761] on div "Download HTML" at bounding box center [993, 758] width 76 height 14
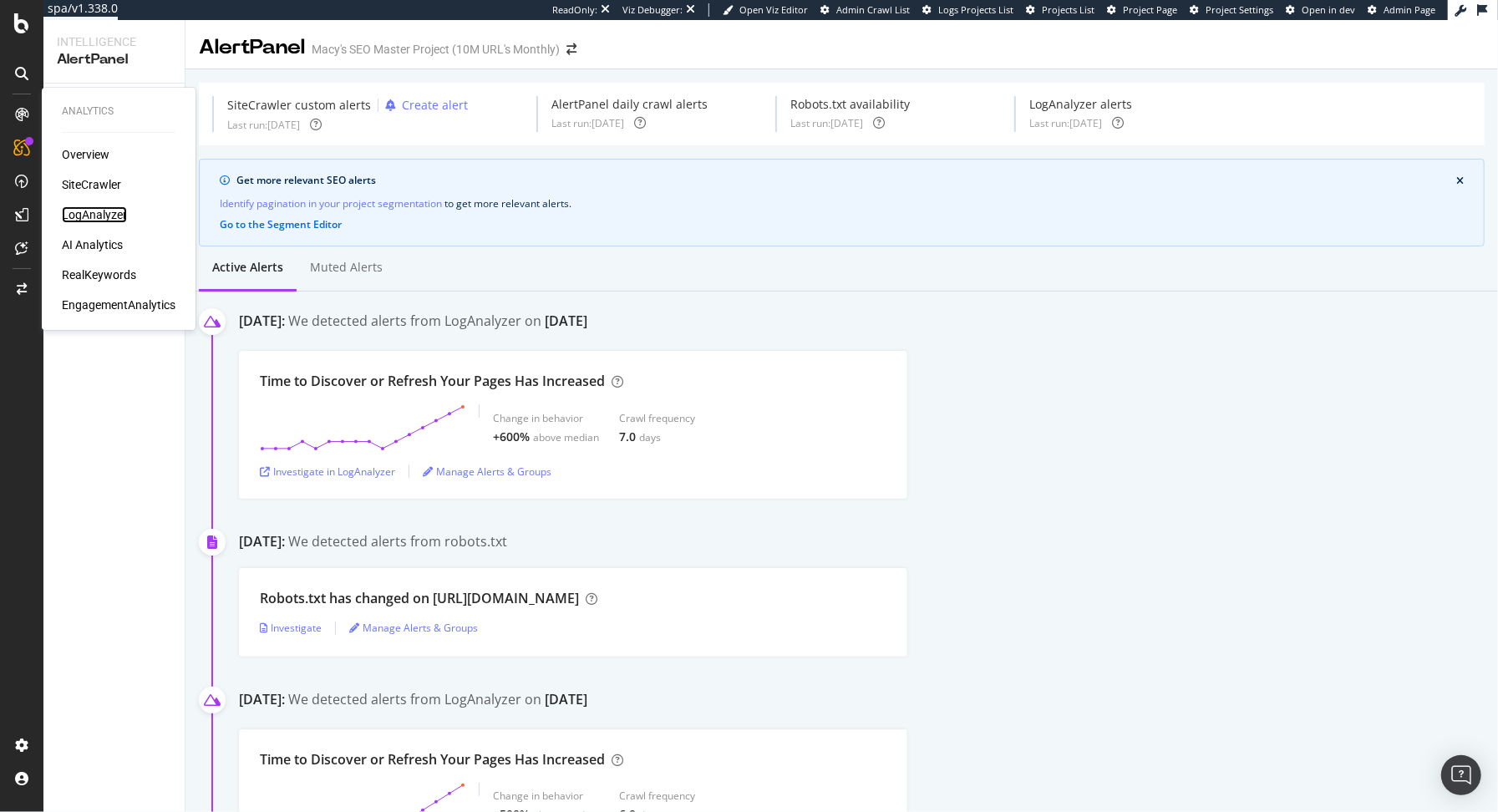
click at [94, 217] on div "LogAnalyzer" at bounding box center [95, 214] width 65 height 16
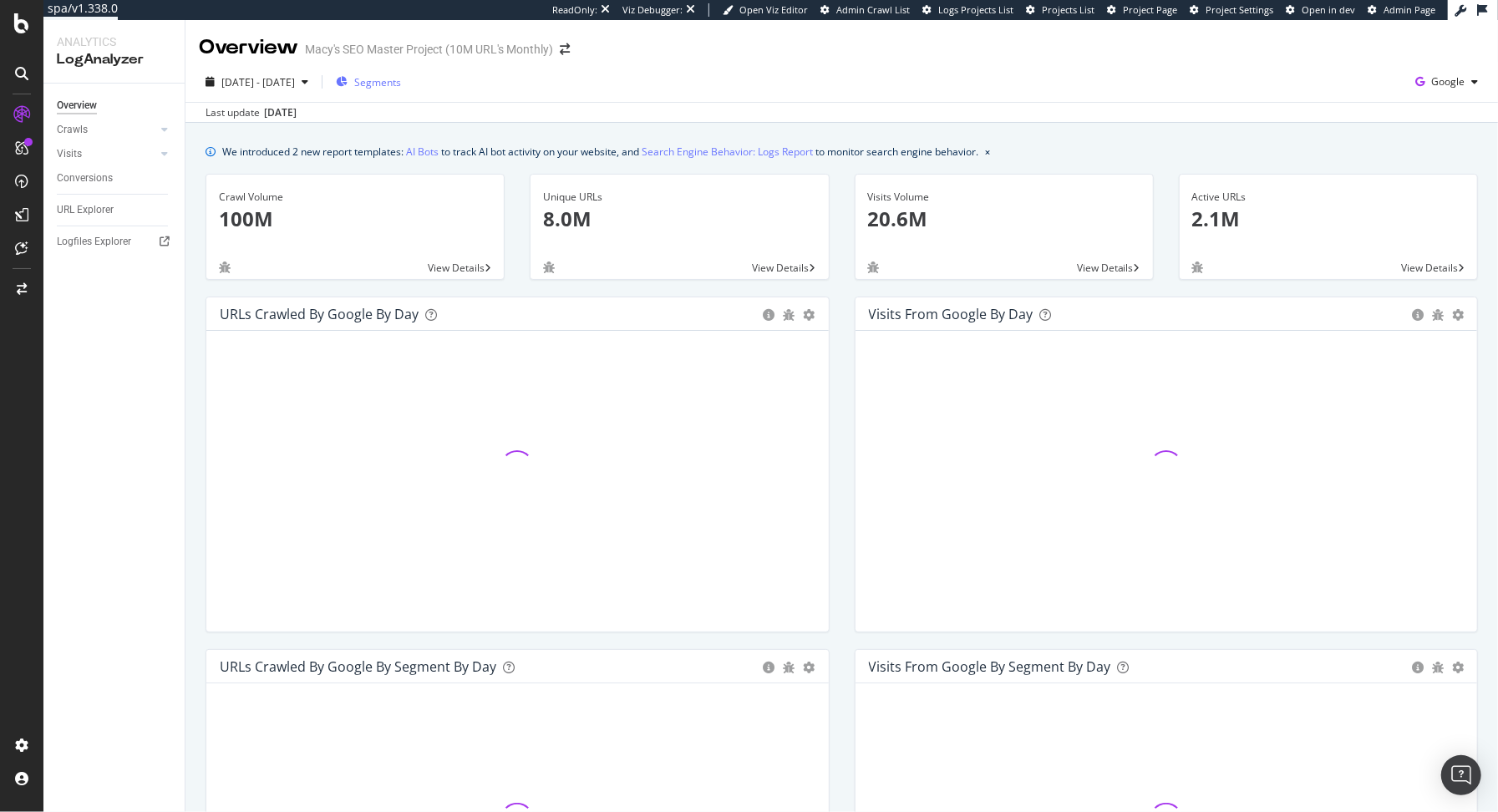
click at [395, 83] on span "Segments" at bounding box center [377, 82] width 47 height 14
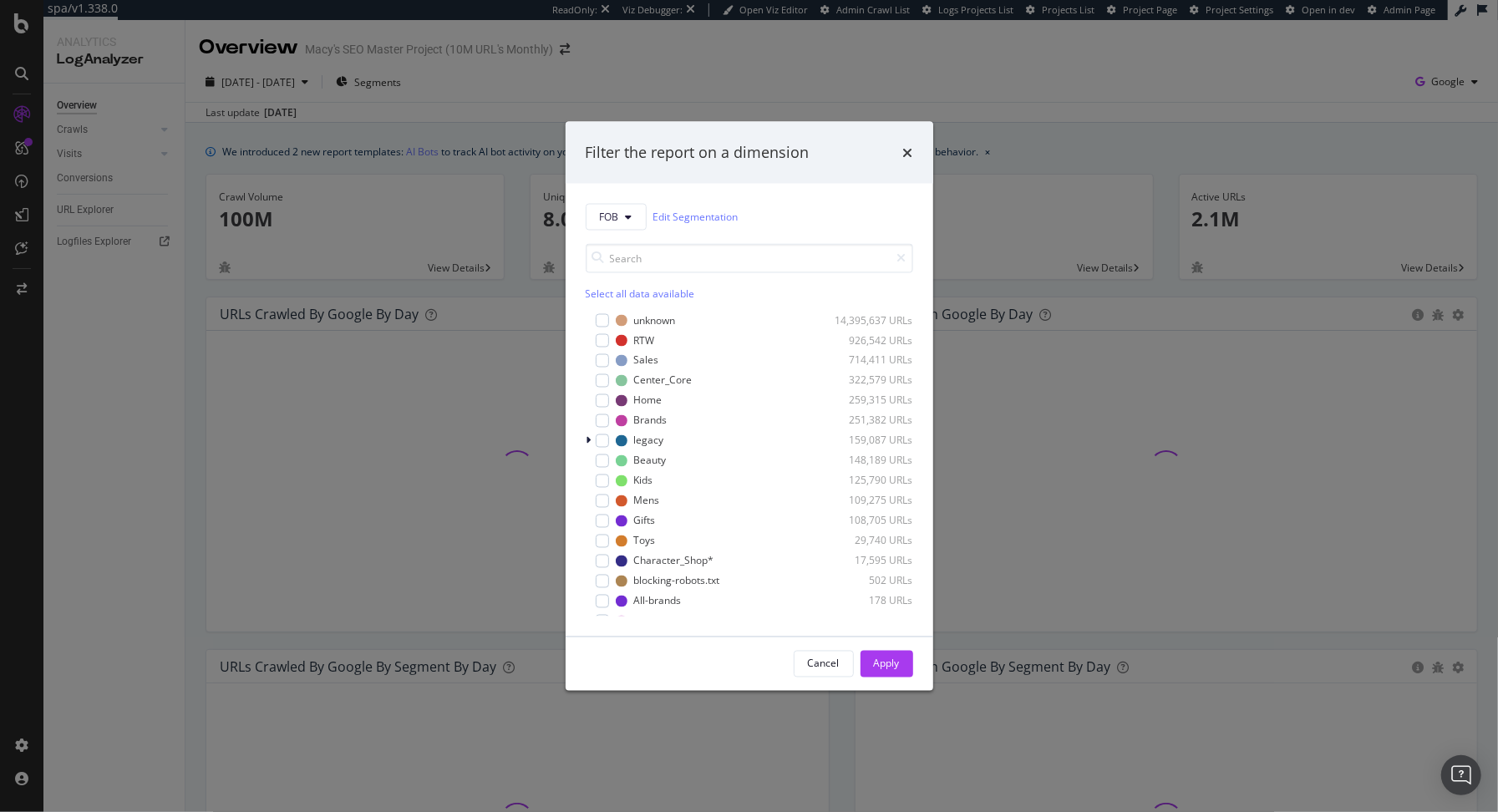
click at [521, 75] on div "Filter the report on a dimension FOB Edit Segmentation Select all data availabl…" at bounding box center [749, 406] width 1498 height 812
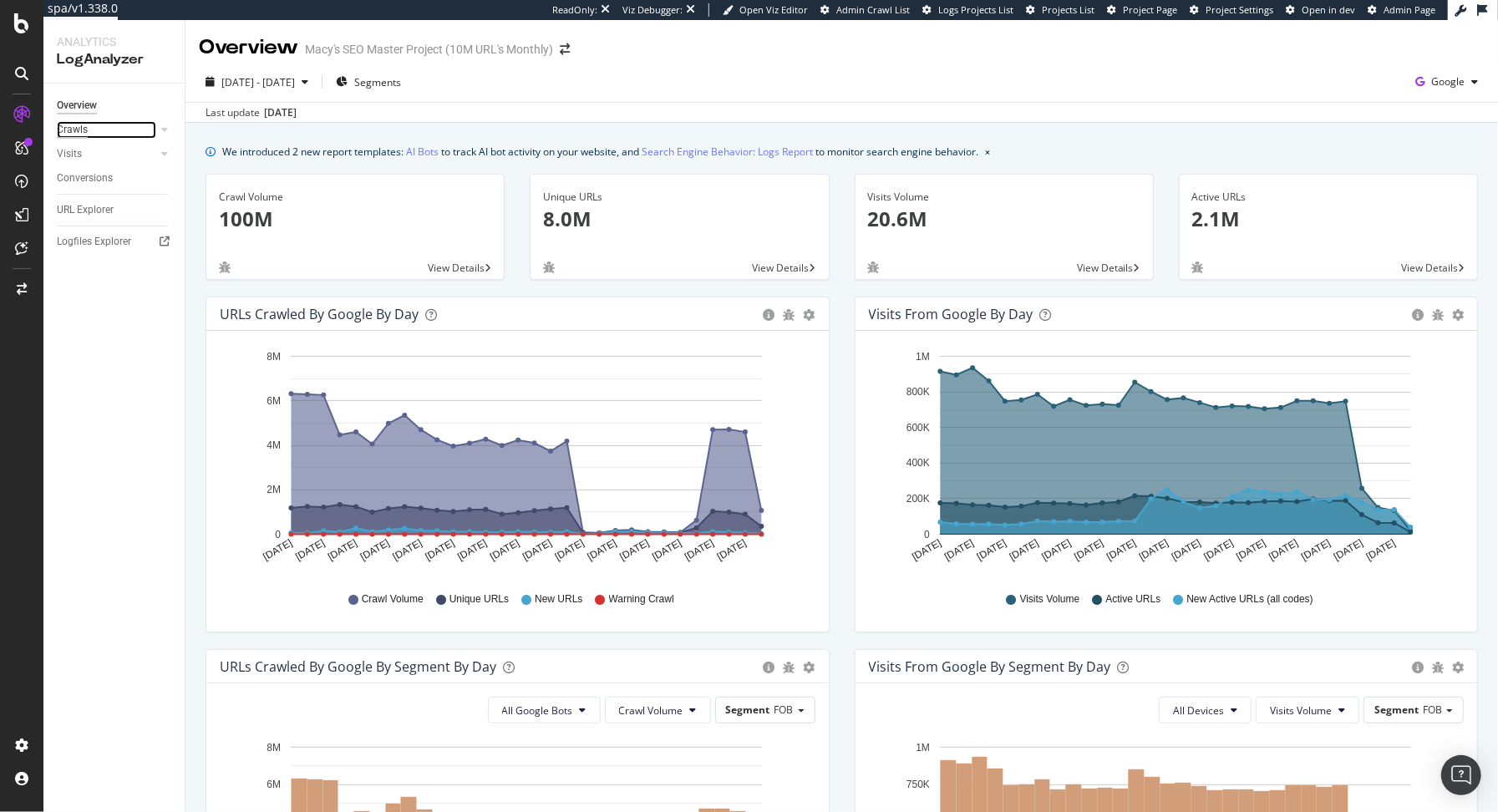
click at [68, 132] on div "Crawls" at bounding box center [72, 130] width 31 height 17
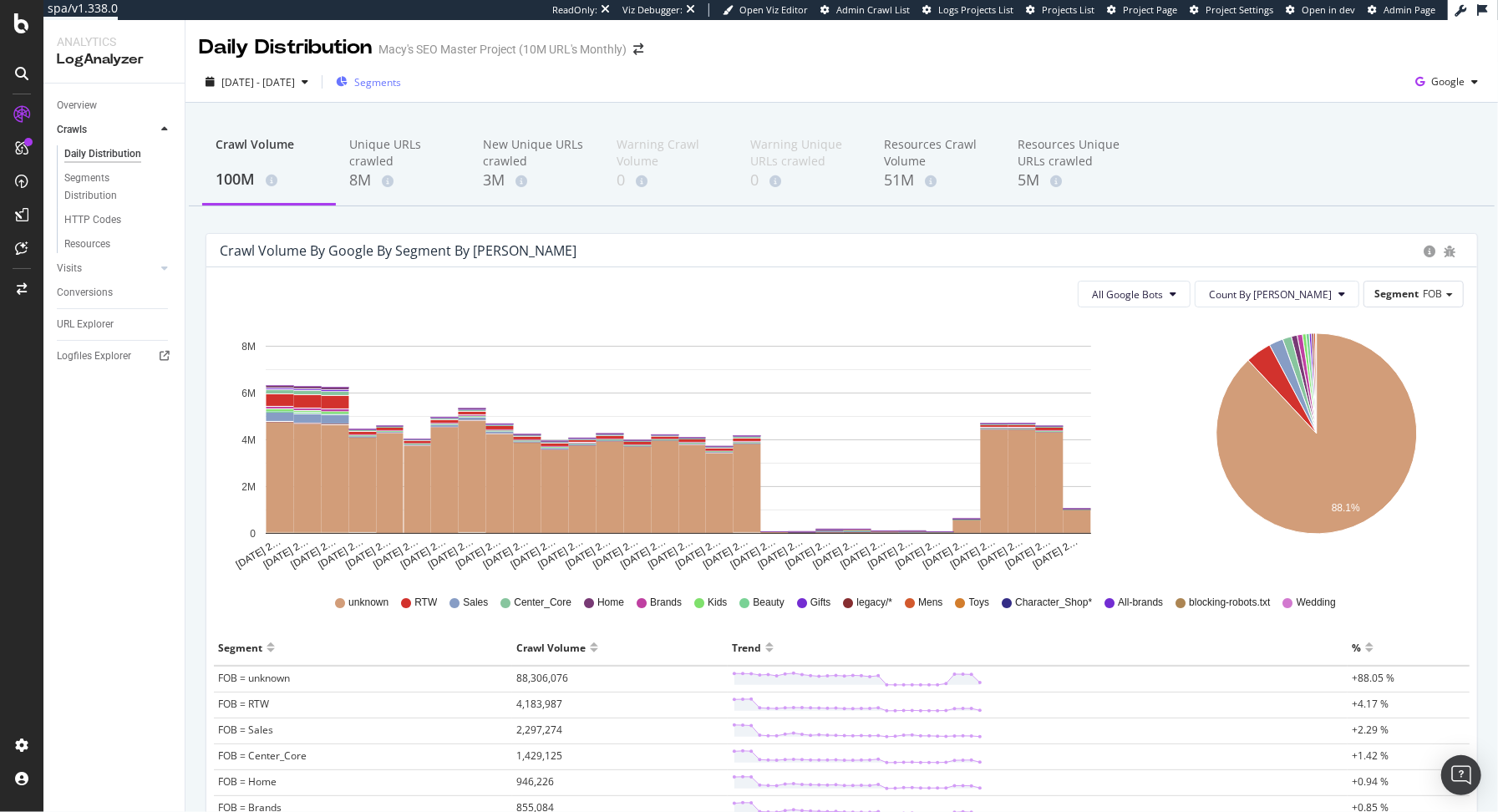
click at [401, 88] on span "Segments" at bounding box center [377, 82] width 47 height 14
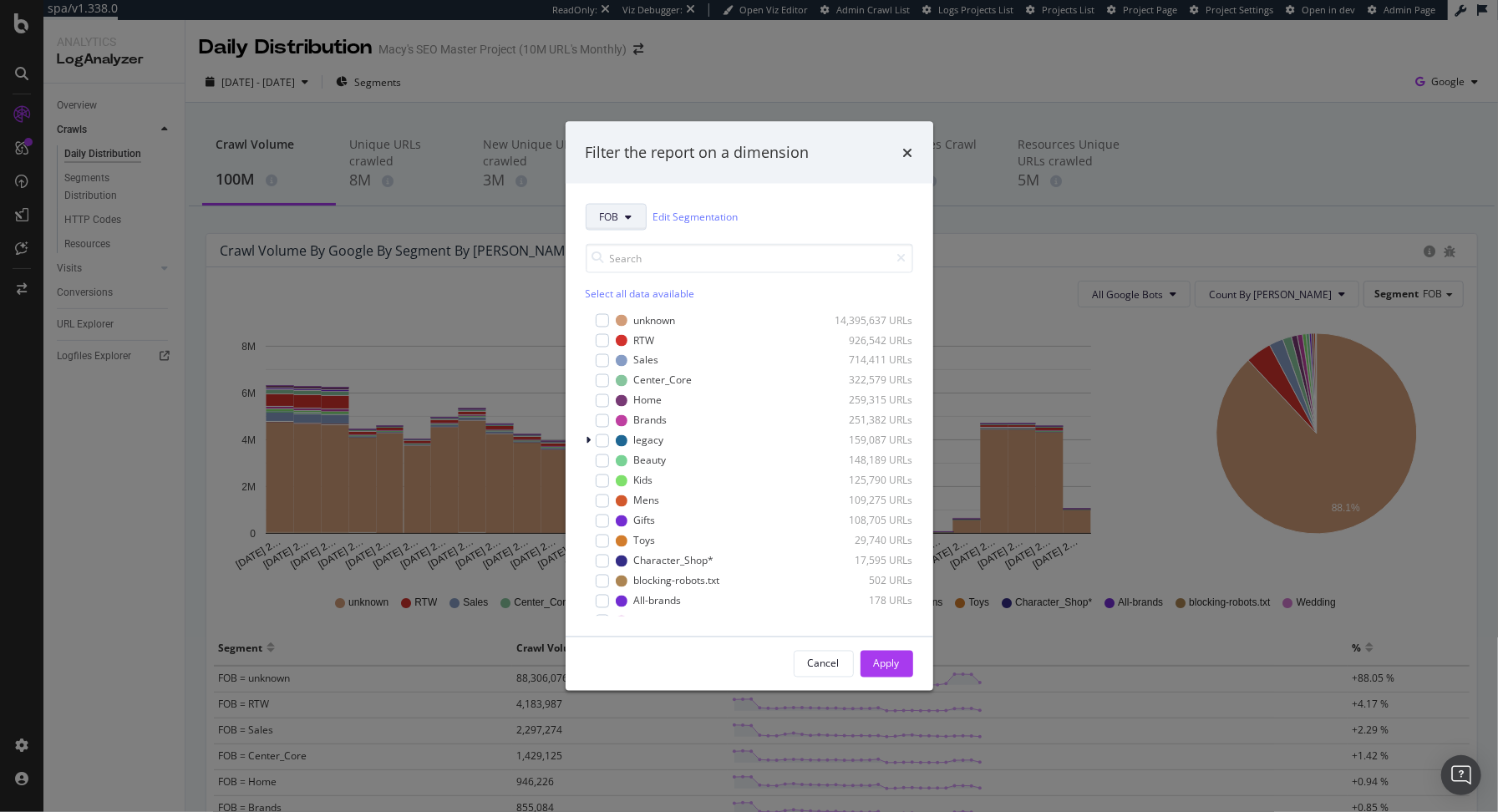
click at [629, 224] on button "FOB" at bounding box center [616, 217] width 61 height 27
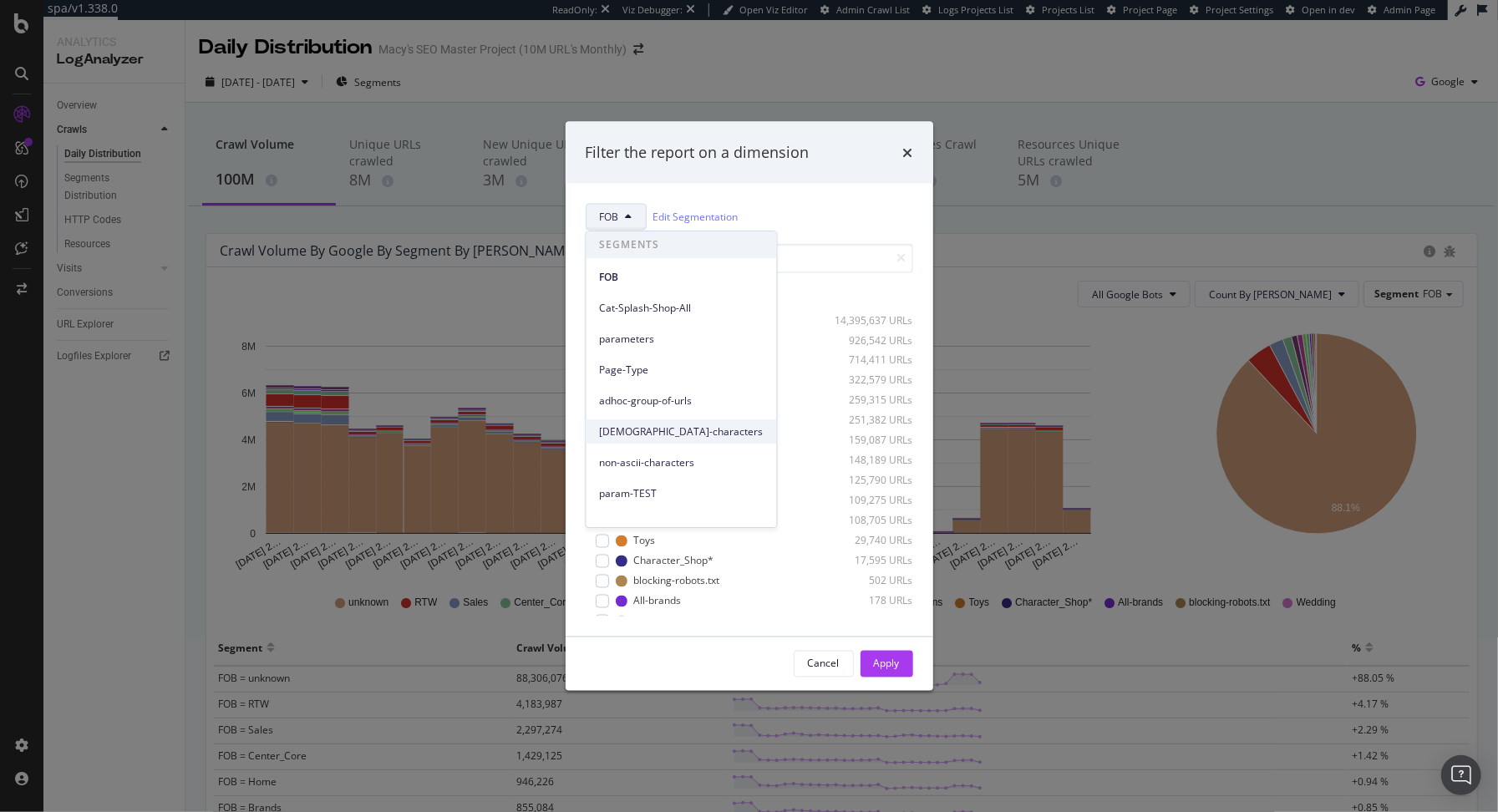
scroll to position [15, 0]
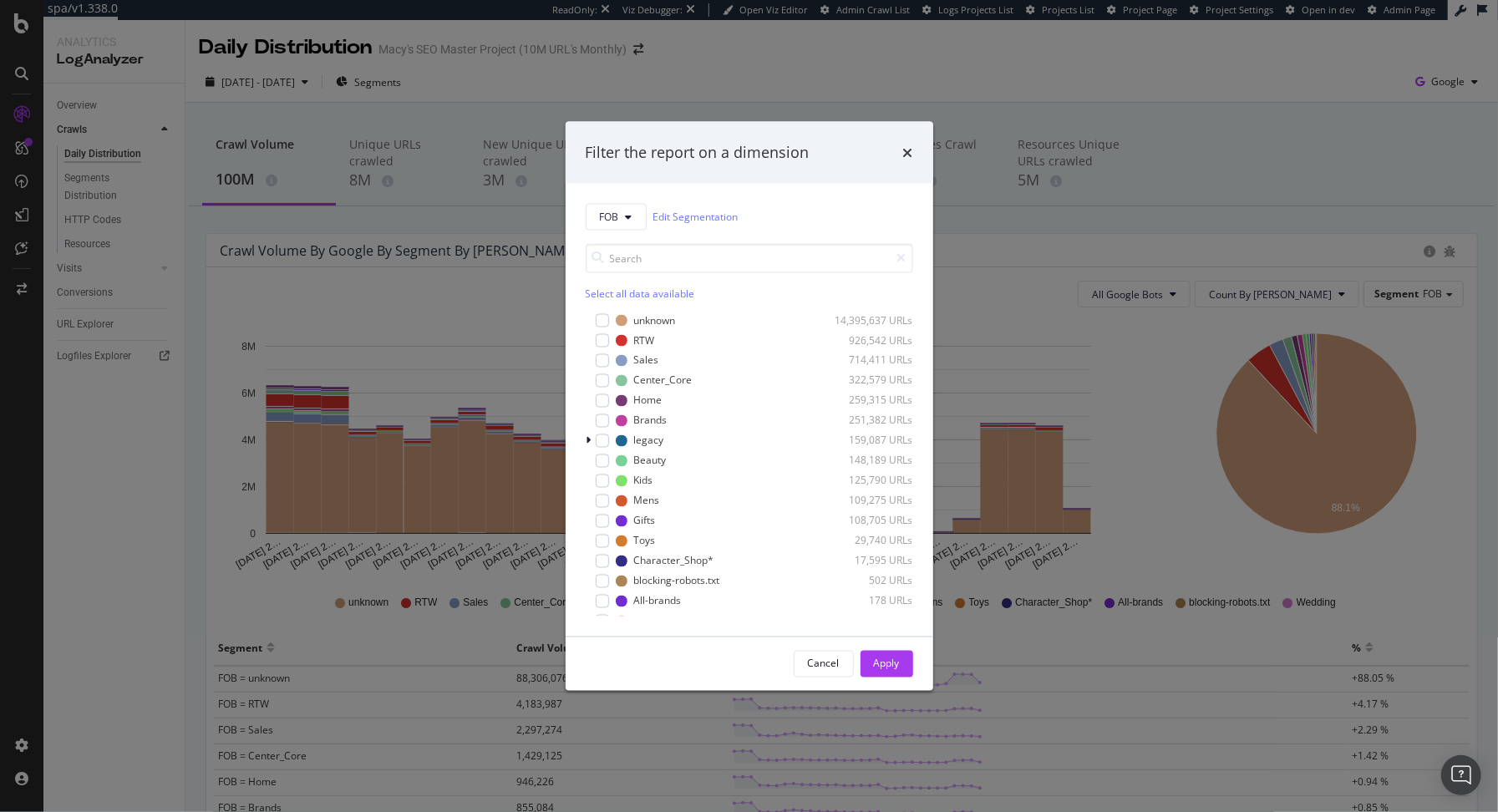
click at [789, 218] on div "FOB Edit Segmentation" at bounding box center [749, 217] width 328 height 27
click at [906, 154] on icon "times" at bounding box center [908, 152] width 10 height 13
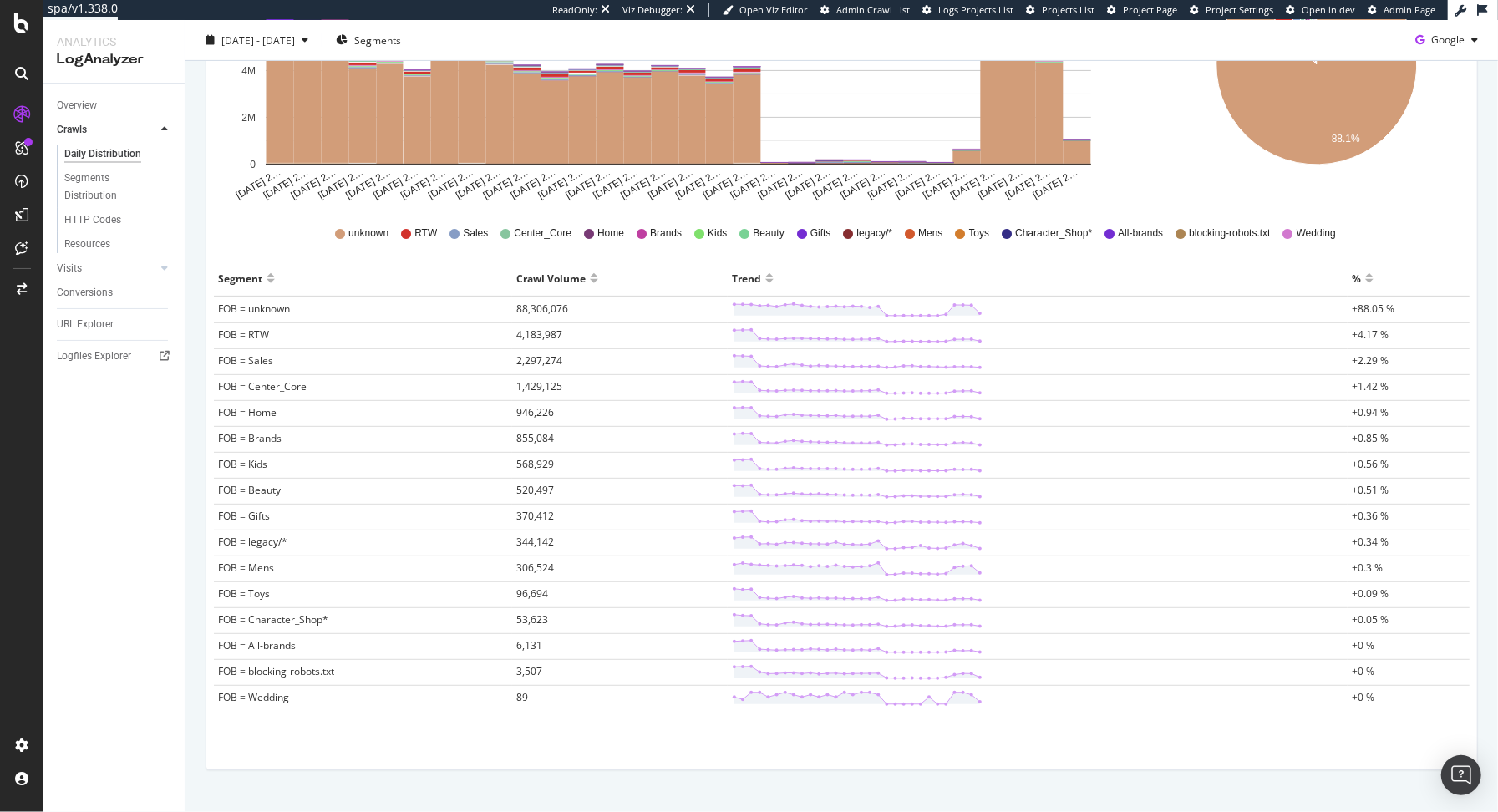
scroll to position [395, 0]
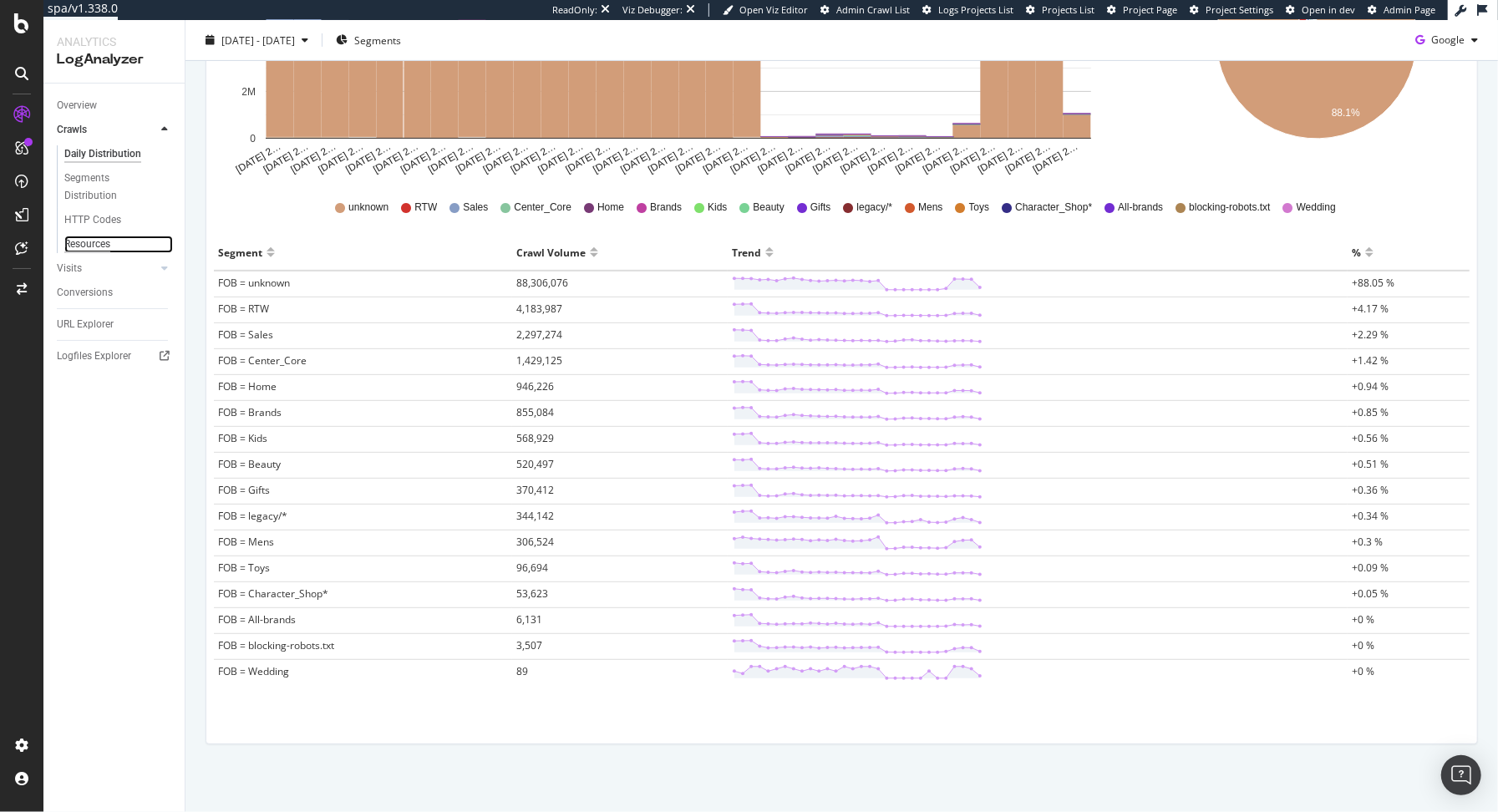
click at [78, 241] on div "Resources" at bounding box center [87, 245] width 46 height 17
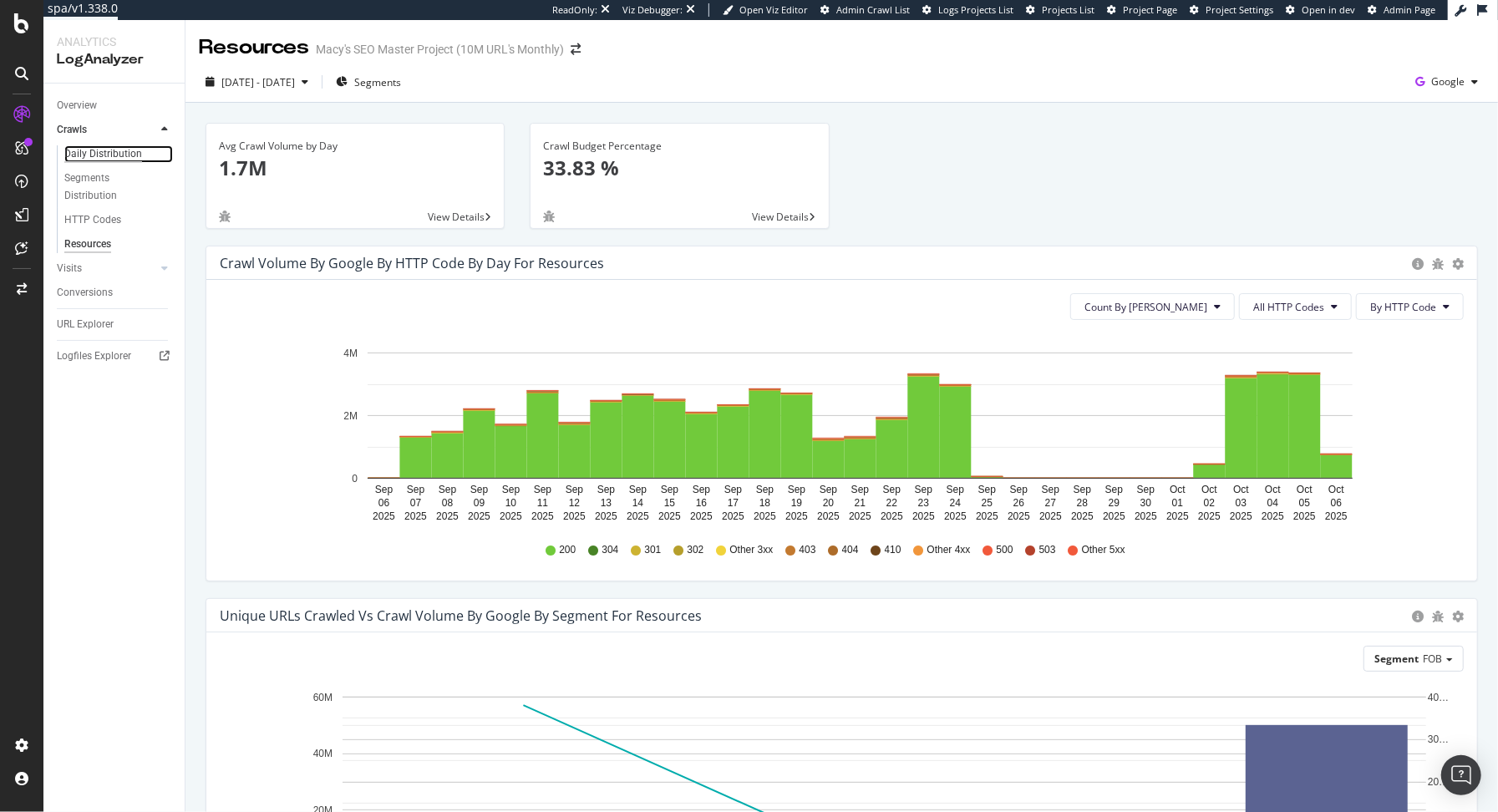
click at [90, 153] on div "Daily Distribution" at bounding box center [102, 154] width 77 height 17
click at [110, 153] on div "Daily Distribution" at bounding box center [102, 154] width 77 height 17
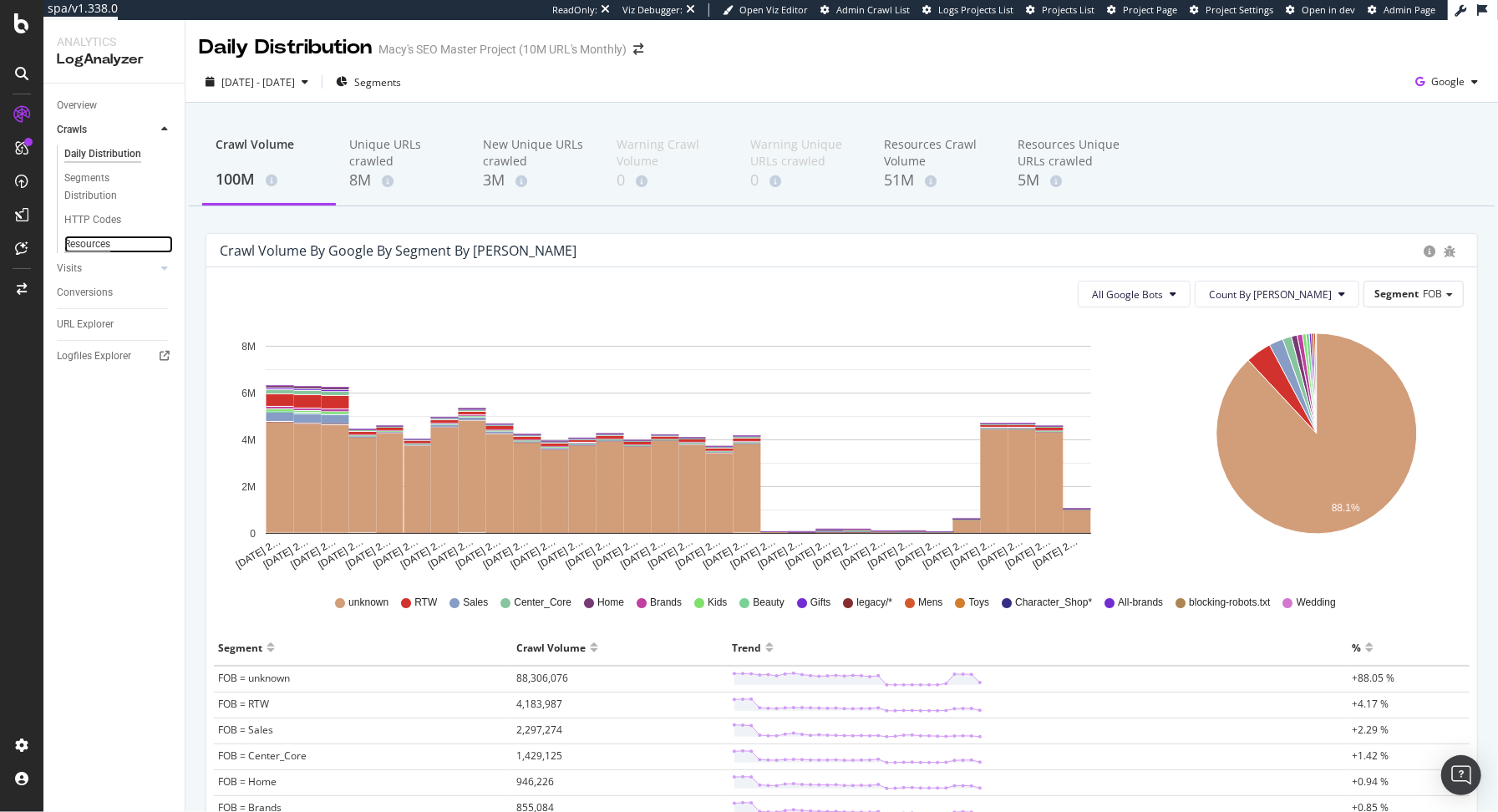
click at [97, 245] on div "Resources" at bounding box center [87, 245] width 46 height 17
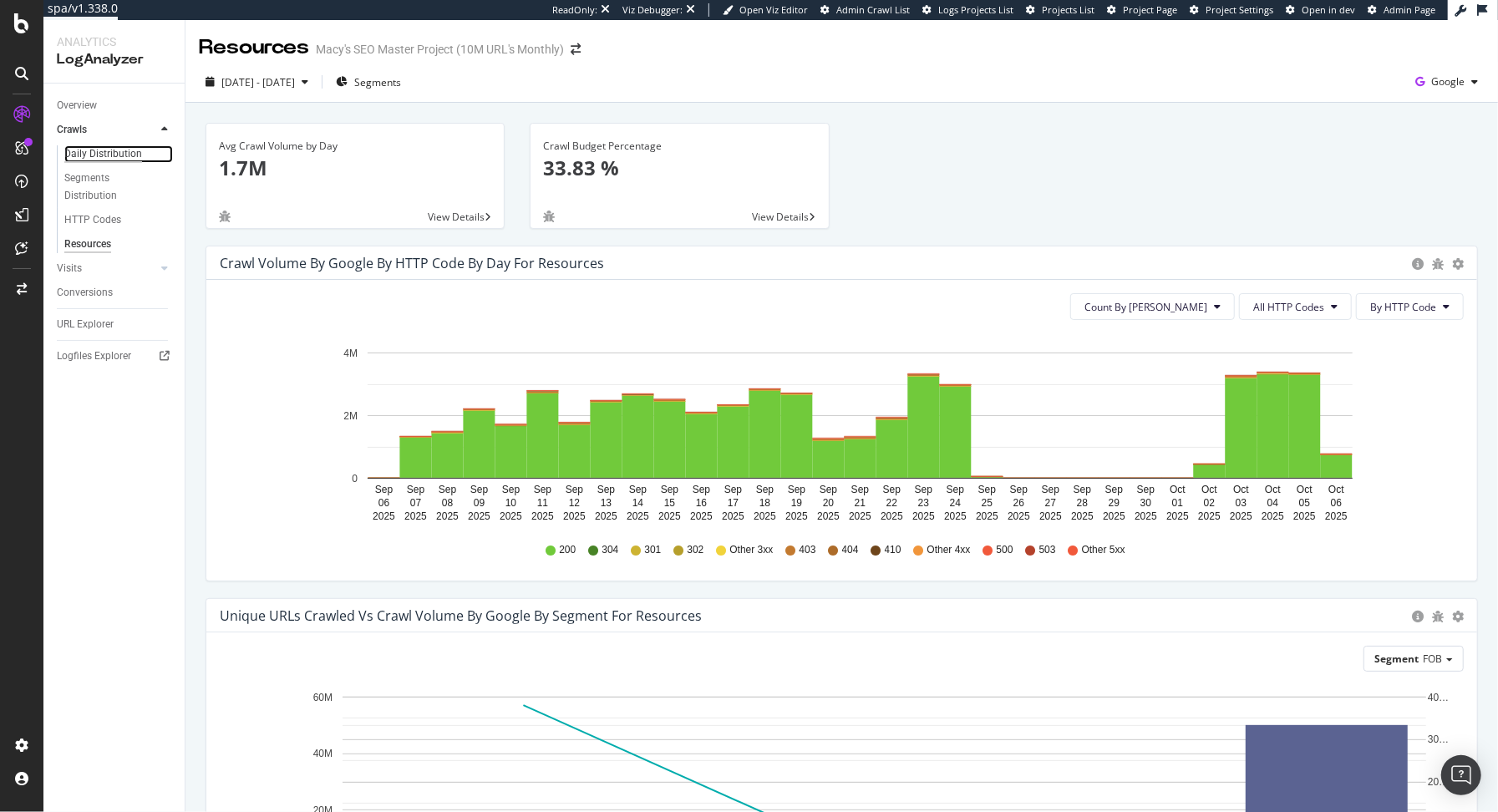
click at [79, 149] on div "Daily Distribution" at bounding box center [102, 154] width 77 height 17
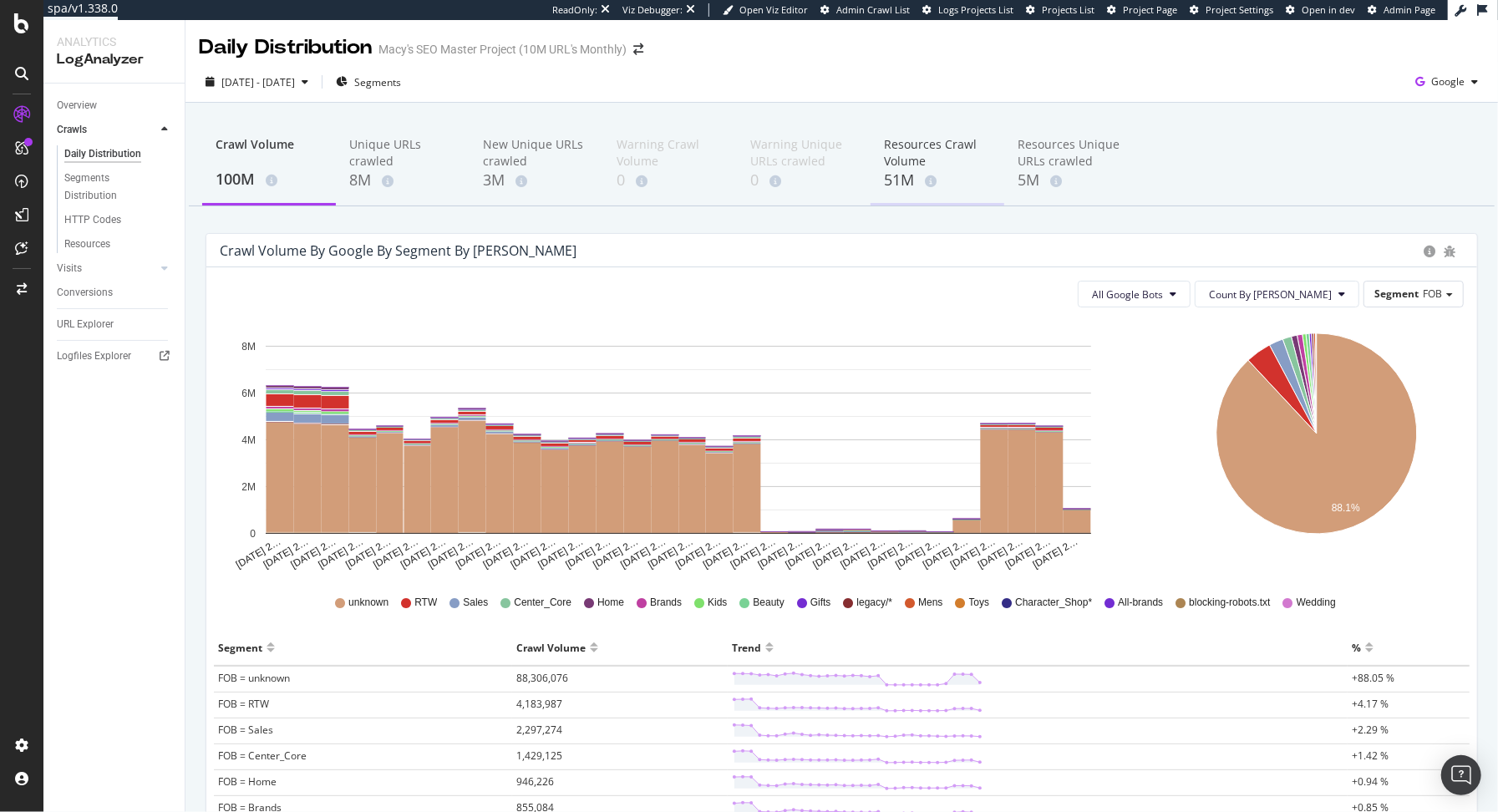
click at [909, 169] on div "Resources Crawl Volume" at bounding box center [937, 153] width 107 height 33
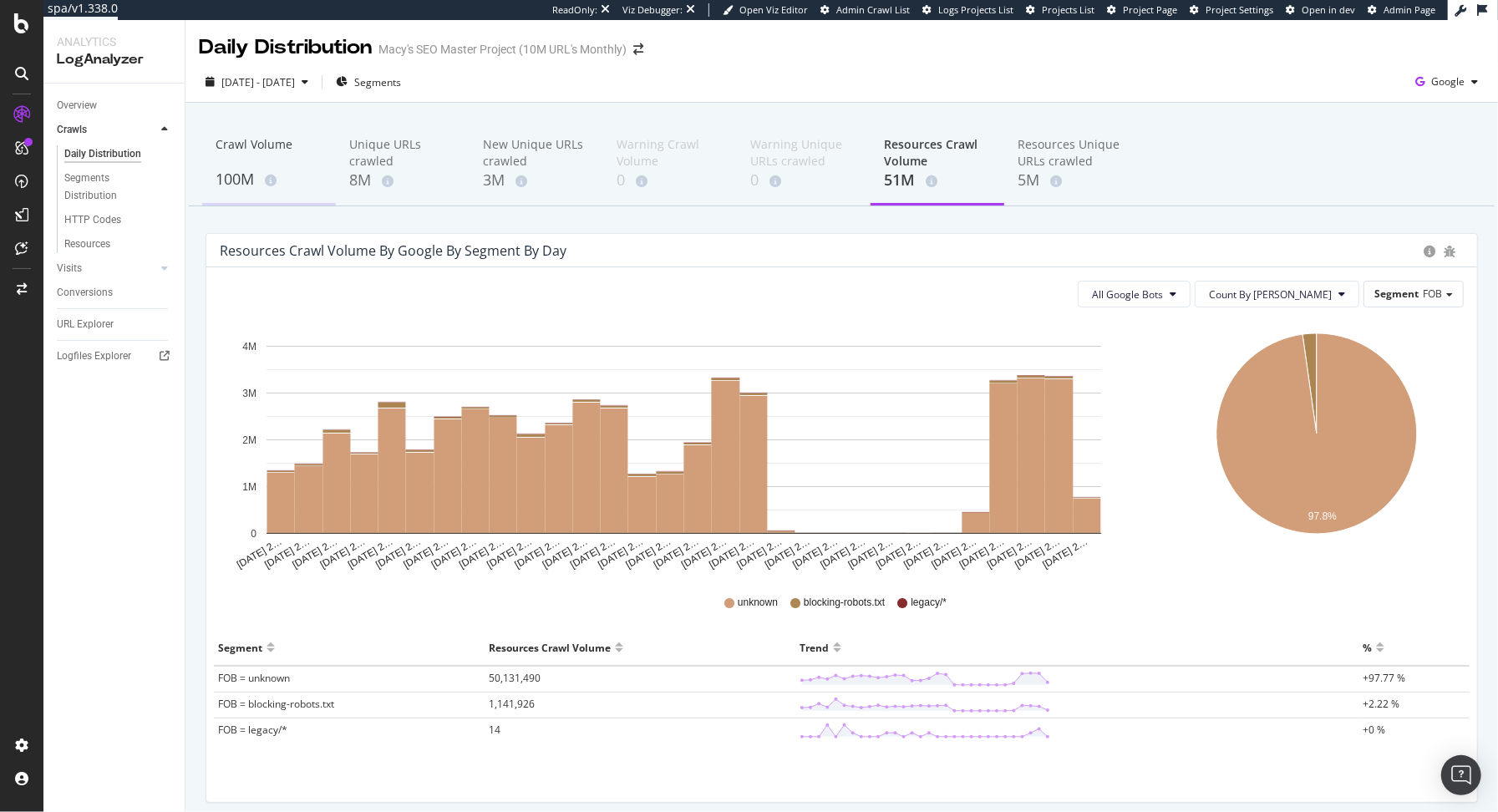
click at [223, 176] on div "100M" at bounding box center [269, 180] width 107 height 22
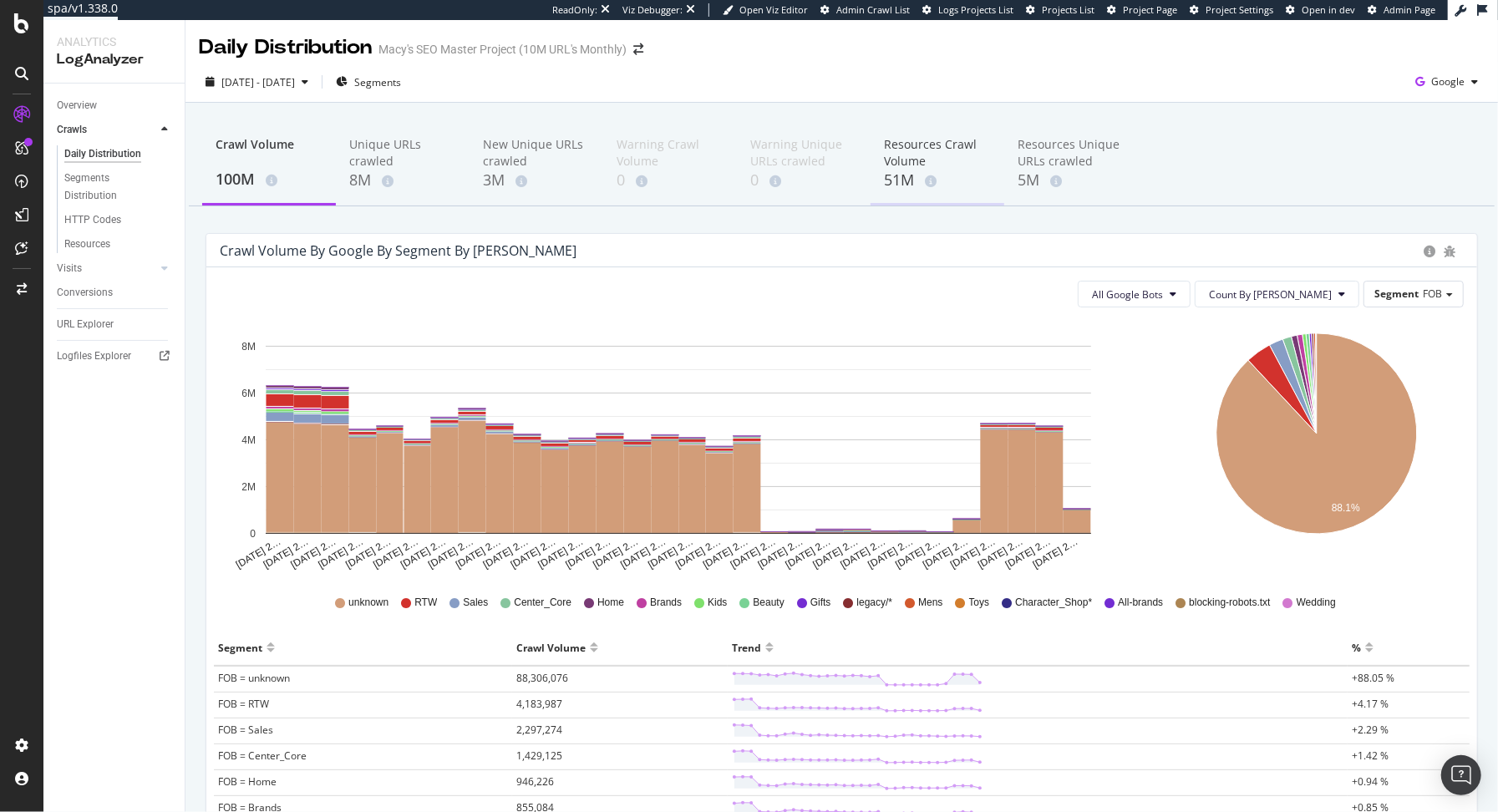
click at [912, 154] on div "Resources Crawl Volume" at bounding box center [937, 153] width 107 height 33
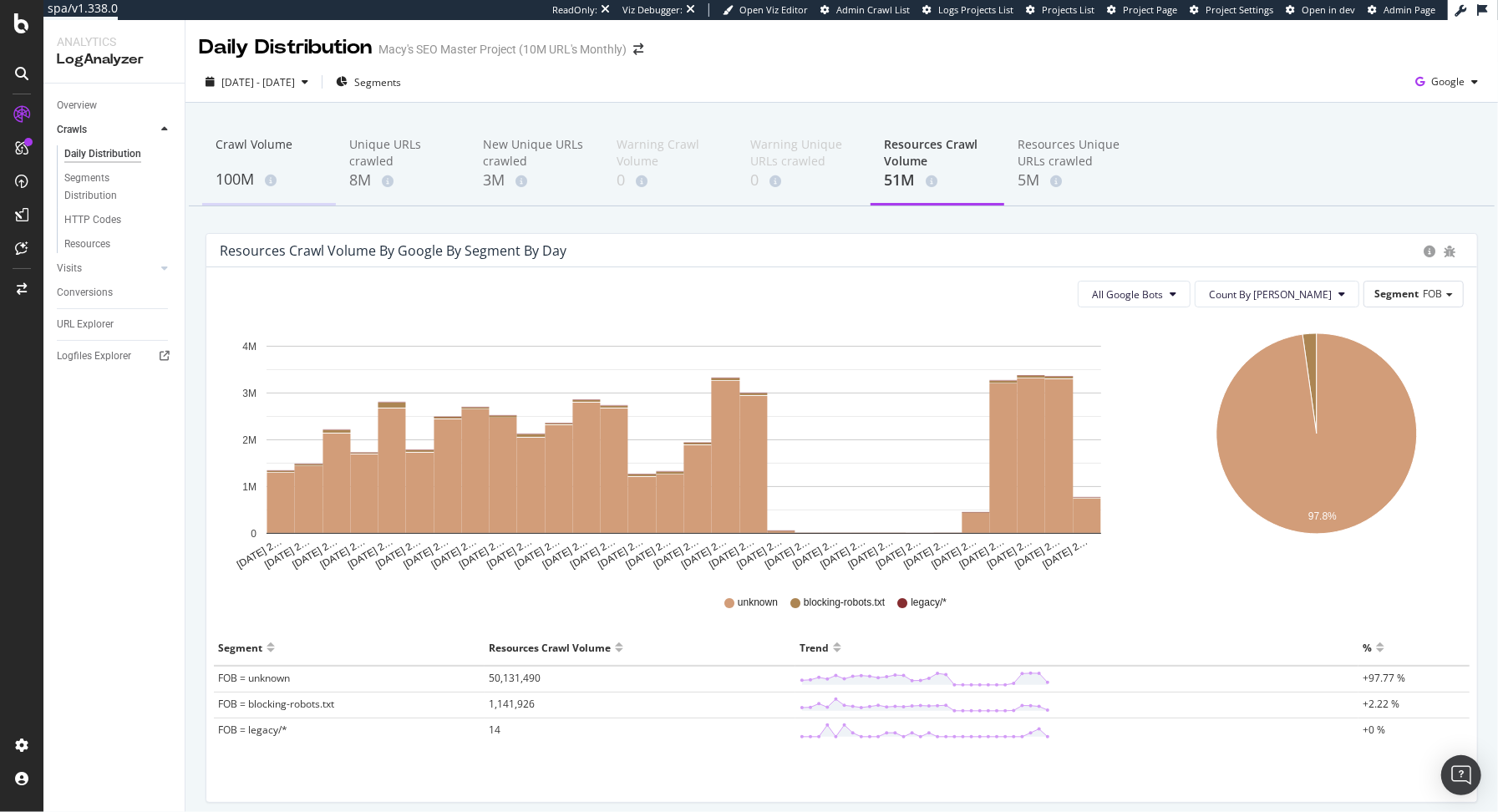
click at [250, 166] on div "Crawl Volume" at bounding box center [269, 152] width 107 height 32
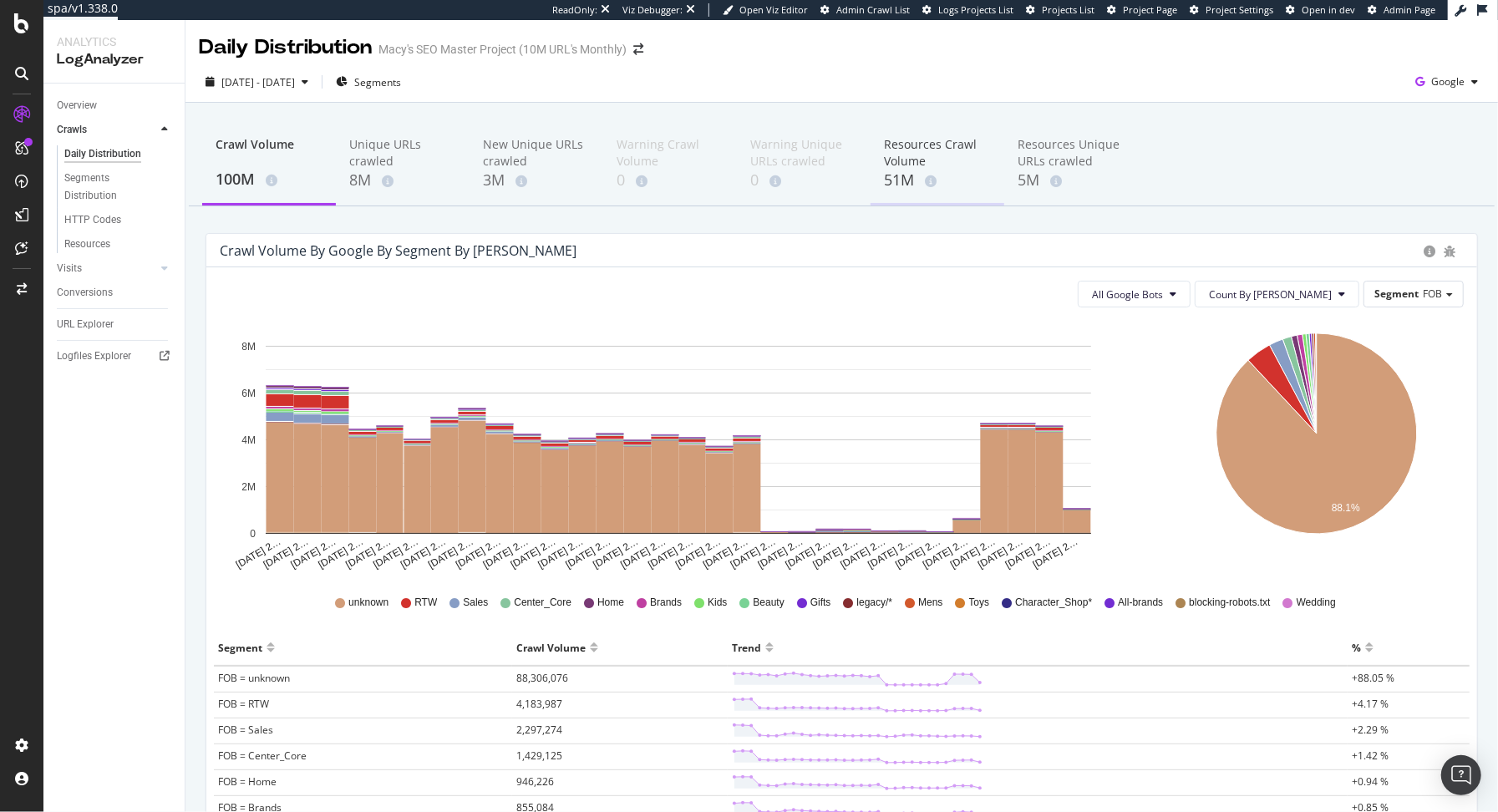
click at [912, 153] on div "Resources Crawl Volume" at bounding box center [937, 153] width 107 height 33
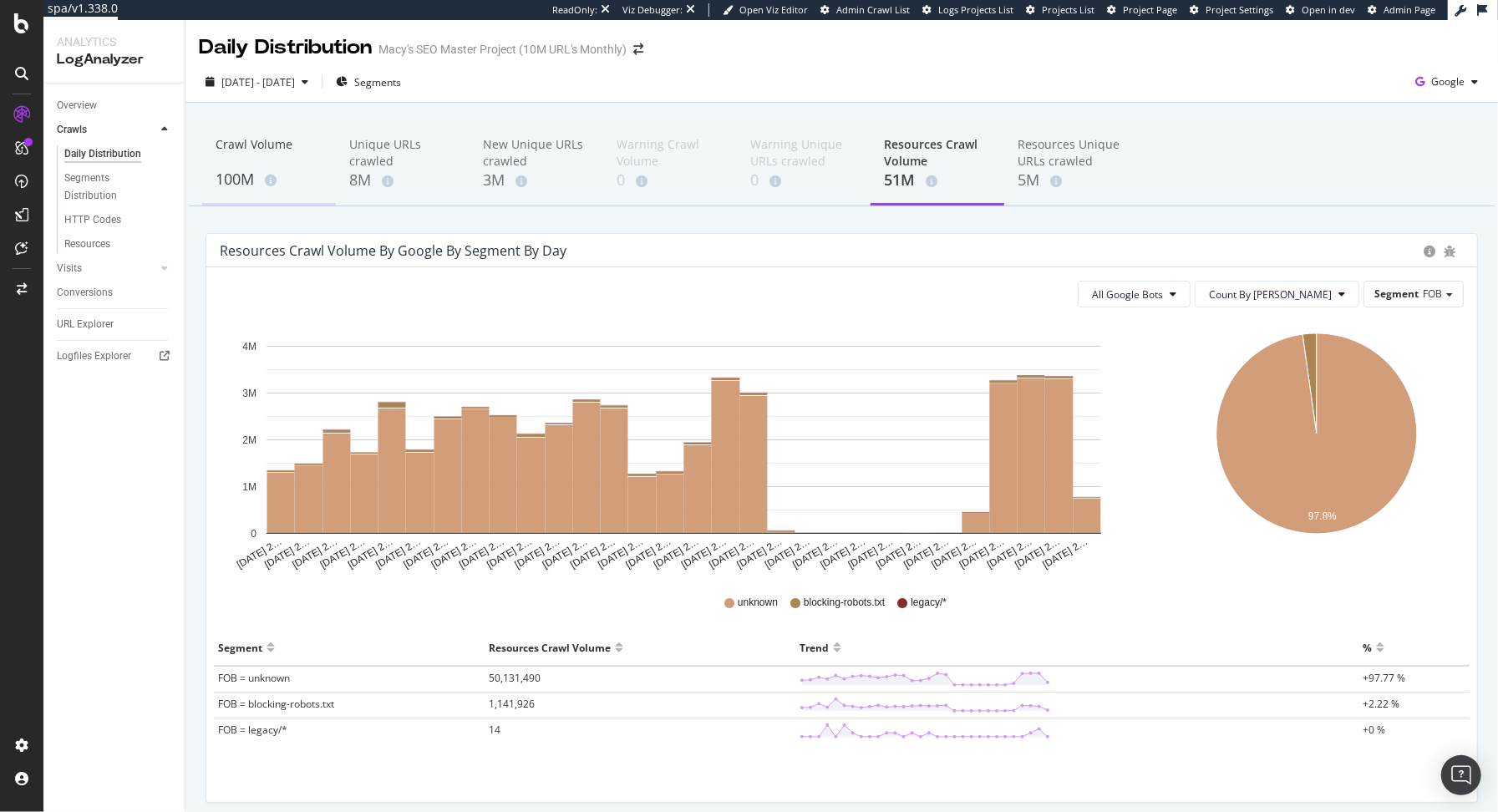
click at [224, 163] on div "Crawl Volume" at bounding box center [269, 152] width 107 height 32
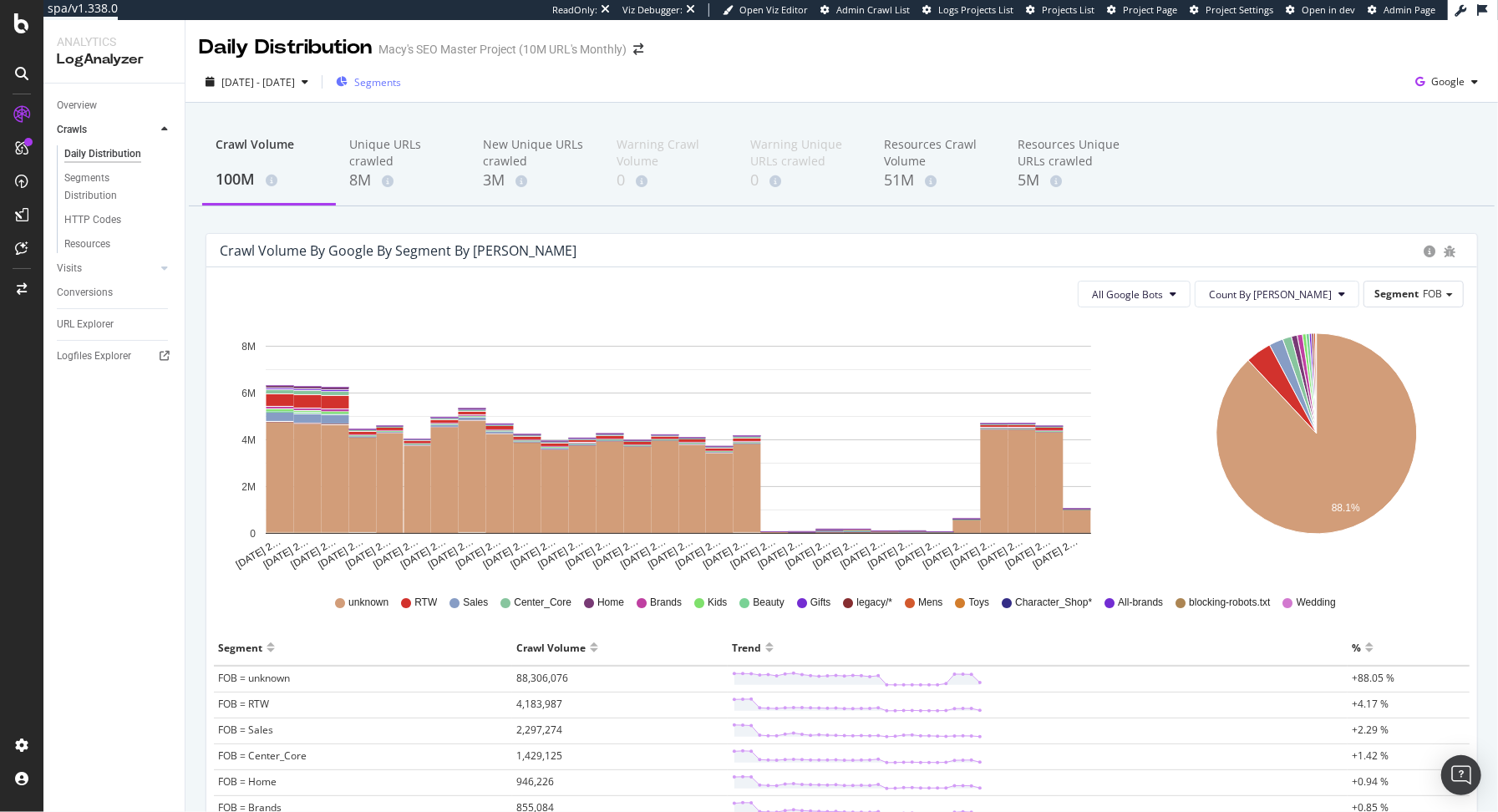
click at [401, 80] on span "Segments" at bounding box center [377, 82] width 47 height 14
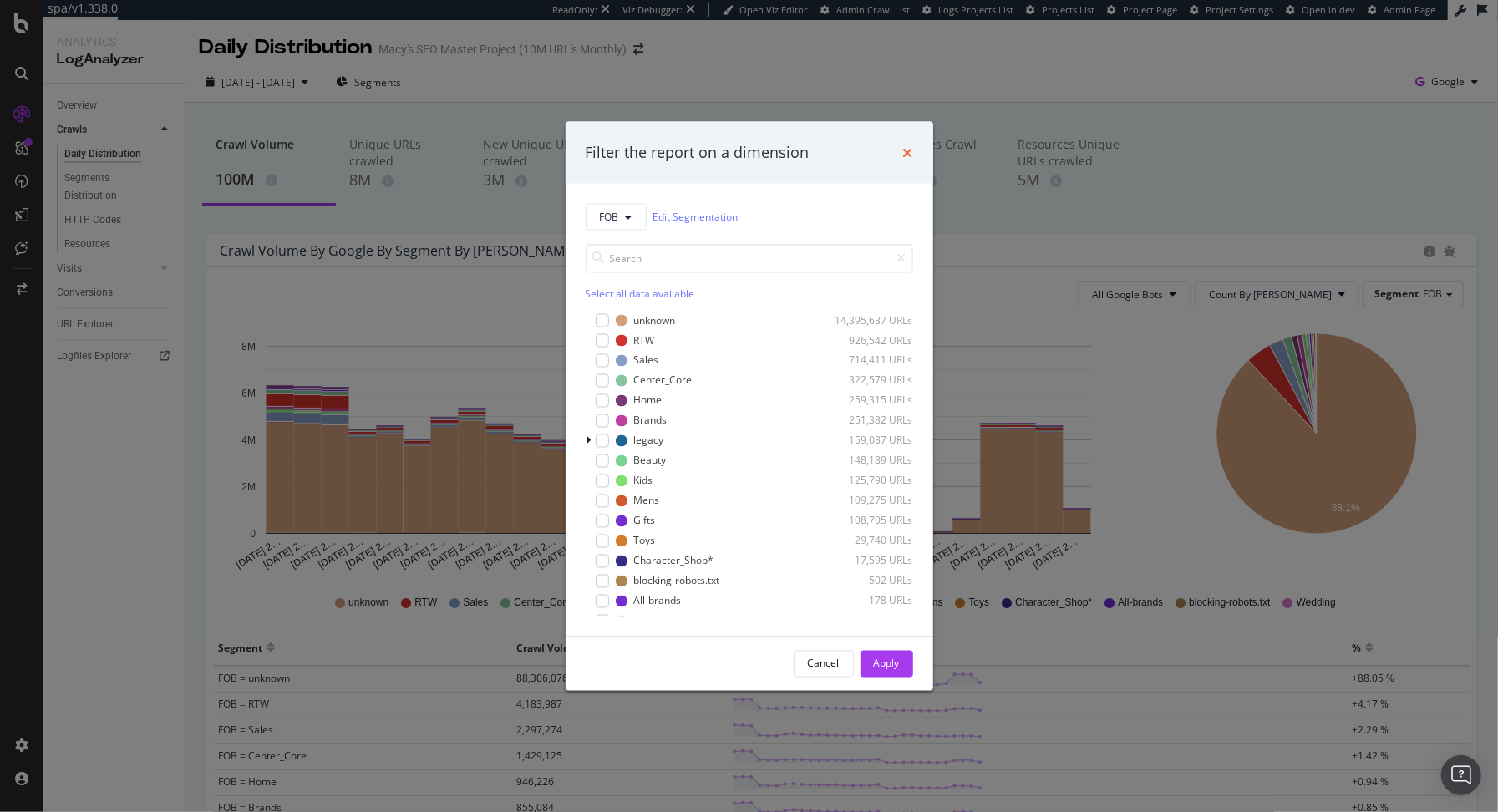
click at [907, 154] on icon "times" at bounding box center [908, 152] width 10 height 13
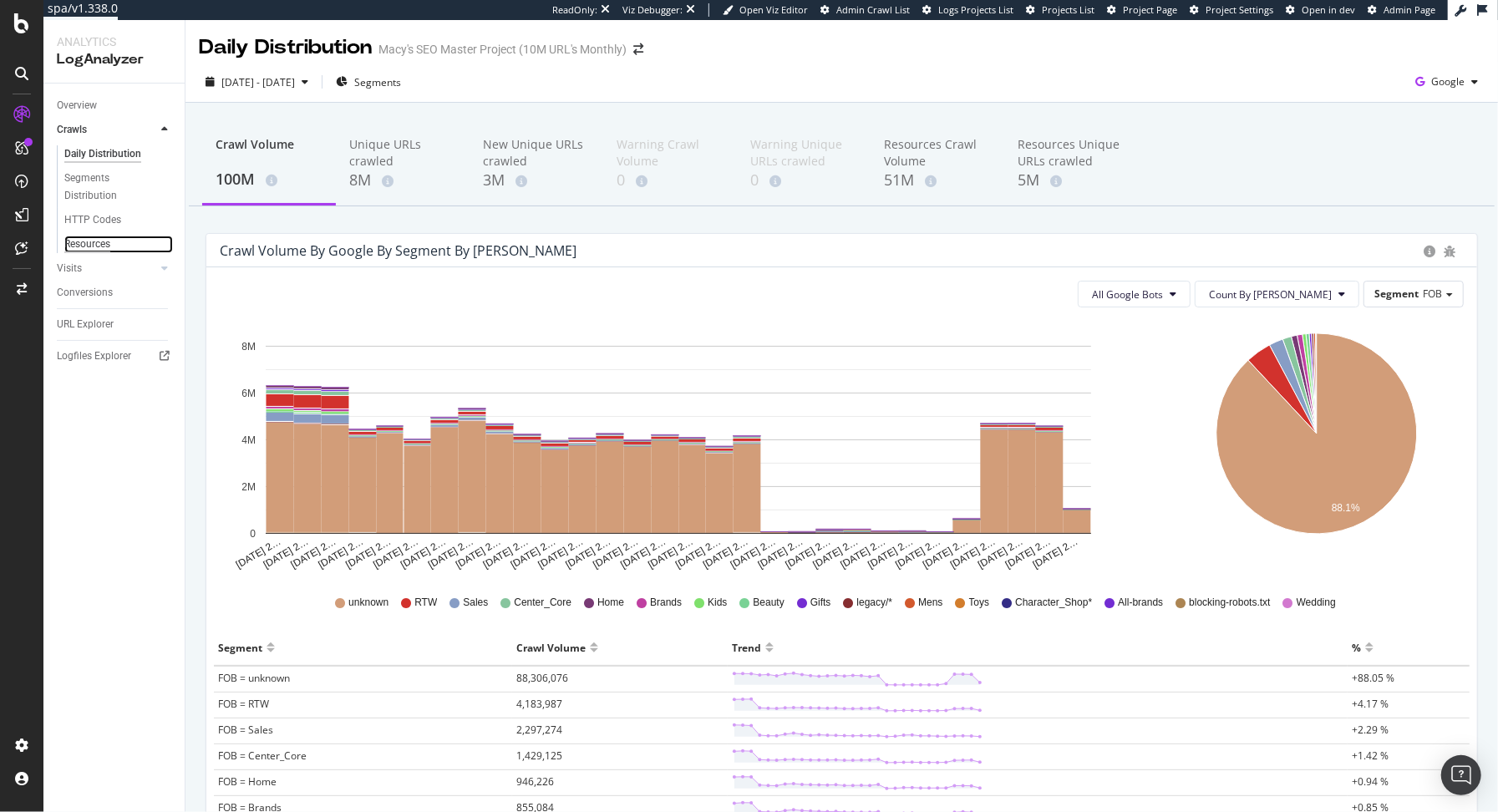
click at [103, 239] on div "Resources" at bounding box center [87, 245] width 46 height 17
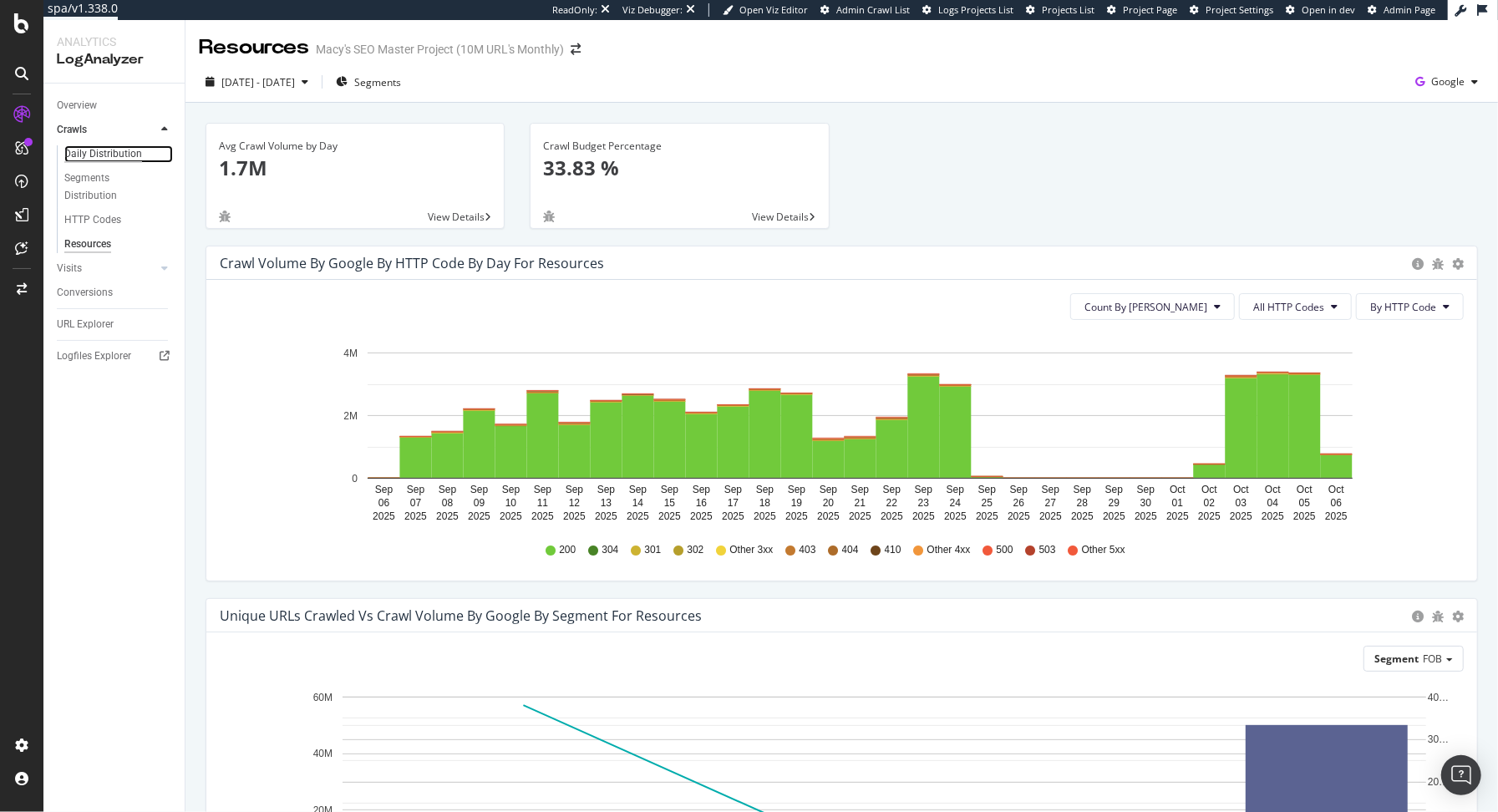
click at [104, 150] on div "Daily Distribution" at bounding box center [102, 154] width 77 height 17
